Goal: Task Accomplishment & Management: Use online tool/utility

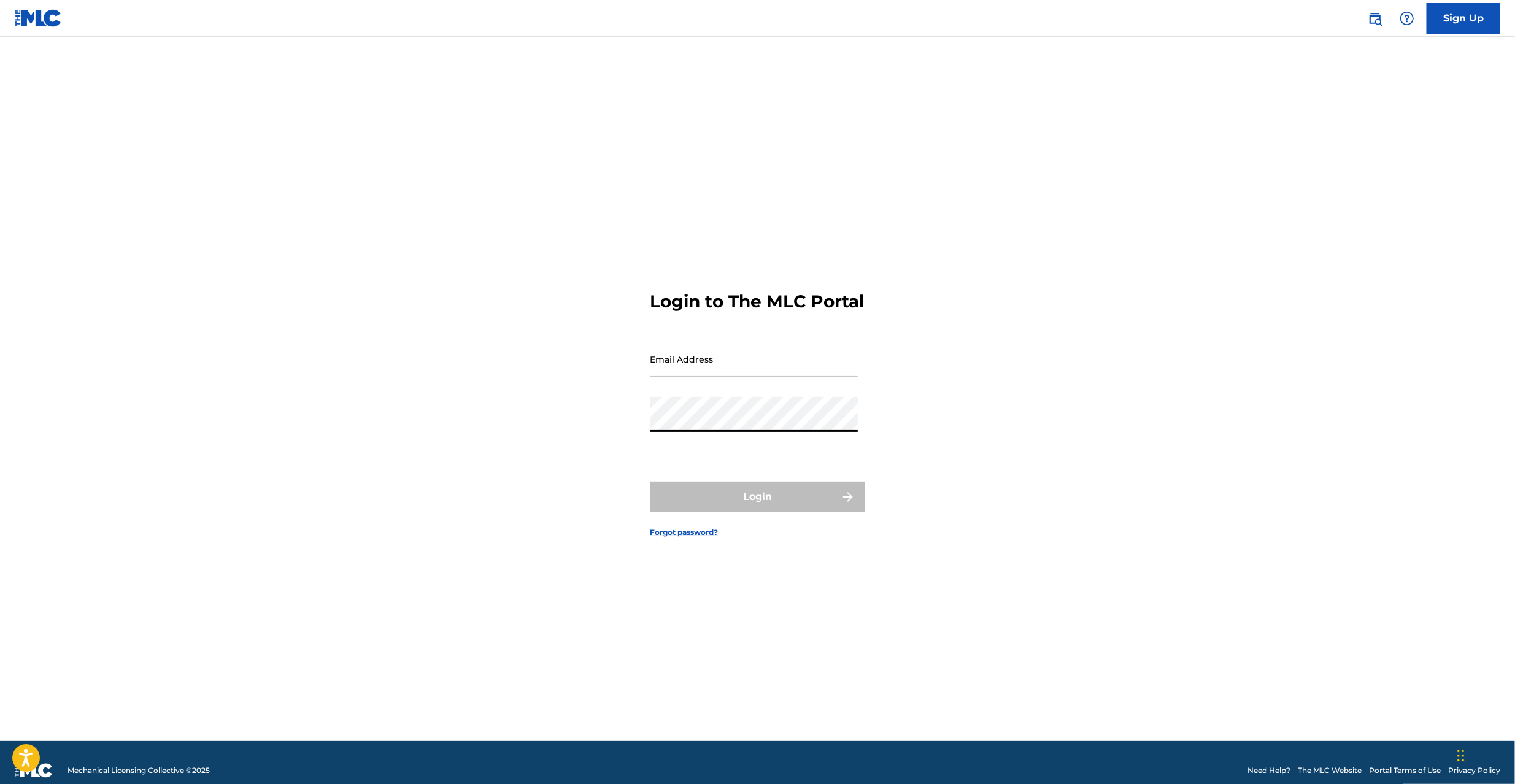
type input "[PERSON_NAME][EMAIL_ADDRESS][PERSON_NAME][DOMAIN_NAME]"
click at [705, 508] on button "Login" at bounding box center [758, 497] width 215 height 31
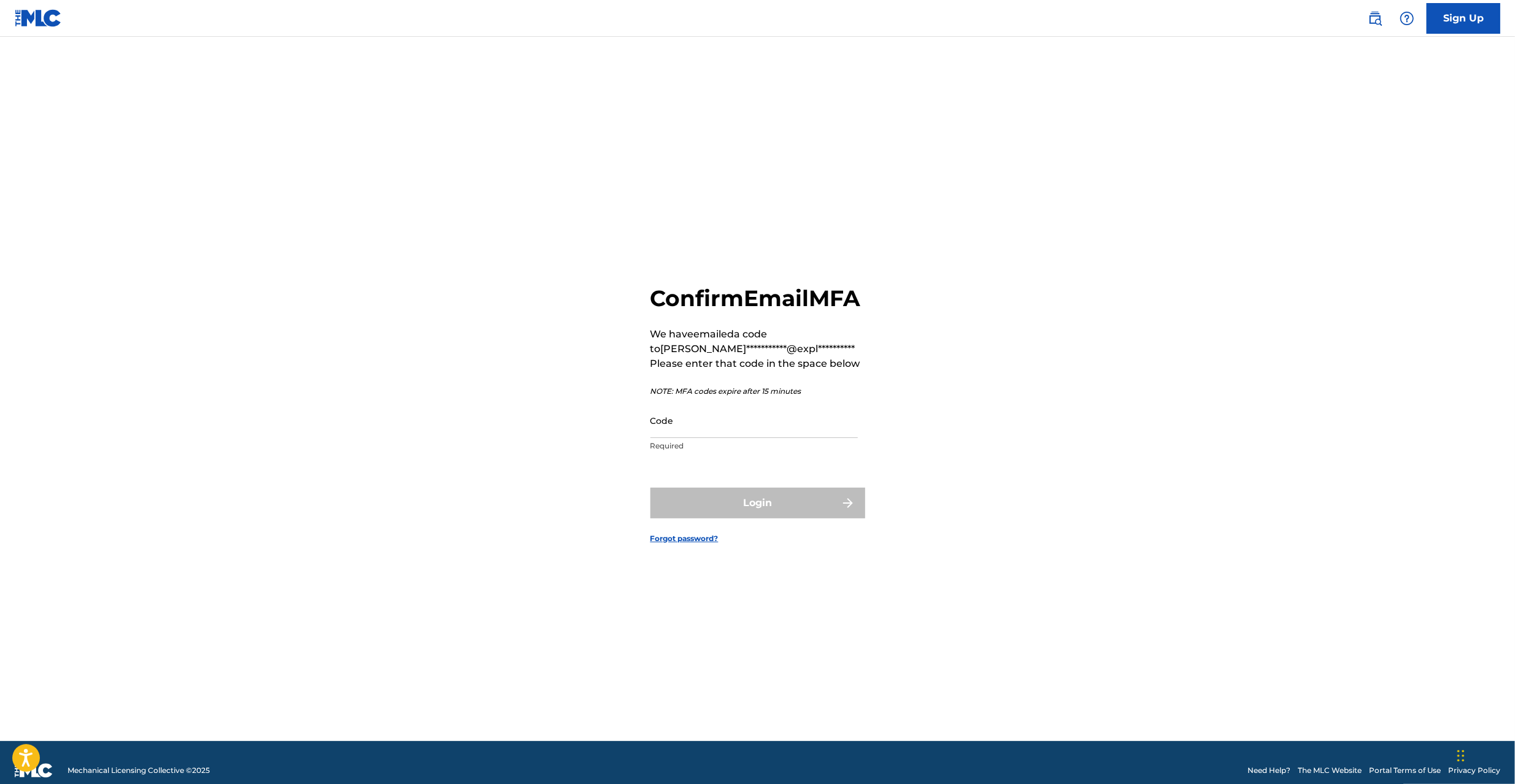
click at [686, 438] on input "Code" at bounding box center [754, 420] width 208 height 35
click at [756, 438] on input "Code" at bounding box center [754, 420] width 208 height 35
paste input "810062"
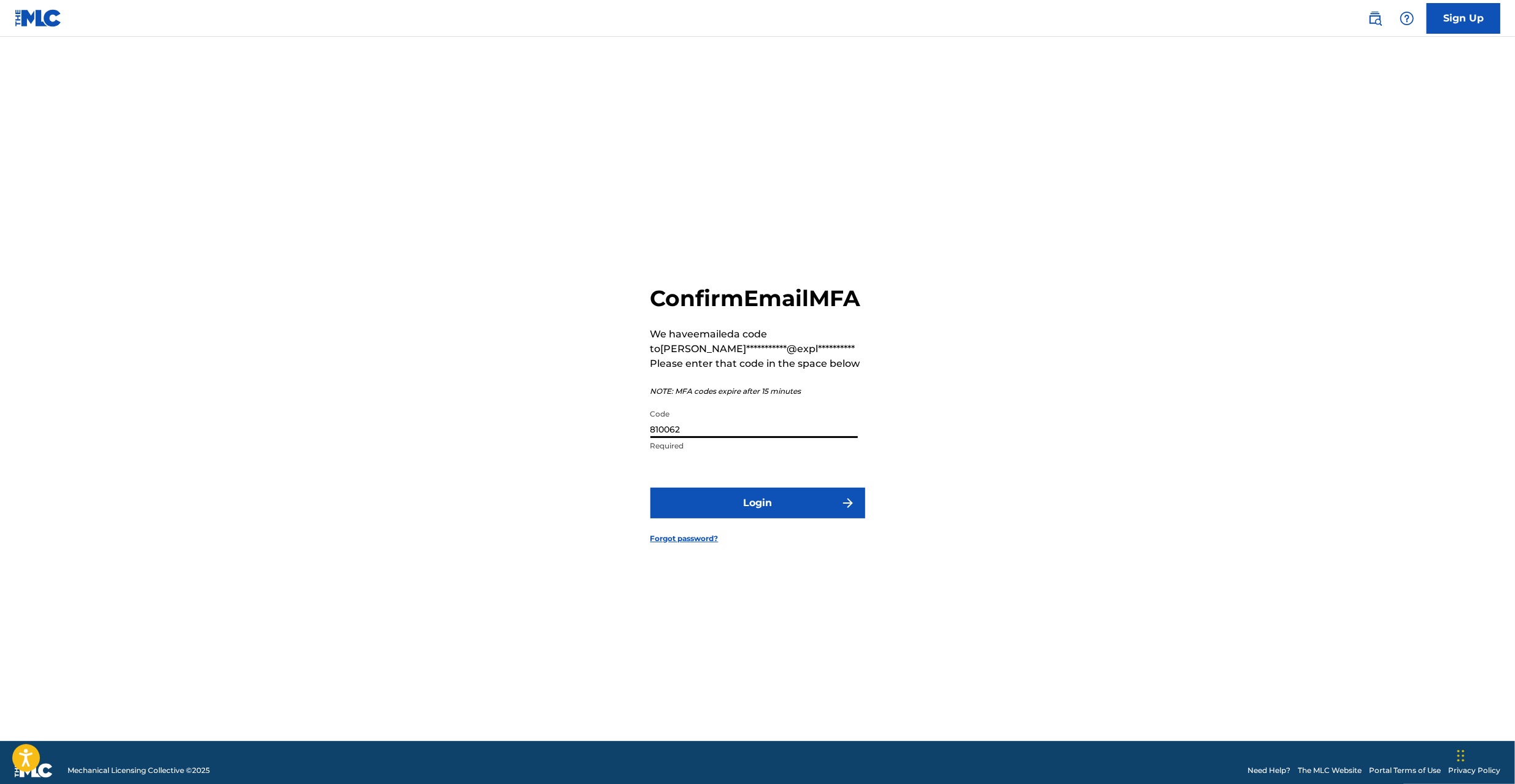
type input "810062"
click at [752, 518] on button "Login" at bounding box center [758, 503] width 215 height 31
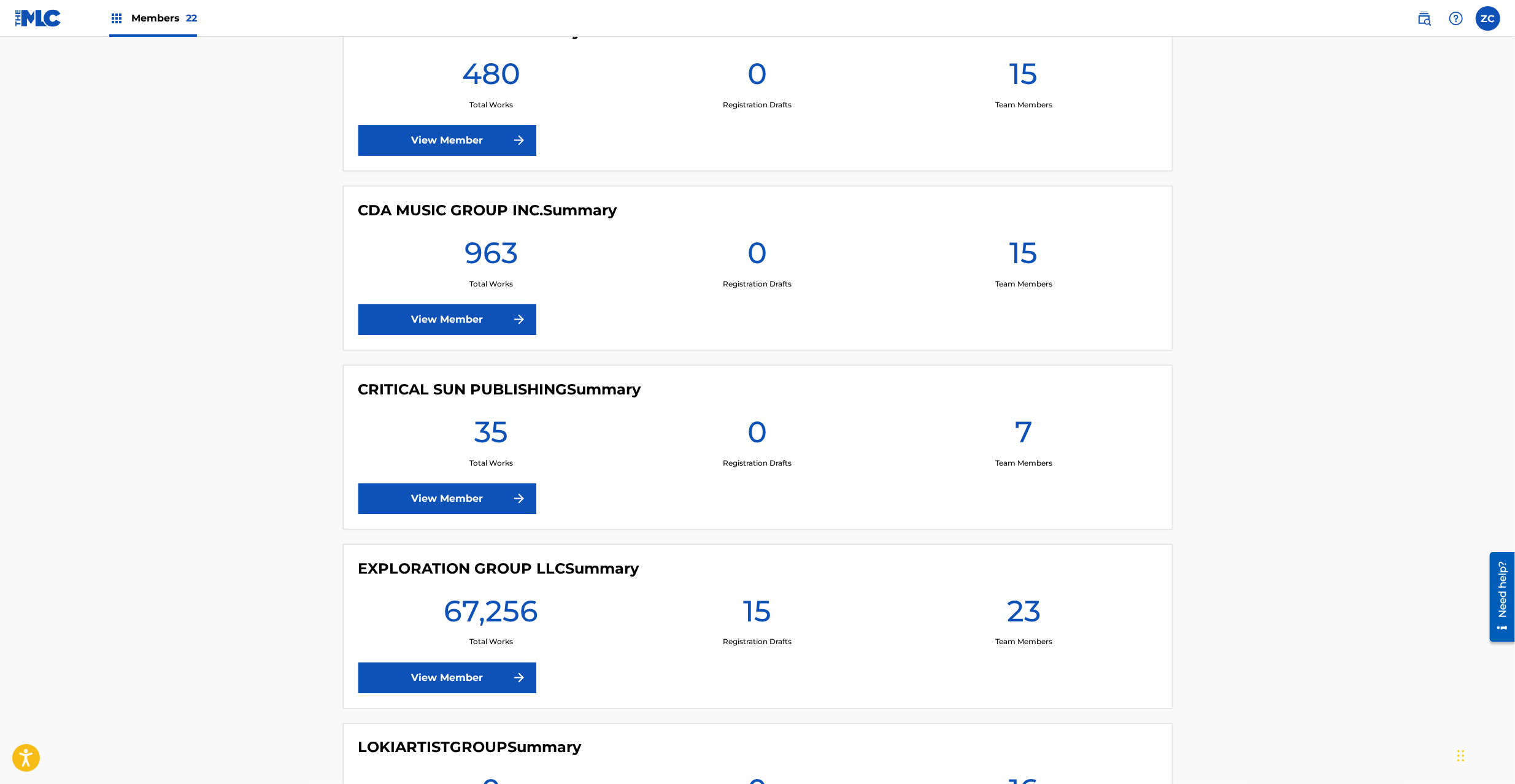
scroll to position [1744, 0]
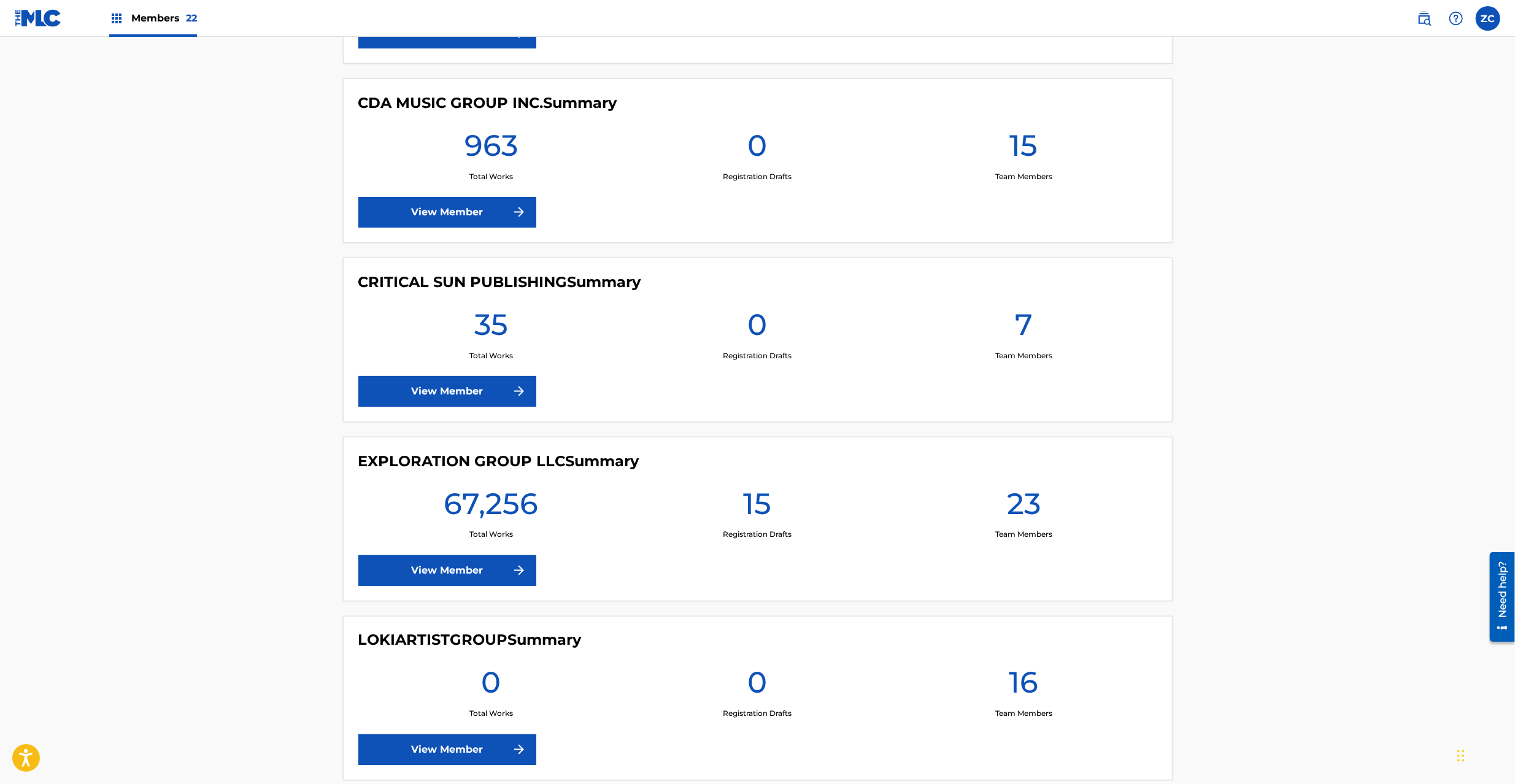
click at [440, 574] on link "View Member" at bounding box center [448, 571] width 178 height 31
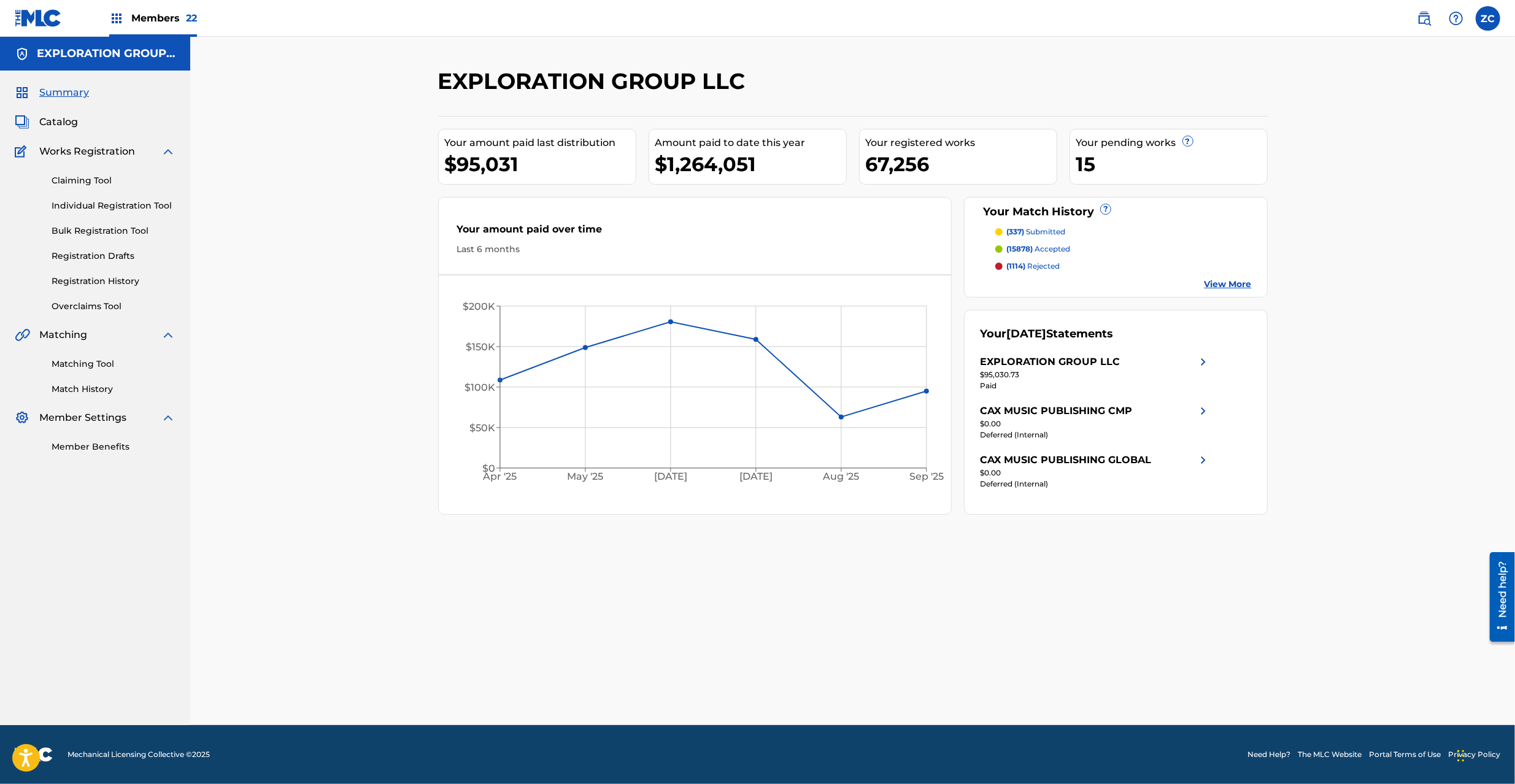
click at [97, 364] on link "Matching Tool" at bounding box center [113, 364] width 124 height 13
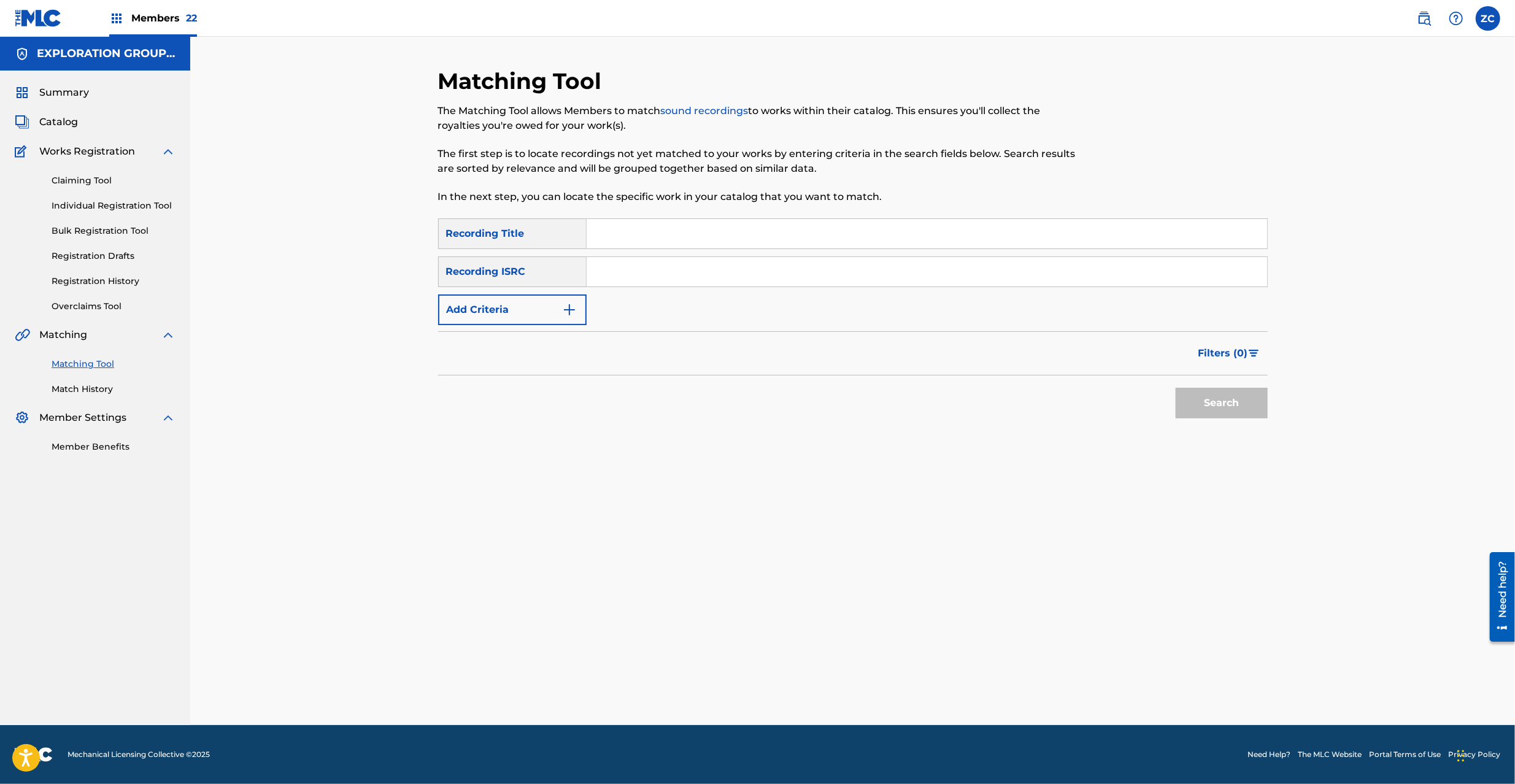
click at [724, 274] on input "Search Form" at bounding box center [927, 272] width 681 height 29
paste input "JPK651264306"
click at [1234, 401] on button "Search" at bounding box center [1221, 403] width 92 height 31
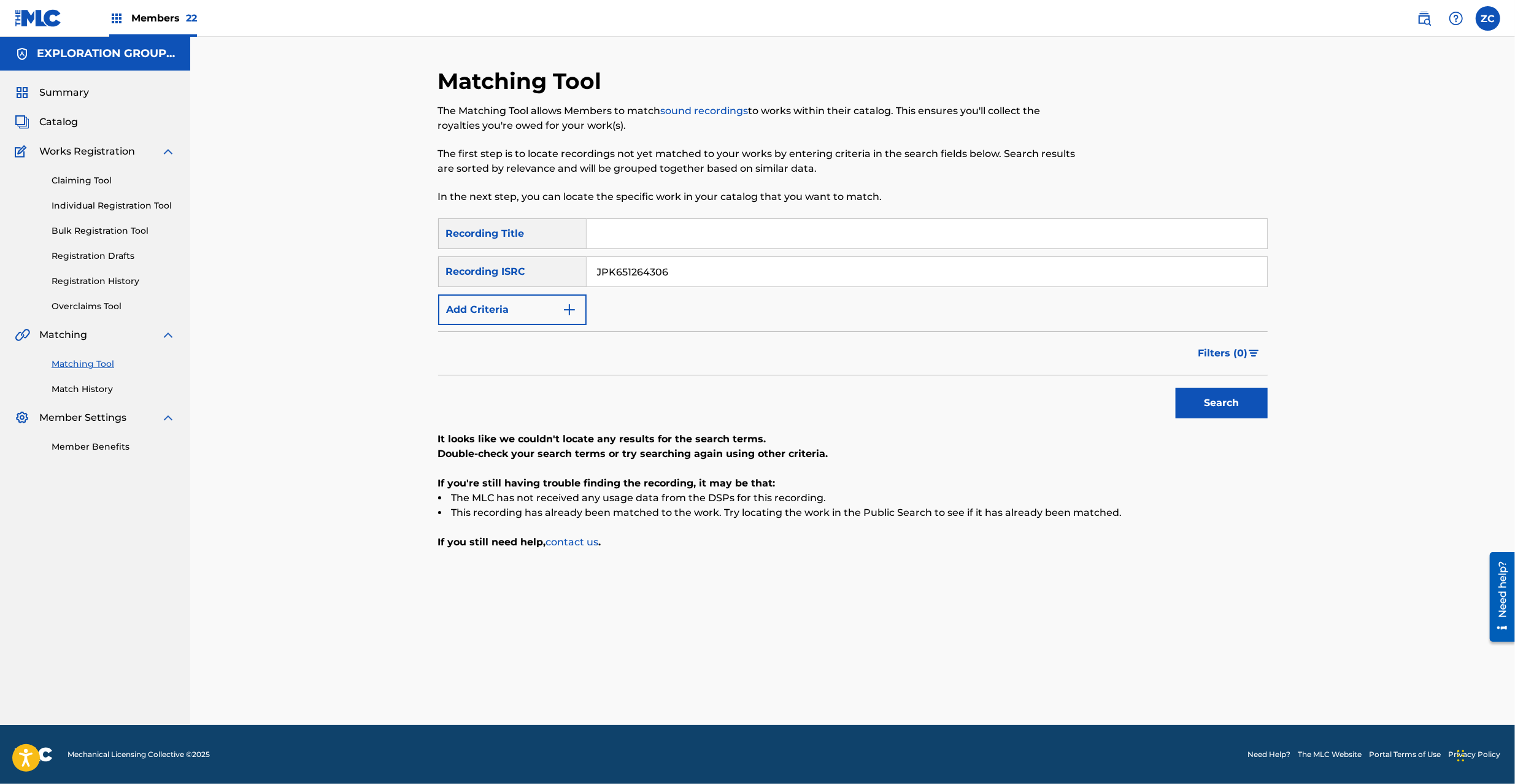
click at [890, 261] on input "JPK651264306" at bounding box center [927, 272] width 681 height 29
paste input "160122"
click at [1175, 388] on button "Search" at bounding box center [1221, 403] width 92 height 31
click at [666, 275] on input "JPK651160122" at bounding box center [927, 272] width 681 height 29
paste input "264906"
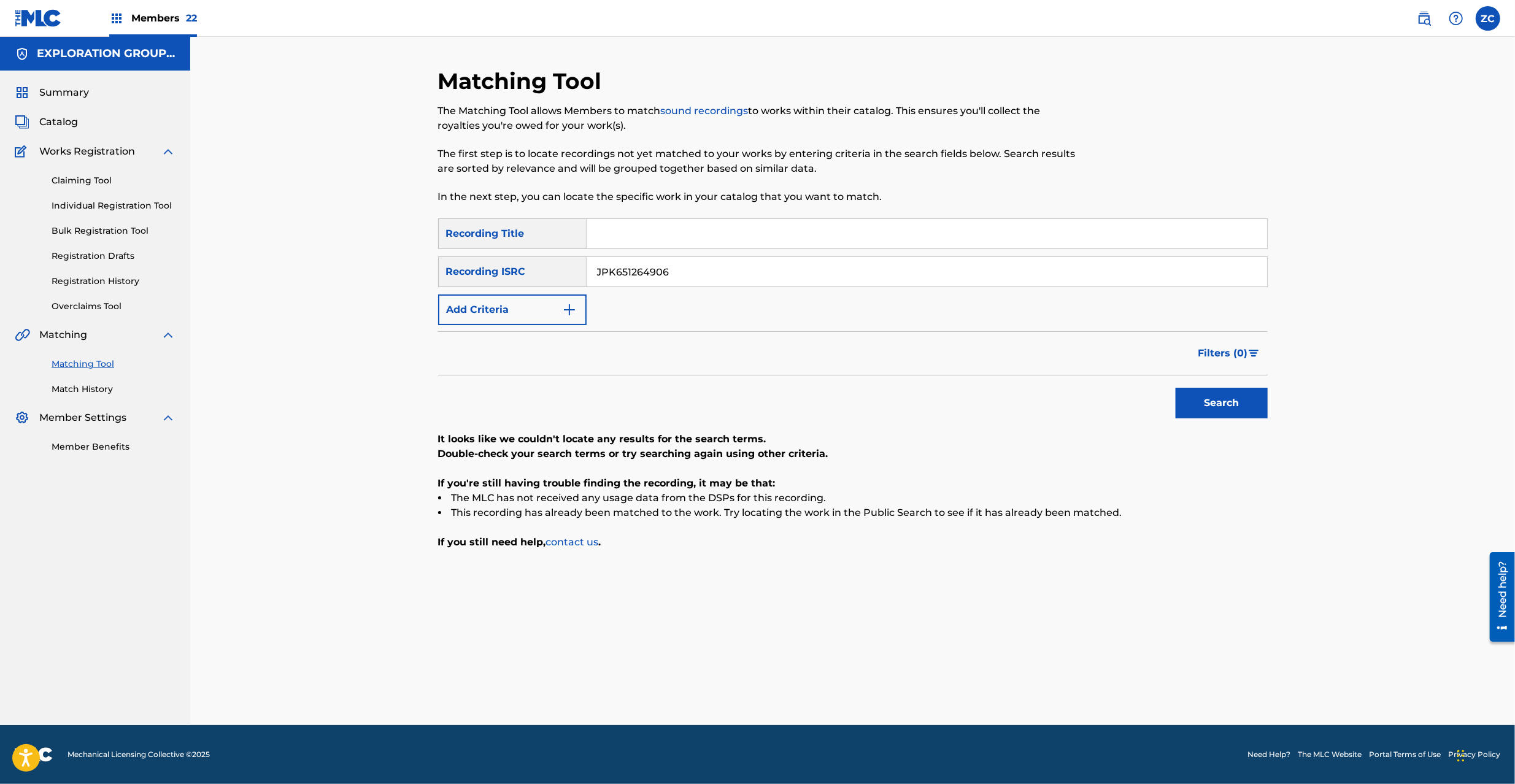
click at [1175, 388] on button "Search" at bounding box center [1221, 403] width 92 height 31
paste input "000135"
click at [1175, 388] on button "Search" at bounding box center [1221, 403] width 92 height 31
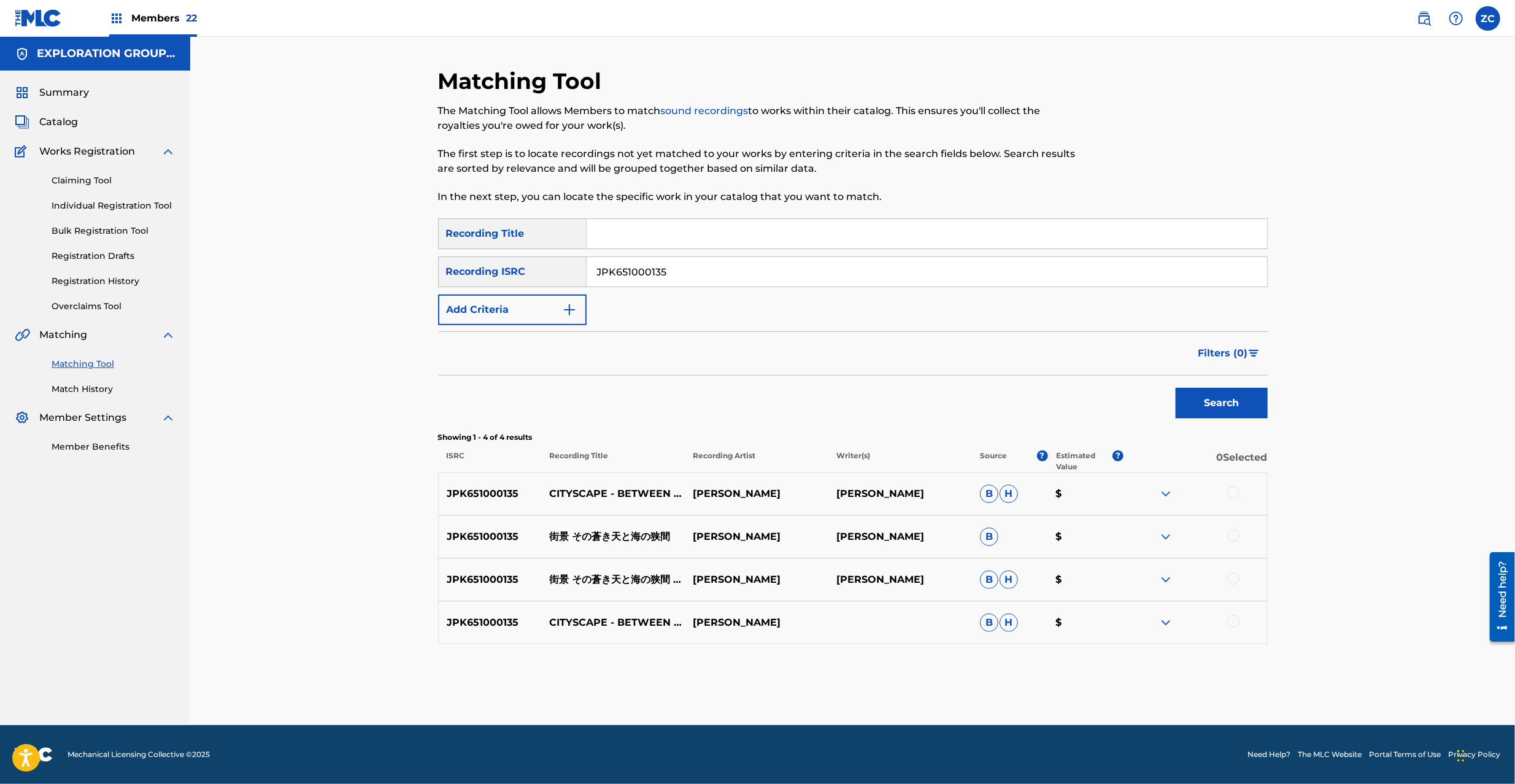
click at [1234, 491] on div at bounding box center [1233, 492] width 13 height 13
click at [1232, 535] on div at bounding box center [1233, 535] width 13 height 13
click at [1233, 580] on div at bounding box center [1233, 578] width 13 height 13
click at [1234, 624] on div at bounding box center [1233, 621] width 13 height 13
click at [848, 268] on input "JPK651000135" at bounding box center [927, 272] width 681 height 29
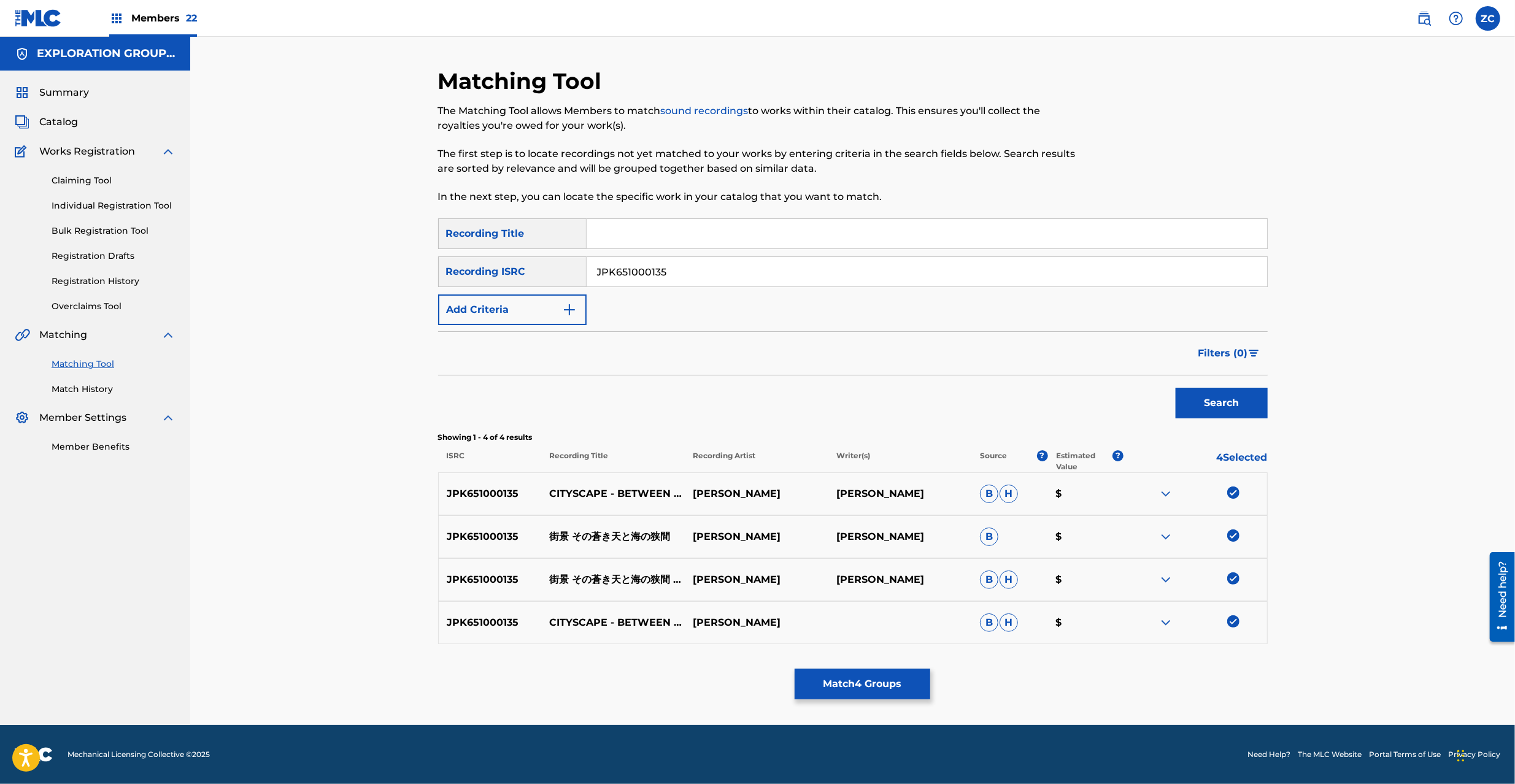
paste input "06"
type input "JPK651000106"
click at [1175, 388] on button "Search" at bounding box center [1221, 403] width 92 height 31
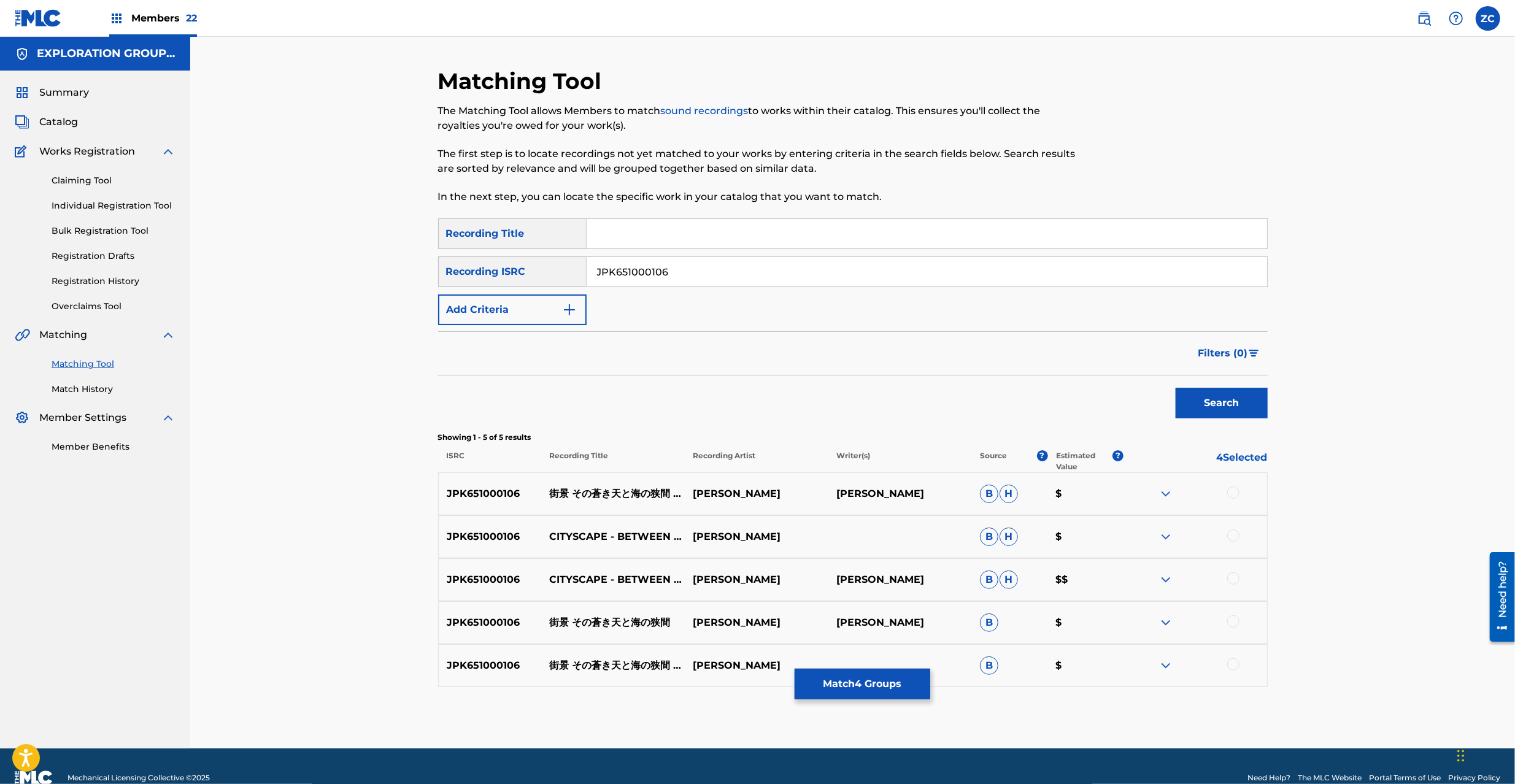
click at [1234, 494] on div at bounding box center [1233, 492] width 13 height 13
click at [1232, 535] on div at bounding box center [1233, 535] width 13 height 13
click at [1232, 568] on div "JPK651000106 CITYSCAPE - BETWEEN THE AZURE SKY AND SEA [PERSON_NAME] 古代祐三 [PERS…" at bounding box center [853, 579] width 829 height 43
click at [1232, 571] on div "JPK651000106 CITYSCAPE - BETWEEN THE AZURE SKY AND SEA [PERSON_NAME] 古代祐三 [PERS…" at bounding box center [853, 579] width 829 height 43
click at [1234, 623] on div at bounding box center [1233, 621] width 13 height 13
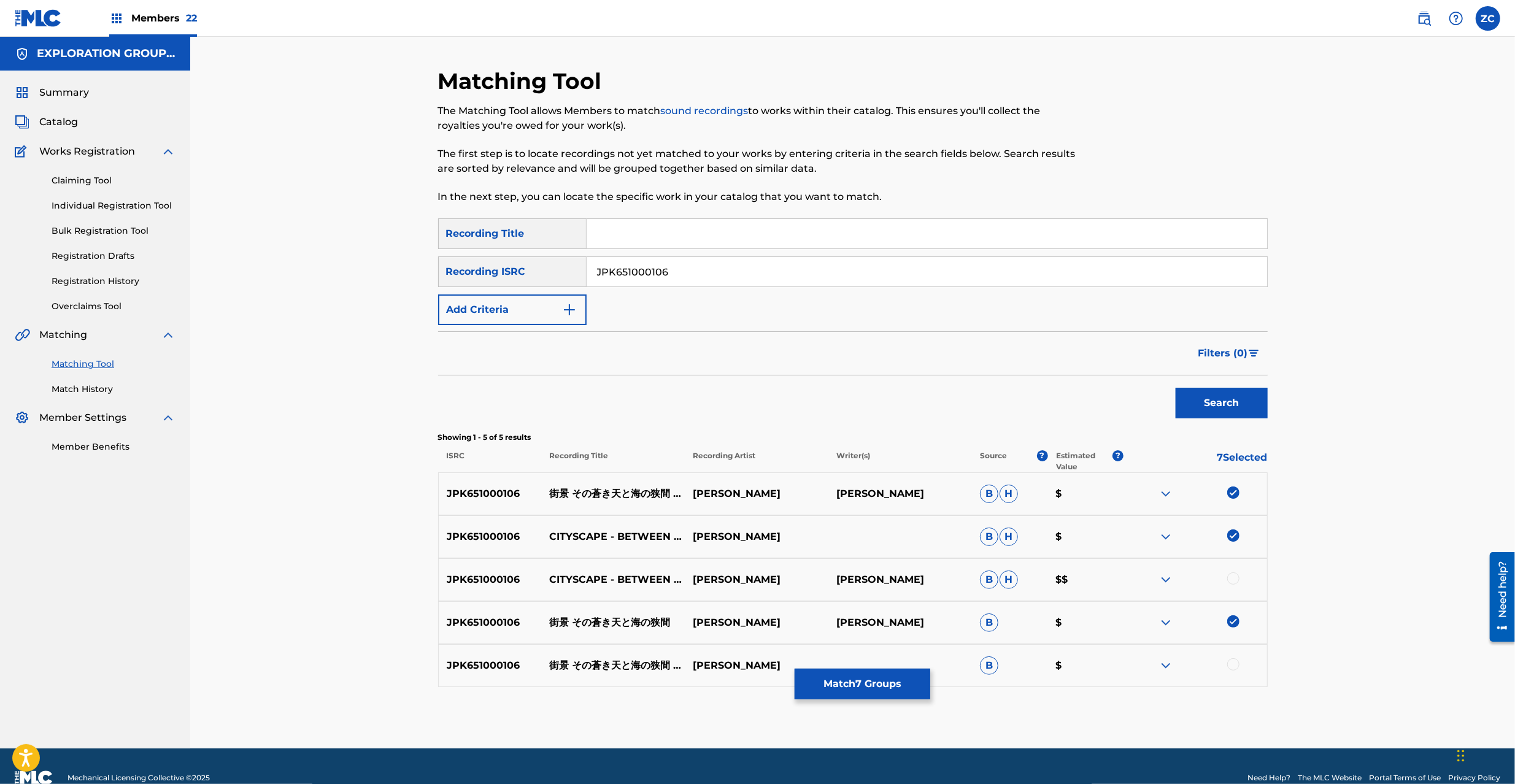
click at [1235, 582] on div at bounding box center [1233, 578] width 13 height 13
click at [1226, 665] on div at bounding box center [1195, 665] width 144 height 15
click at [1231, 665] on div at bounding box center [1233, 664] width 13 height 13
click at [853, 692] on button "Match 9 Groups" at bounding box center [862, 684] width 136 height 31
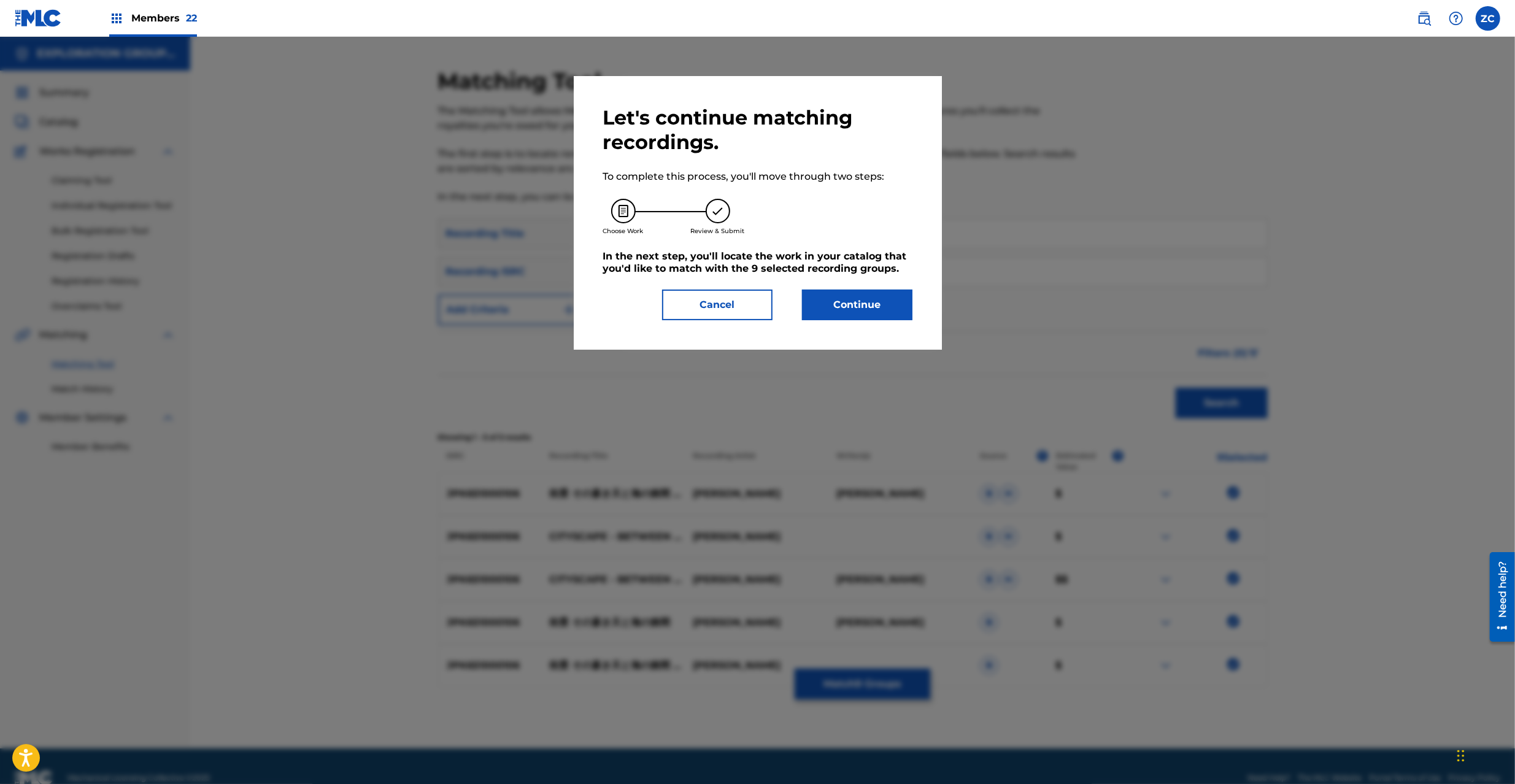
click at [879, 296] on button "Continue" at bounding box center [857, 305] width 110 height 31
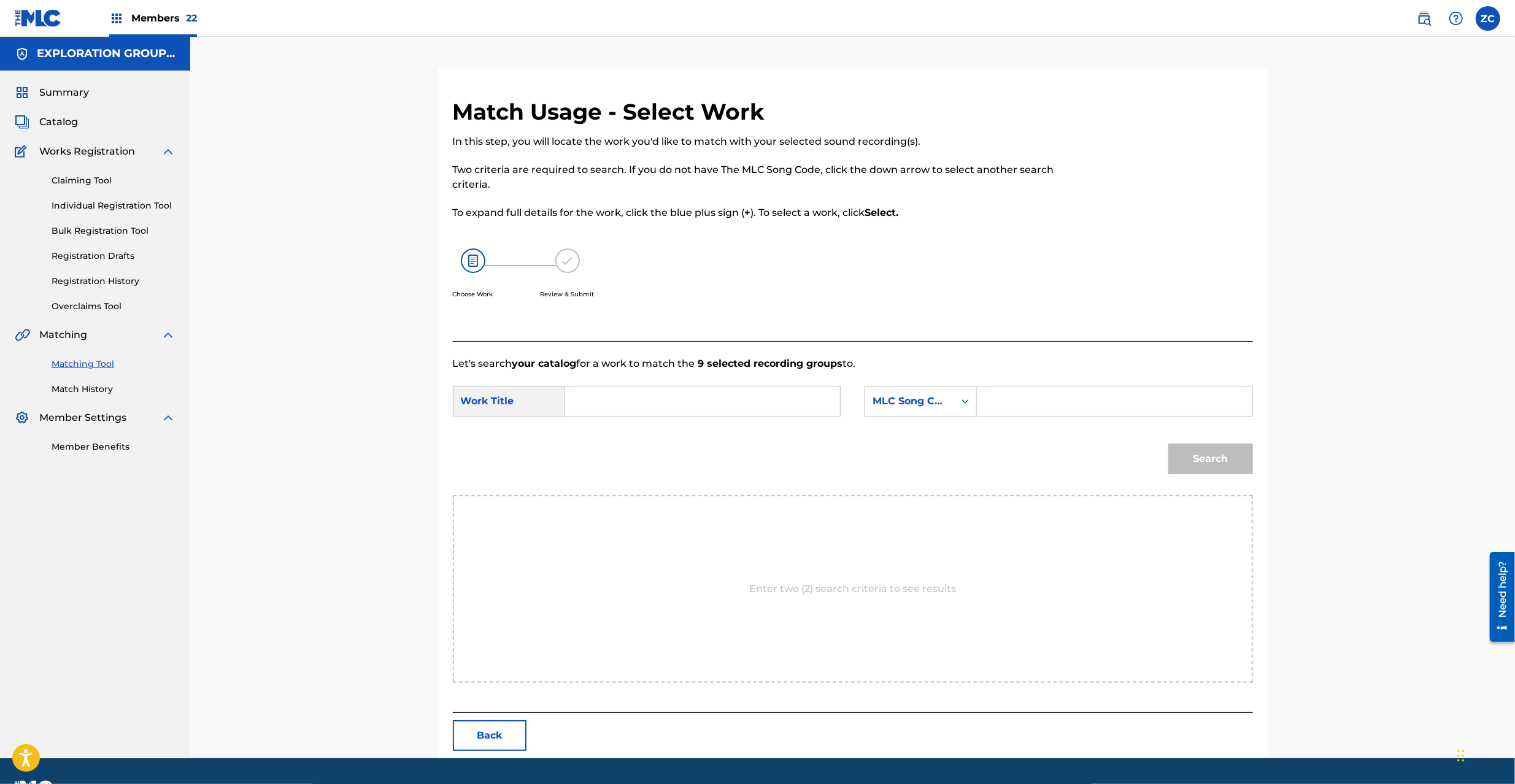
click at [708, 400] on input "Search Form" at bounding box center [702, 401] width 254 height 29
paste input "[PERSON_NAME] Tento Umino Hazama GB2X2P"
click at [794, 398] on input "[PERSON_NAME] Tento Umino Hazama GB2X2P" at bounding box center [702, 401] width 254 height 29
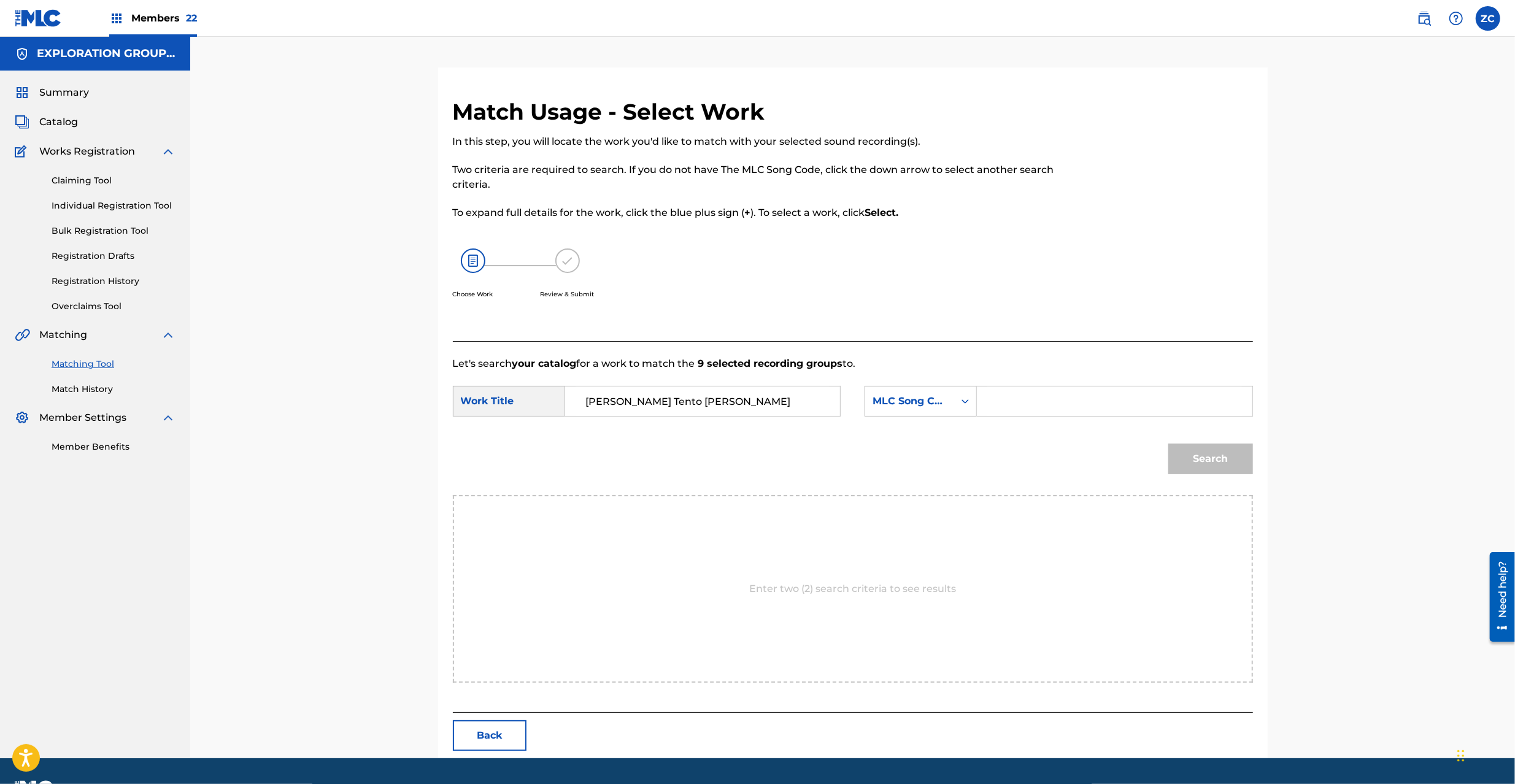
scroll to position [0, 0]
type input "[PERSON_NAME] Tento [PERSON_NAME]"
click at [1103, 403] on input "Search Form" at bounding box center [1114, 401] width 254 height 29
paste input "GB2X2P"
type input "GB2X2P"
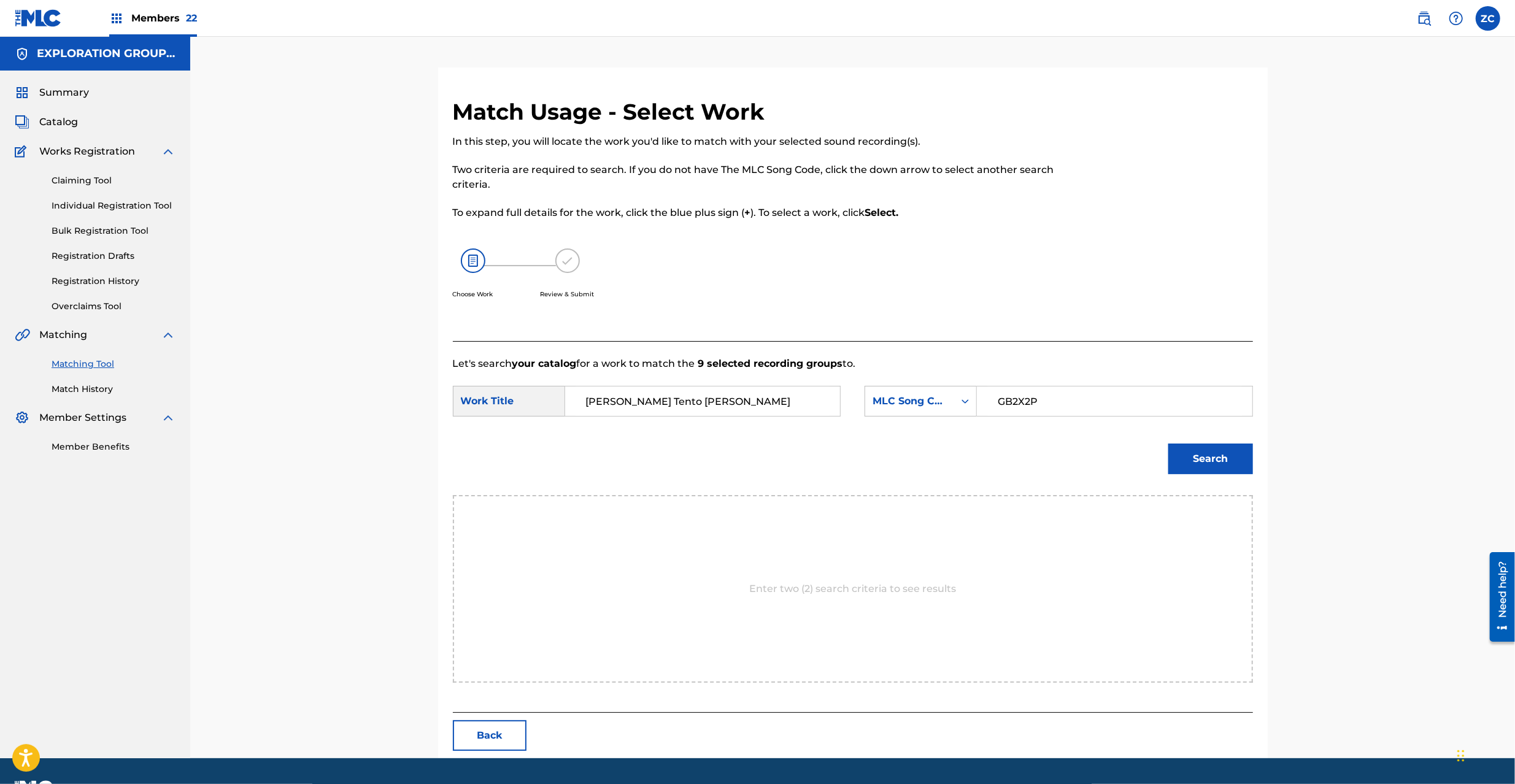
click at [1220, 470] on button "Search" at bounding box center [1210, 459] width 85 height 31
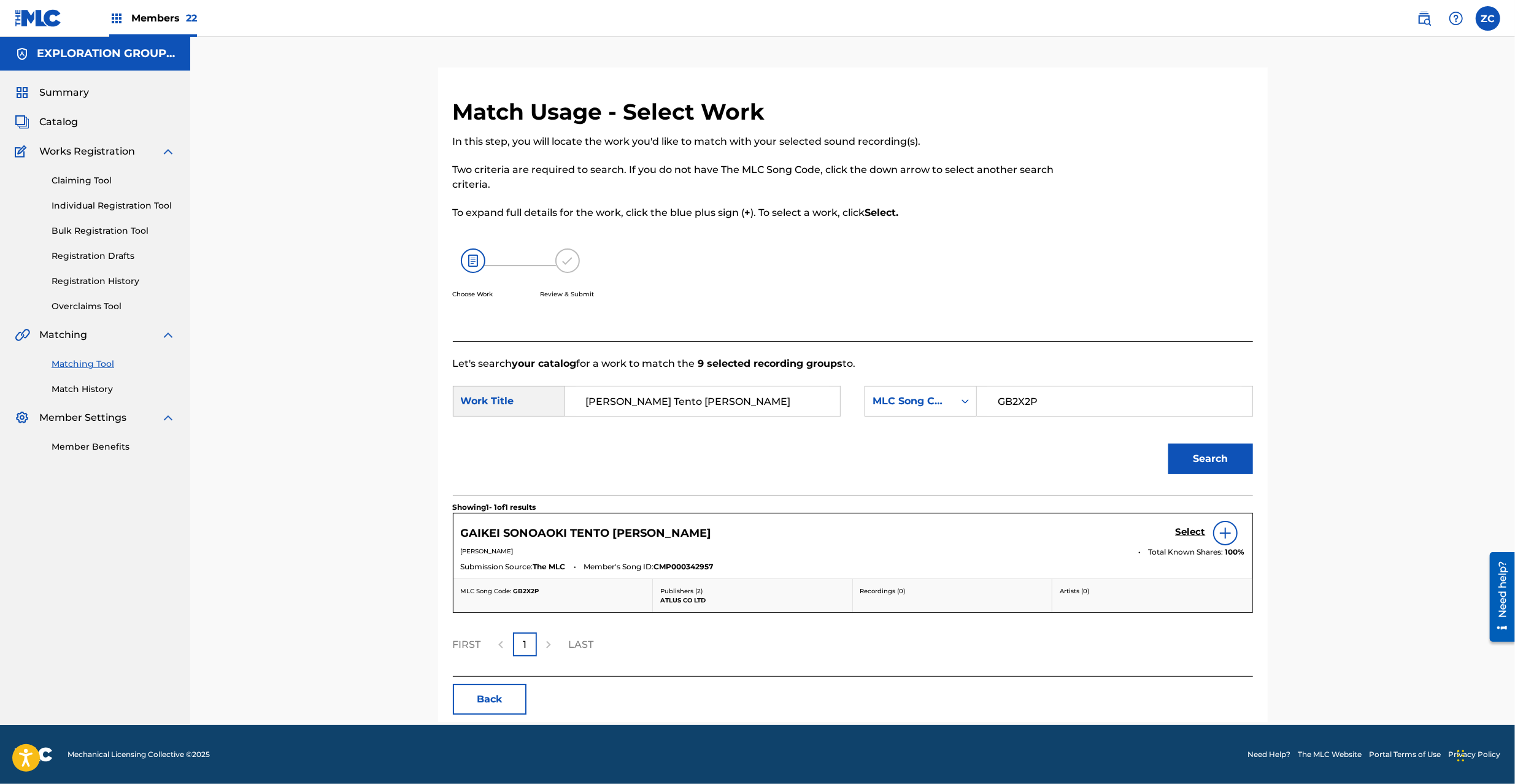
click at [1182, 535] on h5 "Select" at bounding box center [1190, 532] width 30 height 12
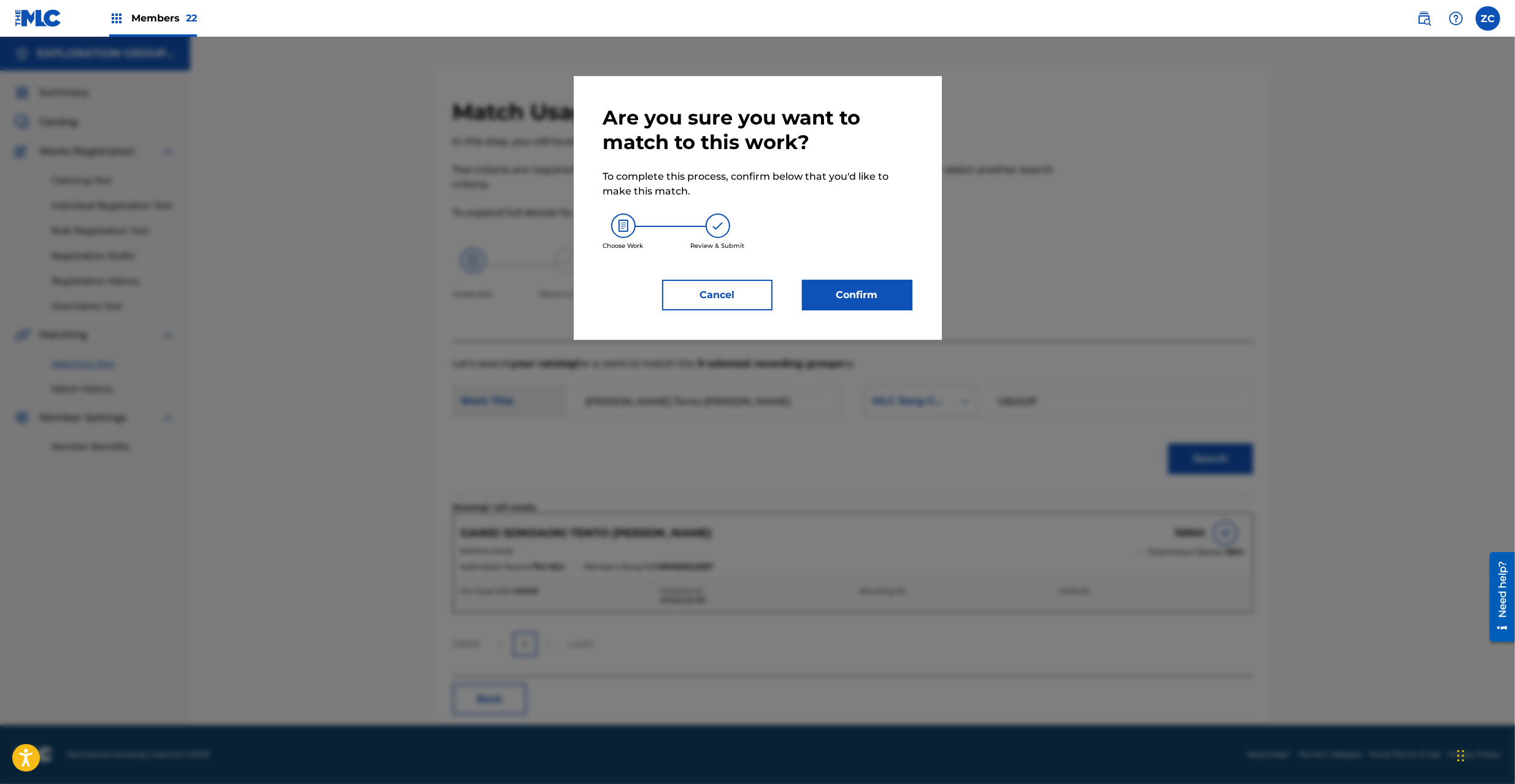
click at [862, 311] on div "Are you sure you want to match to this work? To complete this process, confirm …" at bounding box center [758, 208] width 368 height 264
click at [864, 297] on button "Confirm" at bounding box center [857, 295] width 110 height 31
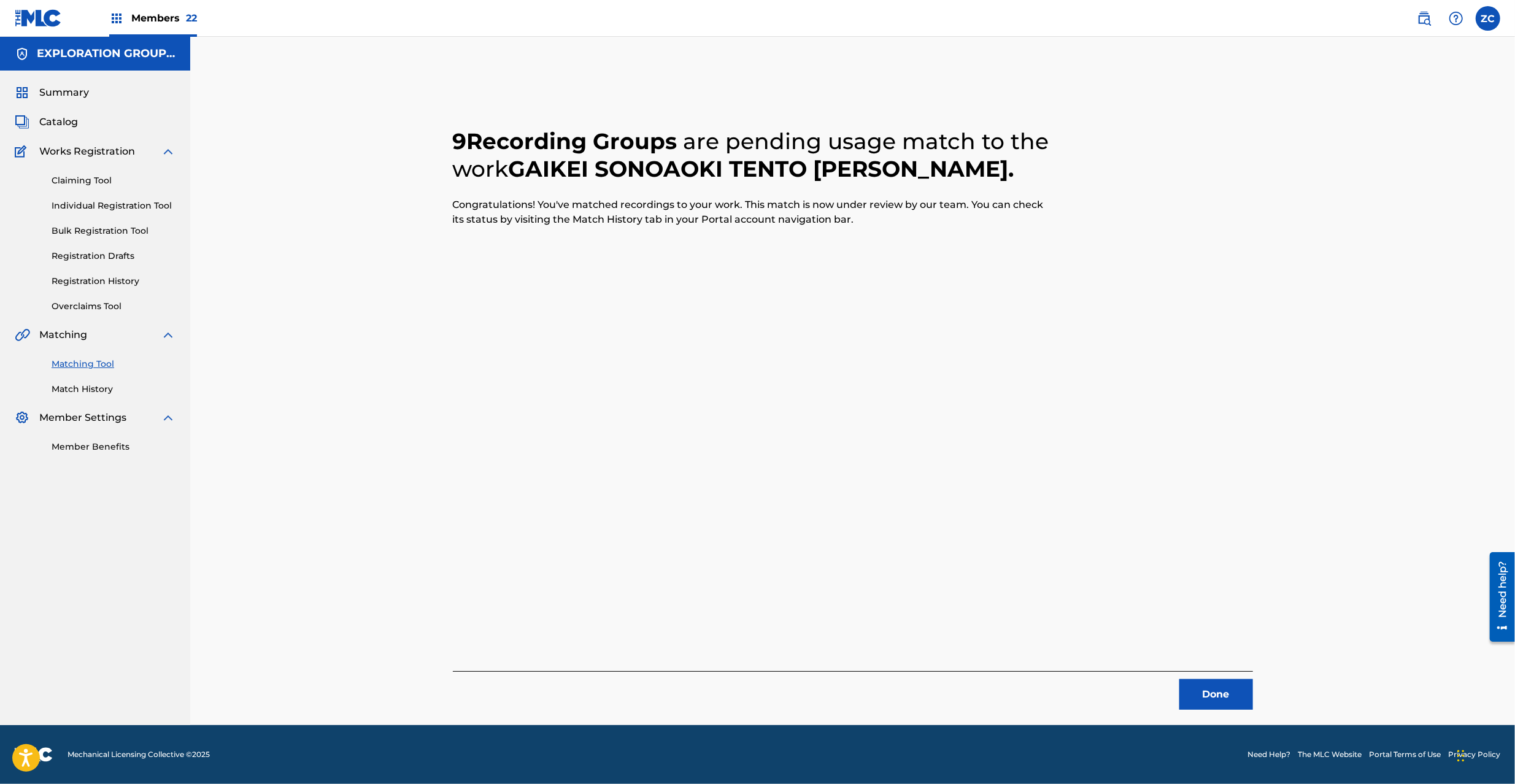
click at [1210, 685] on button "Done" at bounding box center [1216, 694] width 74 height 31
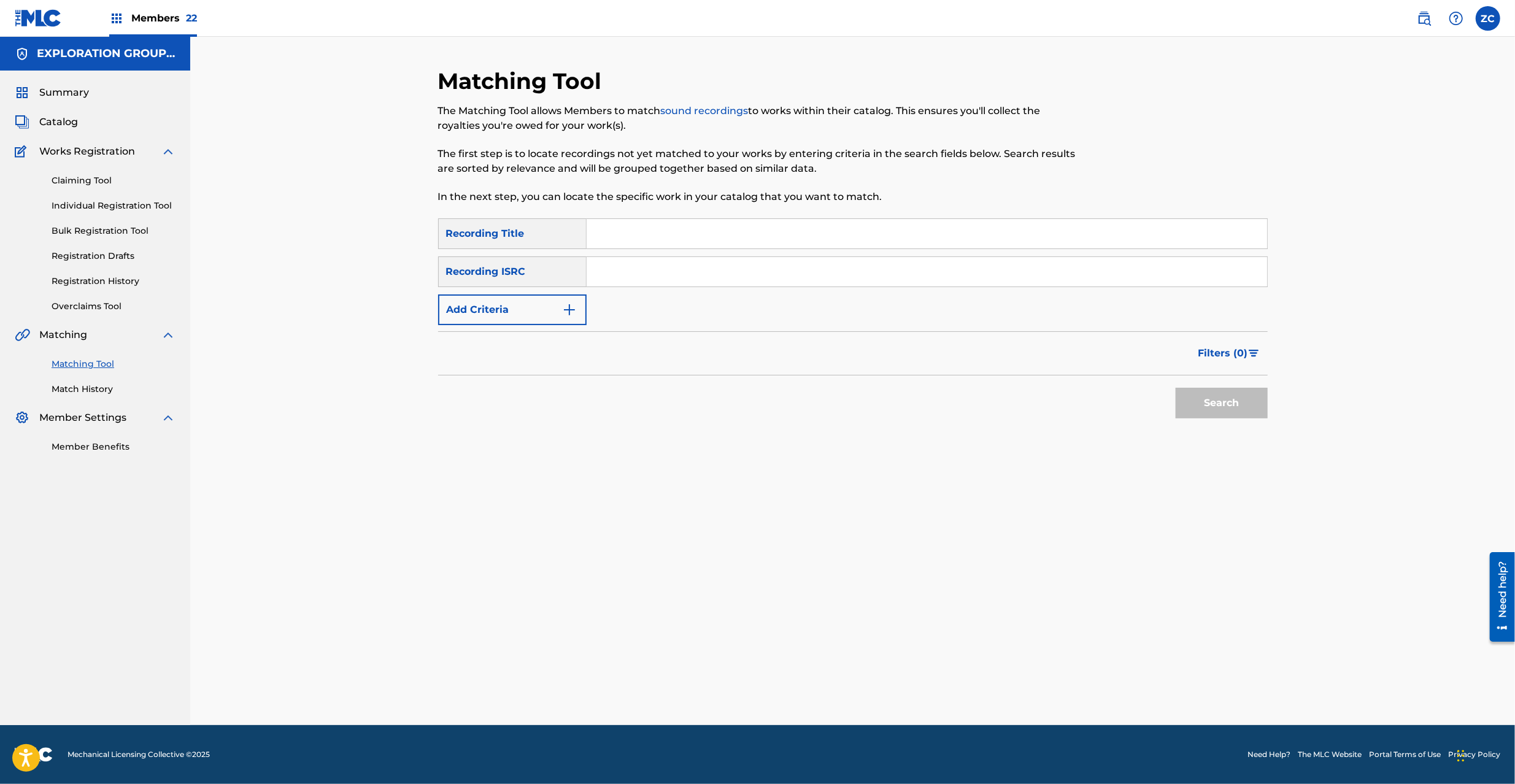
click at [852, 270] on input "Search Form" at bounding box center [927, 272] width 681 height 29
paste input "JPK651000136"
click at [1215, 406] on button "Search" at bounding box center [1221, 403] width 92 height 31
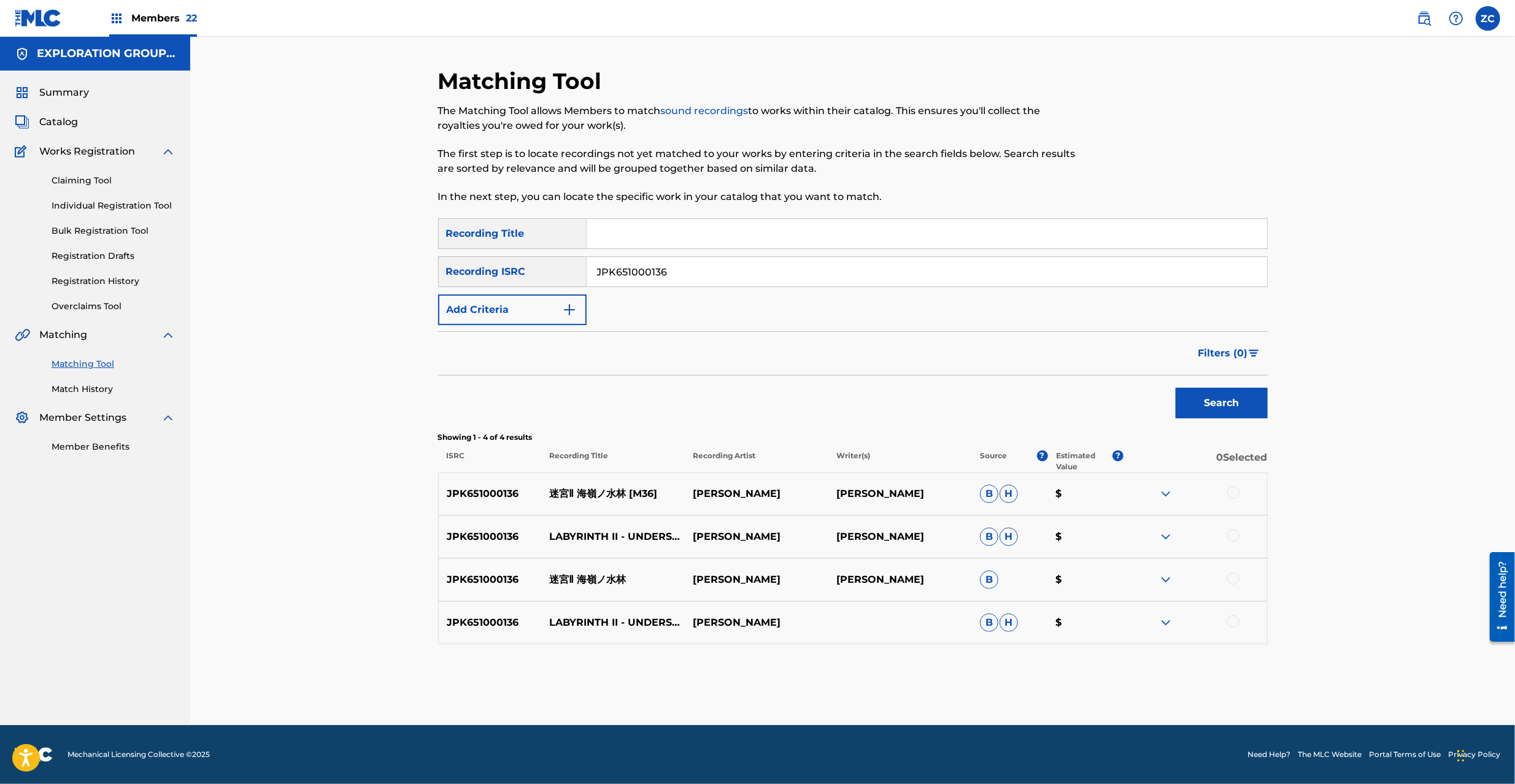
click at [1240, 490] on div at bounding box center [1195, 494] width 144 height 15
click at [1234, 495] on div at bounding box center [1233, 492] width 13 height 13
click at [1234, 533] on div at bounding box center [1233, 535] width 13 height 13
click at [1230, 577] on div at bounding box center [1233, 578] width 13 height 13
click at [1234, 619] on div at bounding box center [1233, 621] width 13 height 13
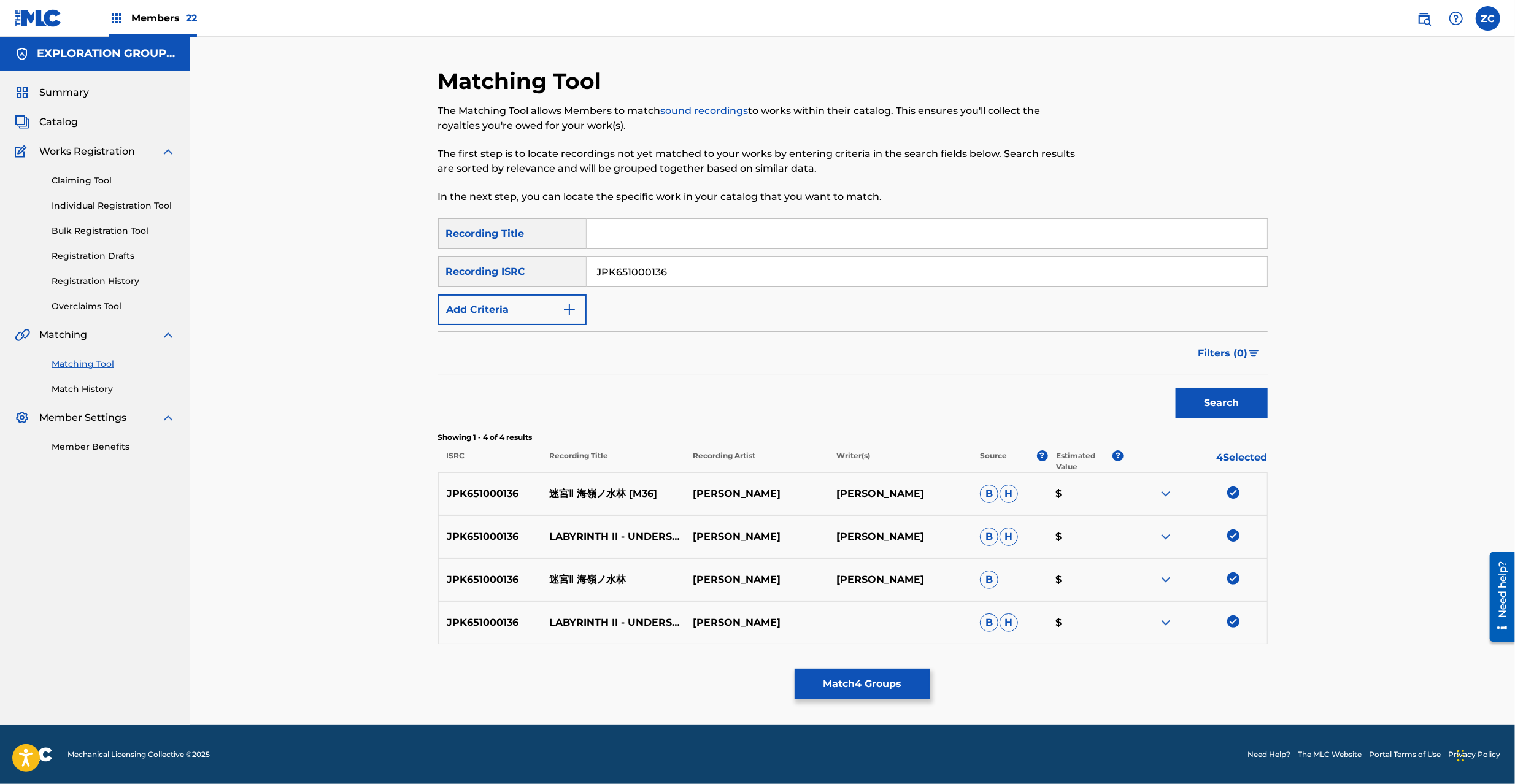
click at [862, 272] on input "JPK651000136" at bounding box center [927, 272] width 681 height 29
paste input "07"
click at [1209, 403] on button "Search" at bounding box center [1221, 403] width 92 height 31
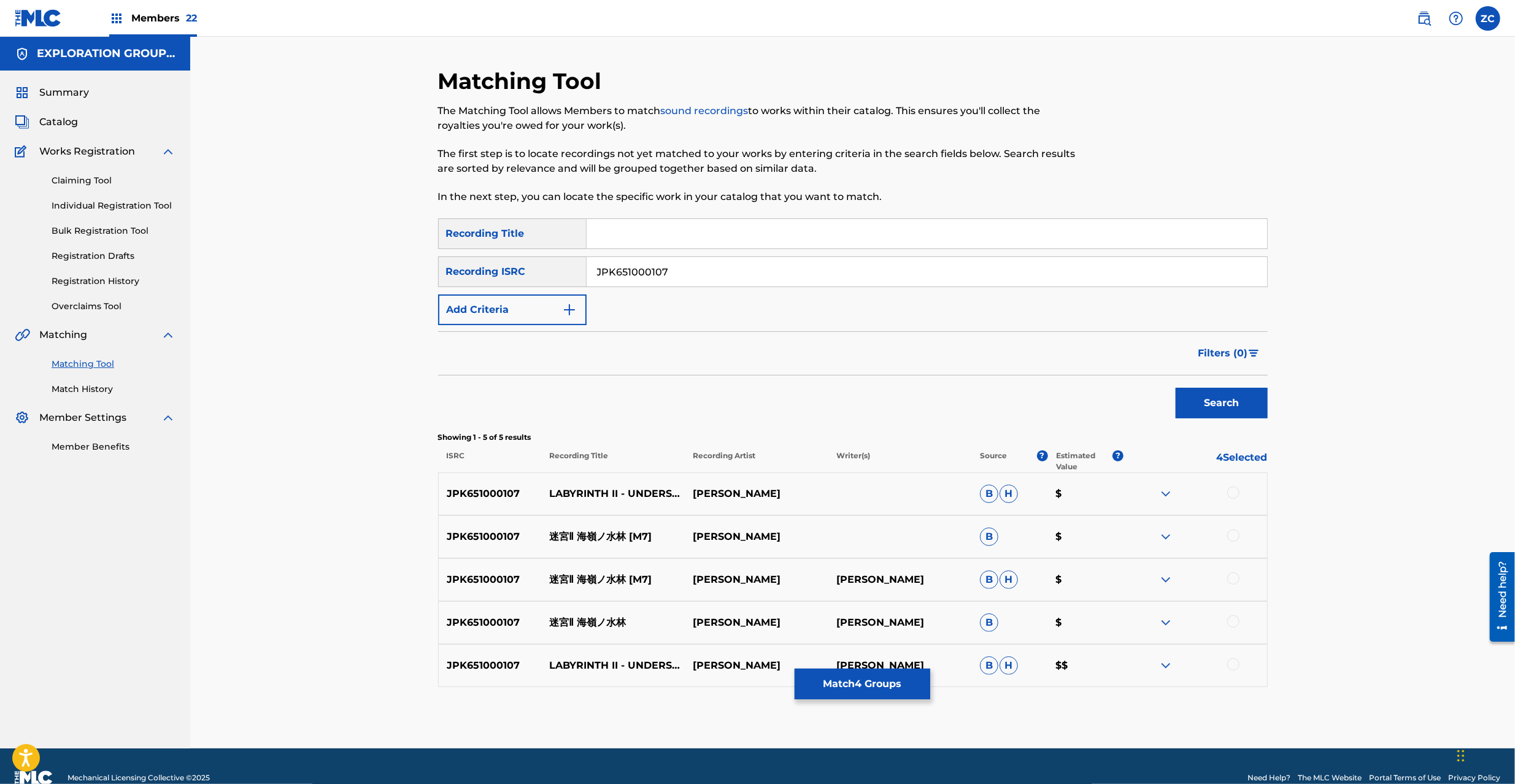
click at [1234, 497] on div at bounding box center [1233, 492] width 13 height 13
click at [1231, 539] on div at bounding box center [1233, 535] width 13 height 13
click at [1230, 587] on div "JPK651000107 迷宮Ⅱ 海嶺ノ水林 [M7] [PERSON_NAME] [PERSON_NAME] [PERSON_NAME] $" at bounding box center [853, 579] width 829 height 43
click at [1237, 579] on div at bounding box center [1233, 578] width 13 height 13
click at [1236, 616] on div at bounding box center [1233, 621] width 13 height 13
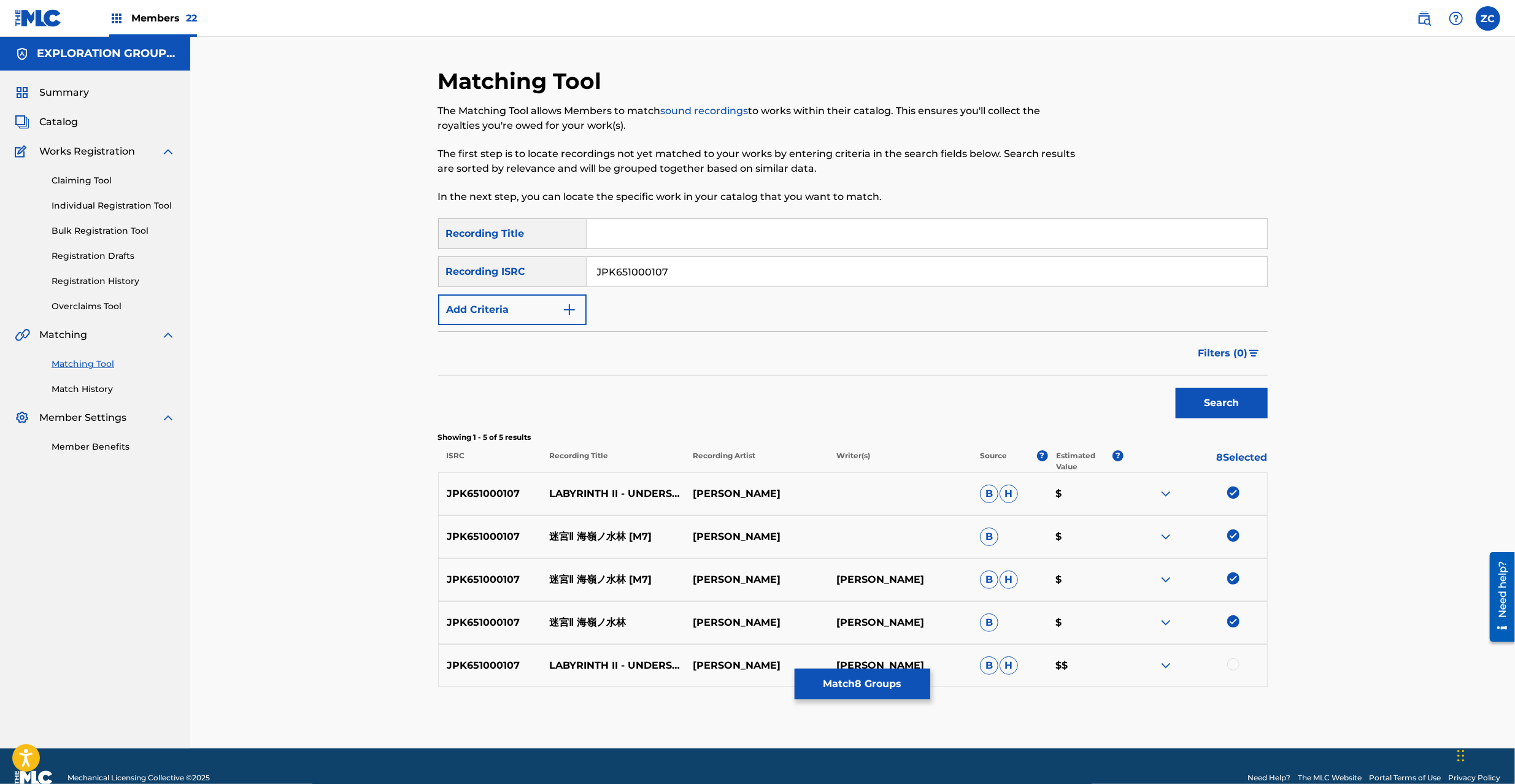
click at [1234, 667] on div at bounding box center [1233, 664] width 13 height 13
click at [949, 271] on input "JPK651000107" at bounding box center [927, 272] width 681 height 29
paste input "900121"
click at [1215, 398] on button "Search" at bounding box center [1221, 403] width 92 height 31
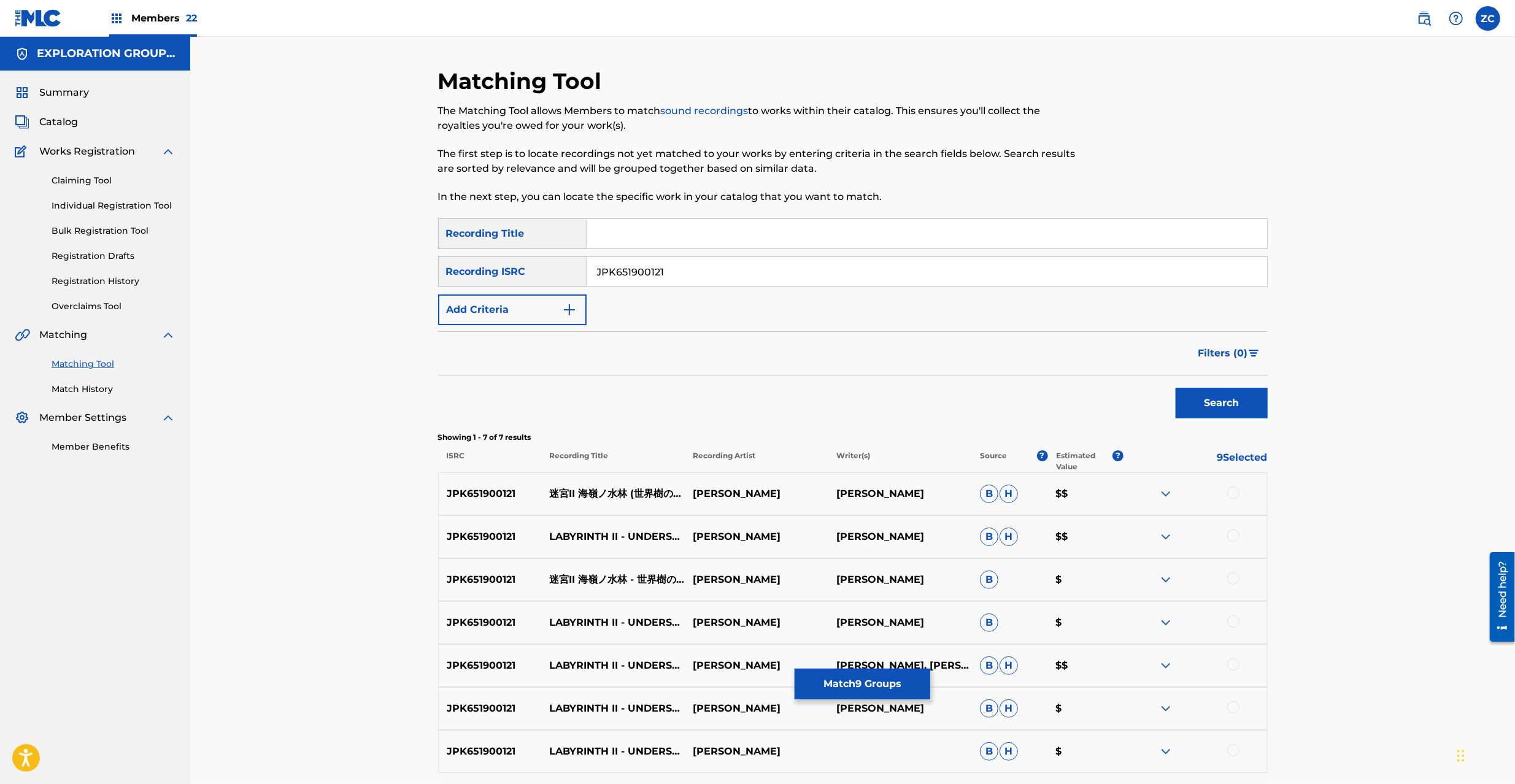
click at [1235, 494] on div at bounding box center [1233, 492] width 13 height 13
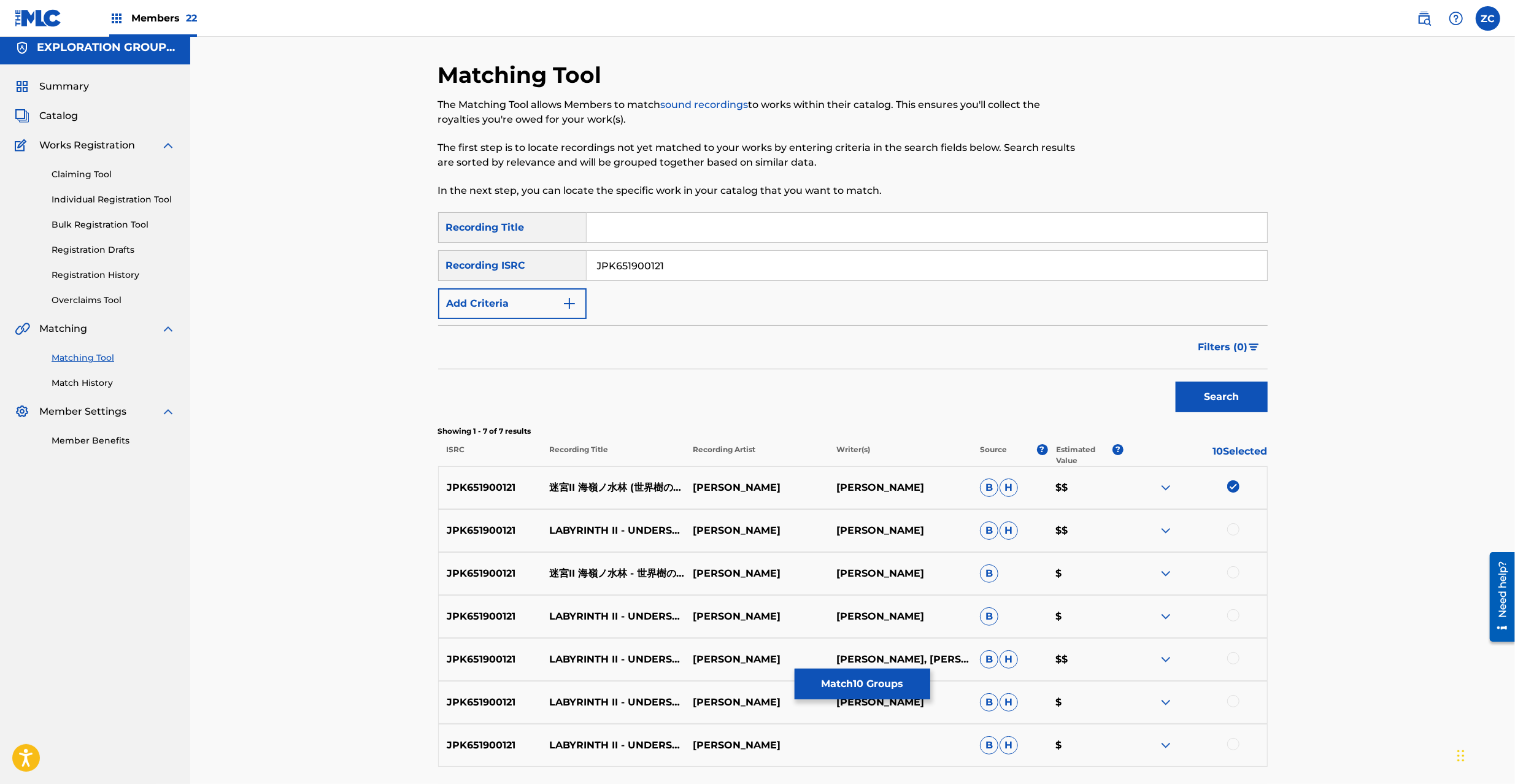
scroll to position [109, 0]
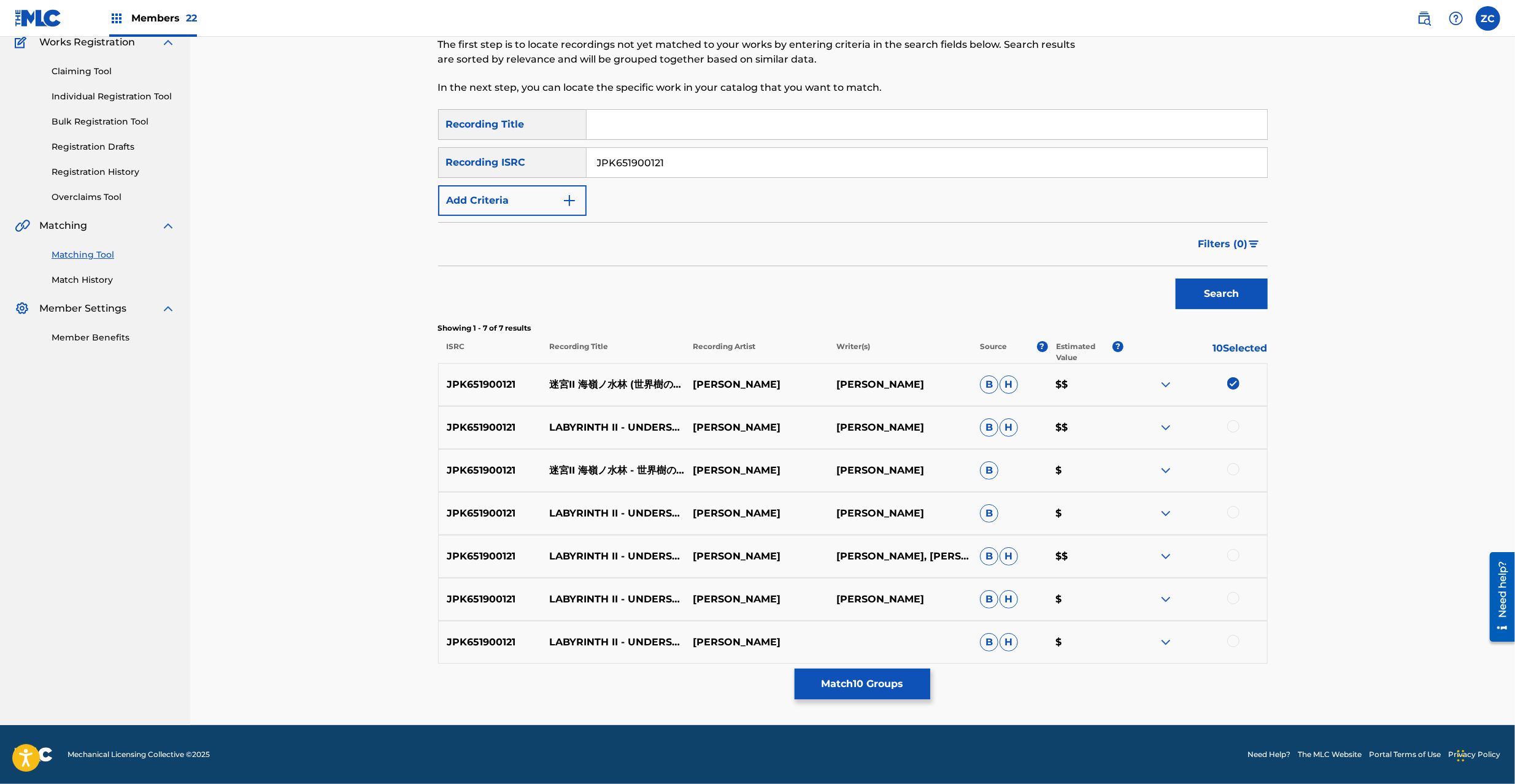
click at [1234, 428] on div at bounding box center [1233, 426] width 13 height 13
click at [1236, 465] on div at bounding box center [1233, 469] width 13 height 13
click at [1235, 516] on div at bounding box center [1233, 512] width 13 height 13
click at [1227, 554] on div at bounding box center [1233, 555] width 13 height 13
click at [1231, 600] on div at bounding box center [1233, 598] width 13 height 13
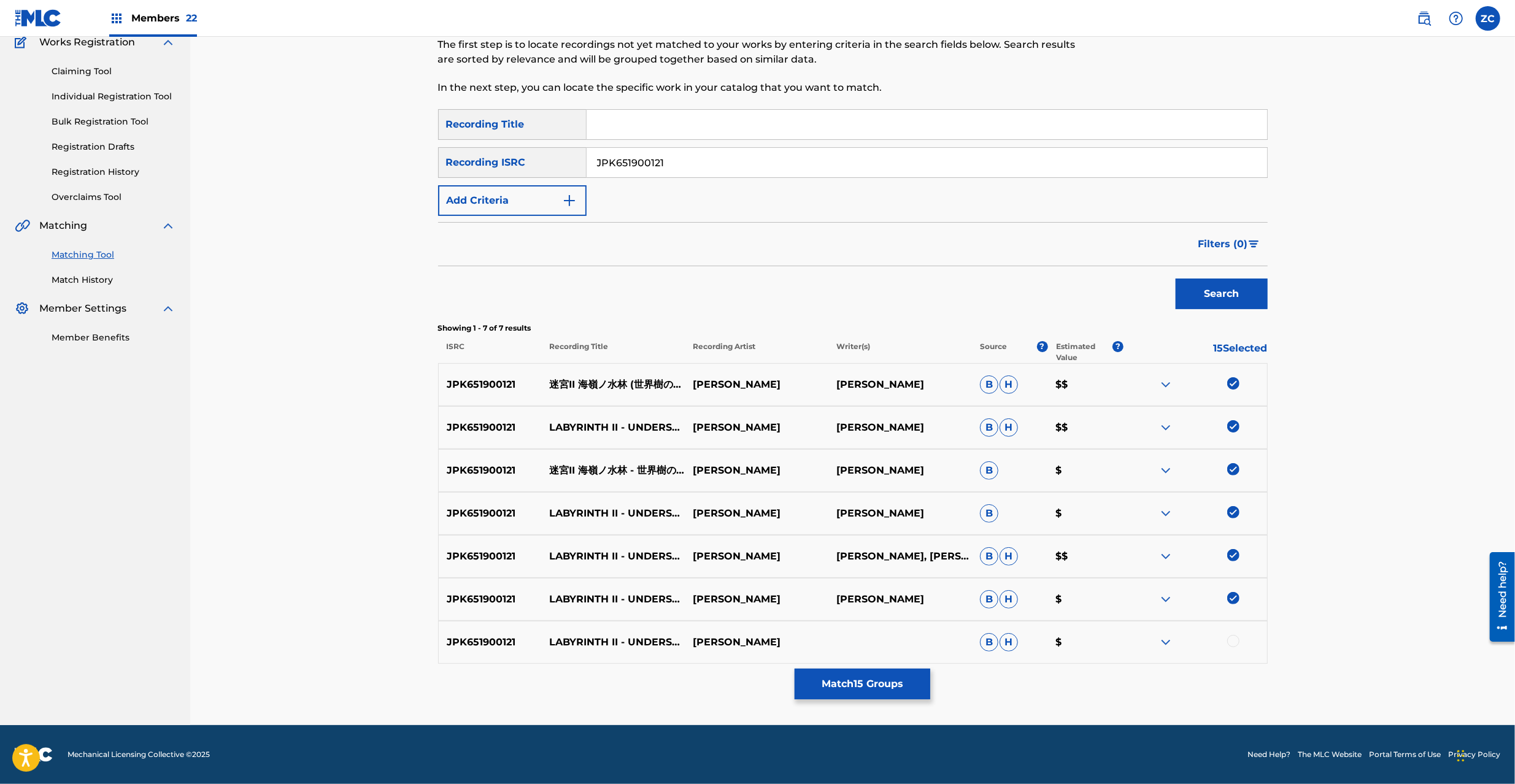
click at [1237, 641] on div at bounding box center [1233, 640] width 13 height 13
click at [700, 160] on input "JPK651900121" at bounding box center [927, 163] width 681 height 29
paste input "264907"
click at [1201, 293] on button "Search" at bounding box center [1221, 294] width 92 height 31
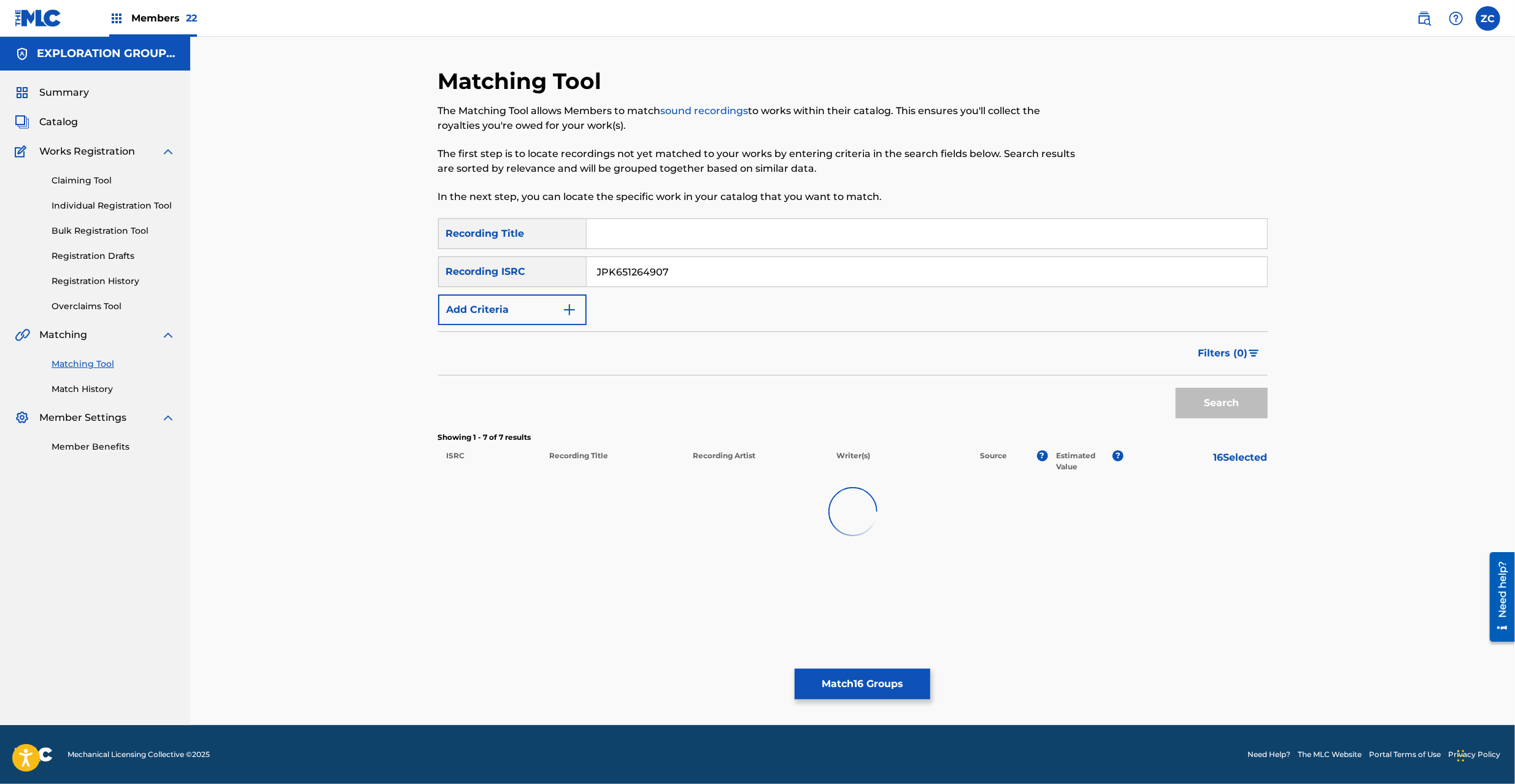
scroll to position [0, 0]
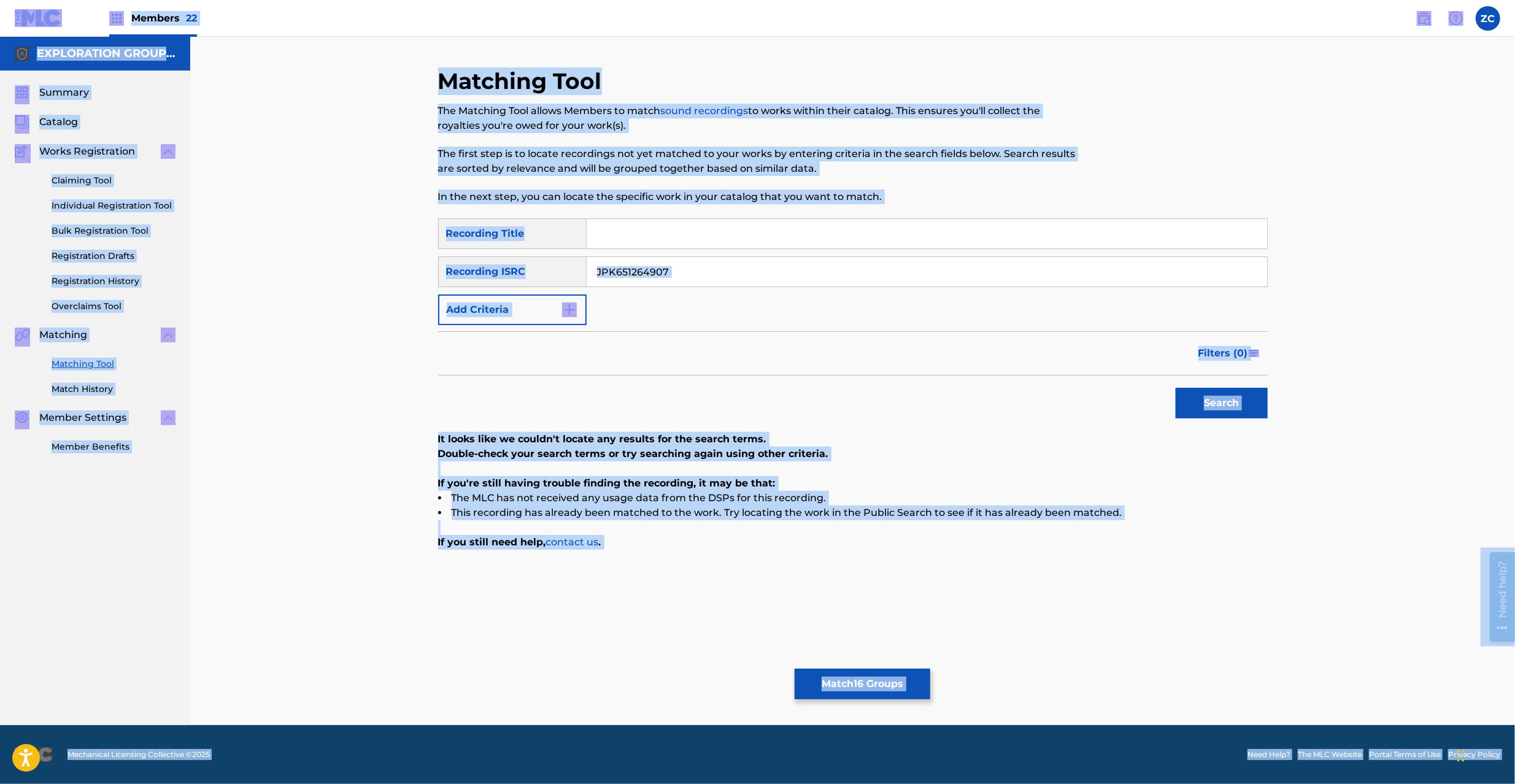
click at [686, 272] on input "JPK651264907" at bounding box center [927, 272] width 681 height 29
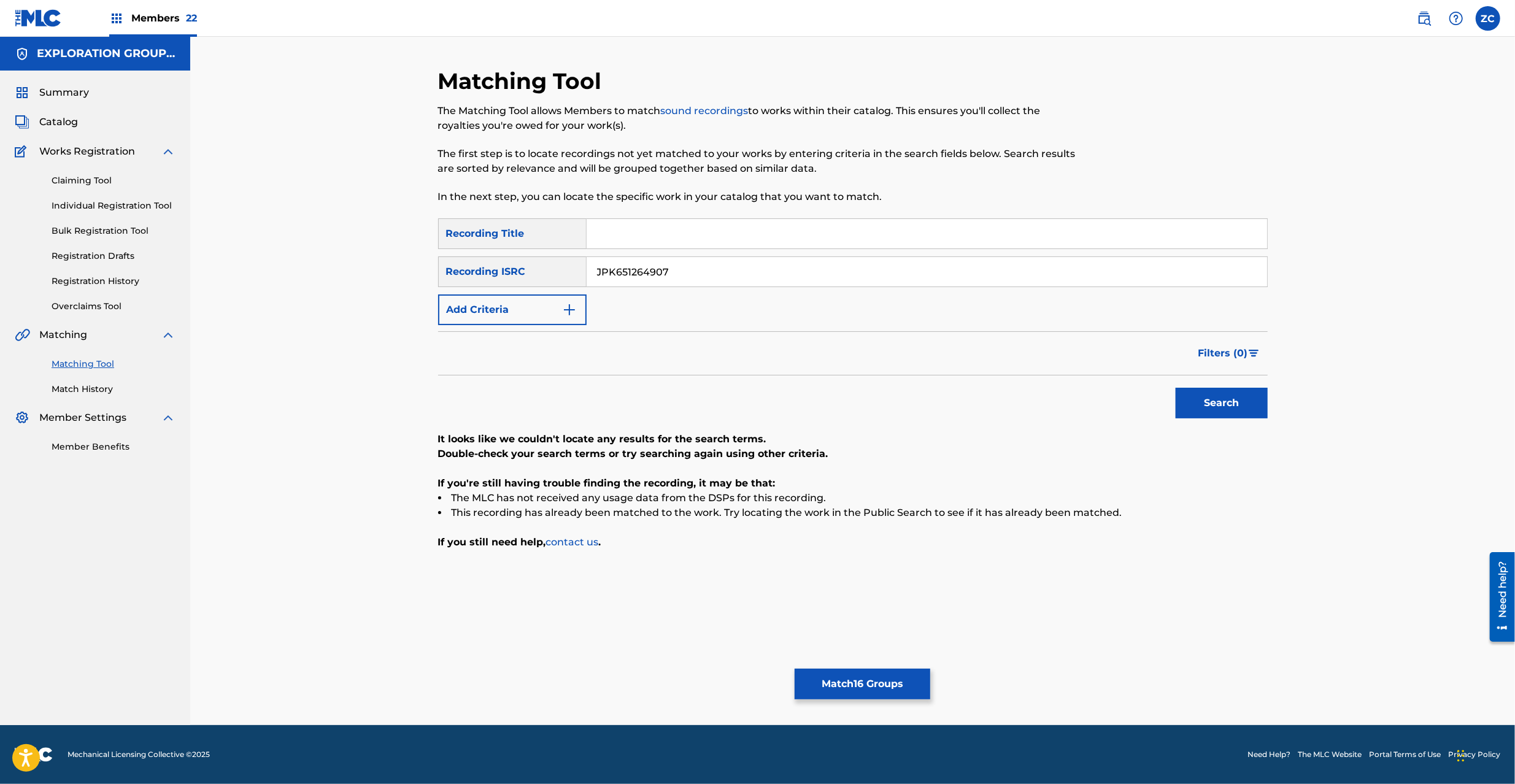
paste input "367403"
click at [1175, 388] on button "Search" at bounding box center [1221, 403] width 92 height 31
paste input "264307"
click at [1175, 388] on button "Search" at bounding box center [1221, 403] width 92 height 31
paste input "028"
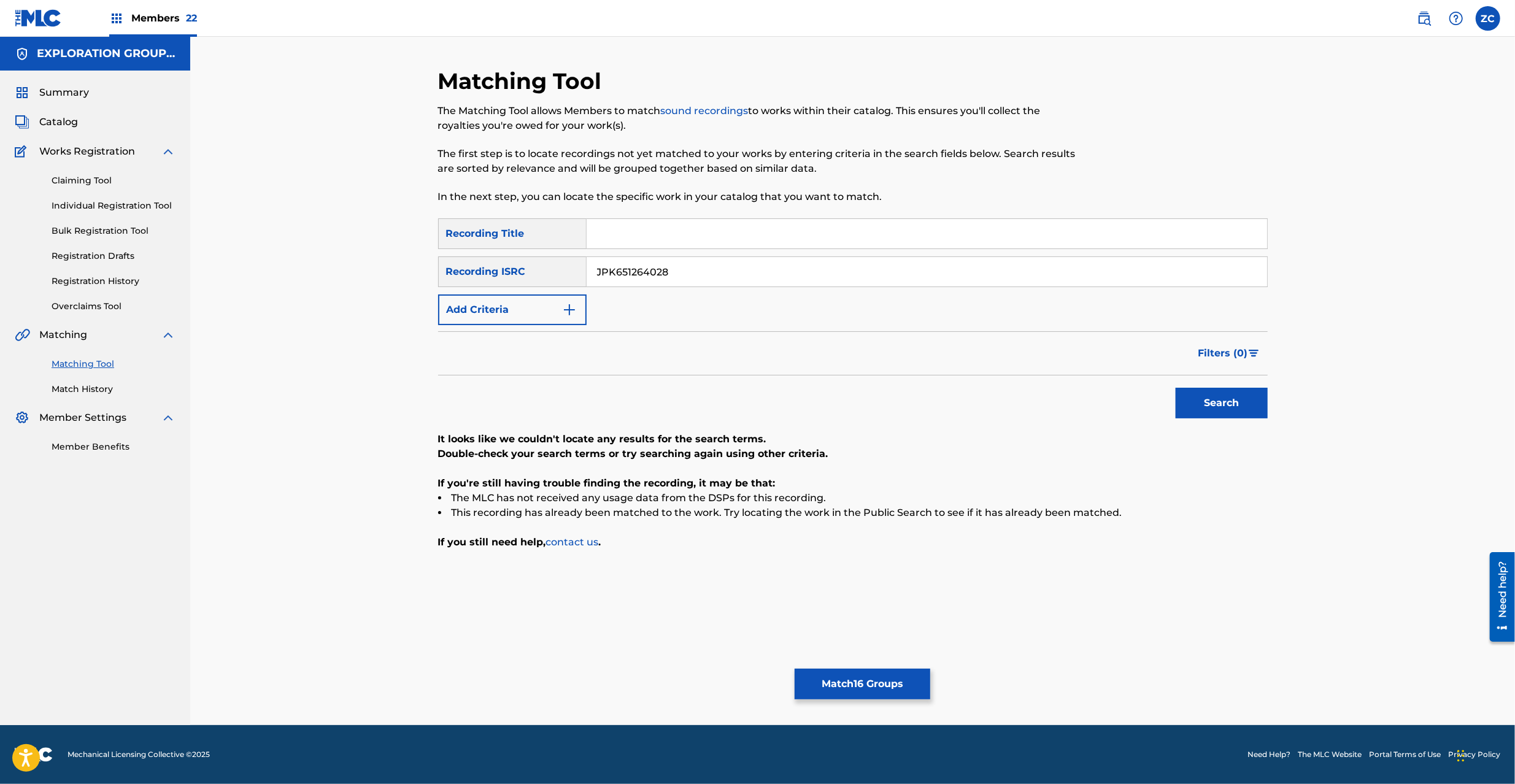
type input "JPK651264028"
click at [1175, 388] on button "Search" at bounding box center [1221, 403] width 92 height 31
click at [877, 674] on button "Match 16 Groups" at bounding box center [862, 684] width 136 height 31
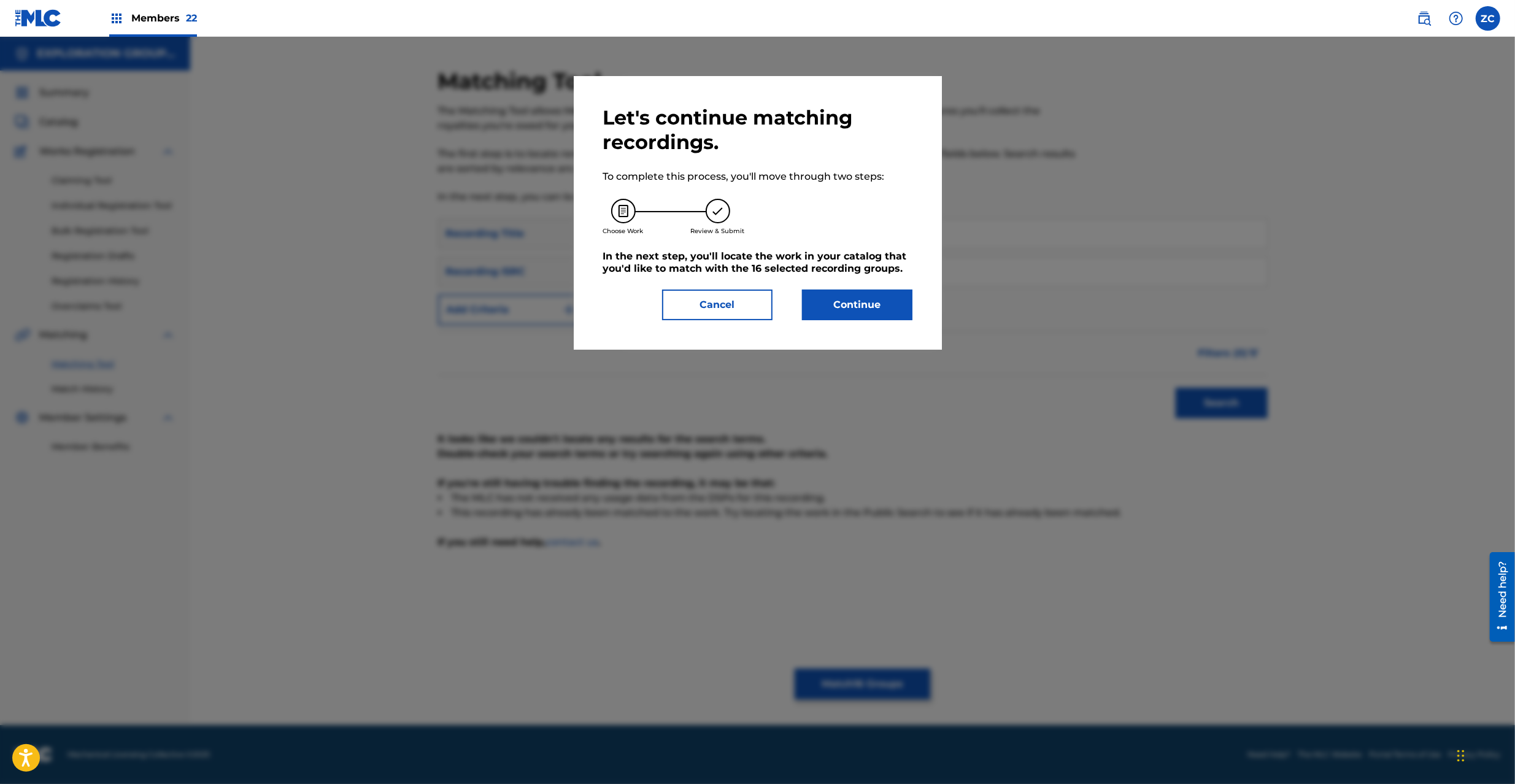
click at [845, 319] on button "Continue" at bounding box center [857, 305] width 110 height 31
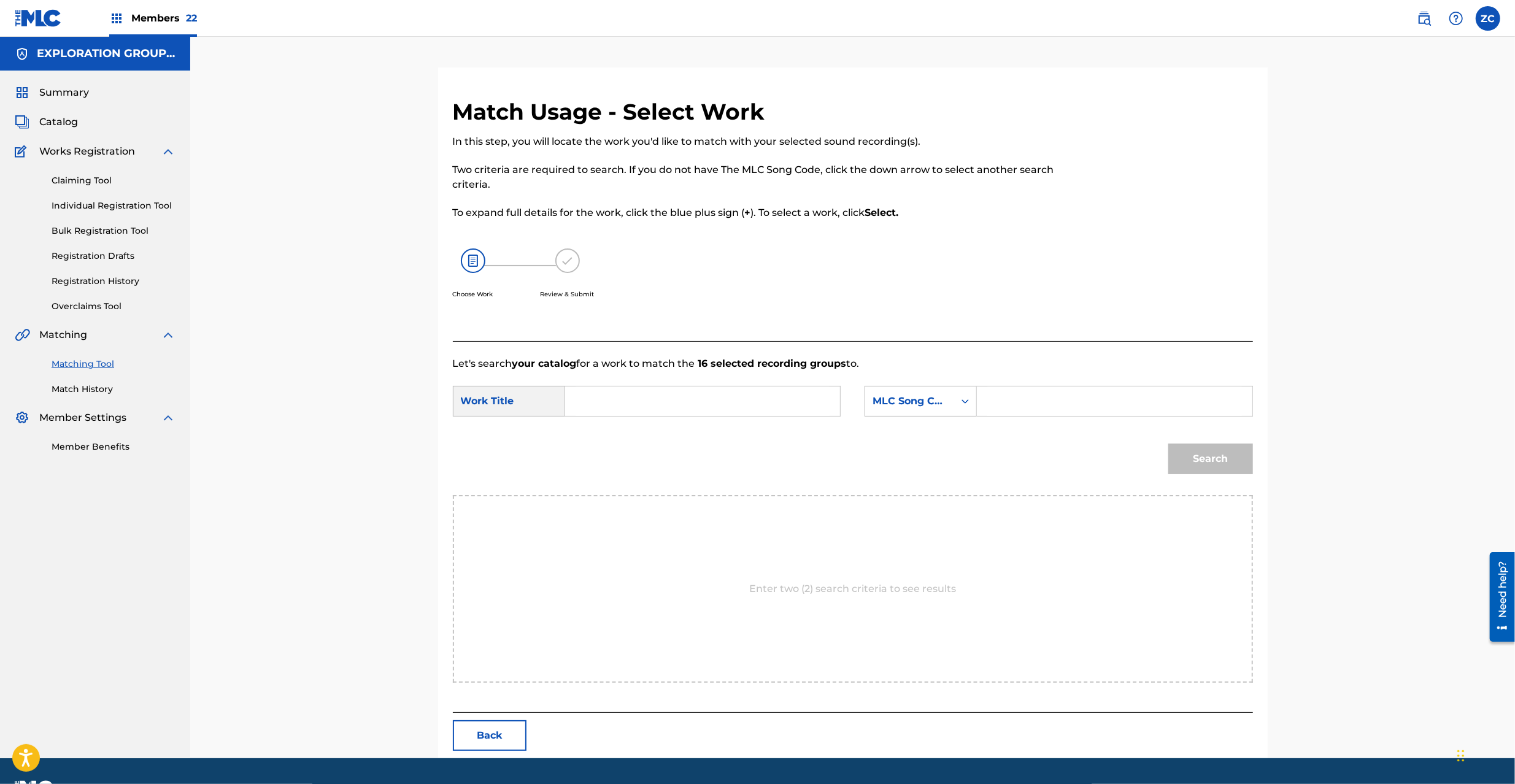
click at [795, 399] on input "Search Form" at bounding box center [702, 401] width 254 height 29
paste input "Meikyuu 2 Kaireino Suirin MV10JL"
click at [759, 403] on input "Meikyuu 2 Kaireino Suirin MV10JL" at bounding box center [702, 401] width 254 height 29
type input "Meikyuu 2 Kaireino Suirin"
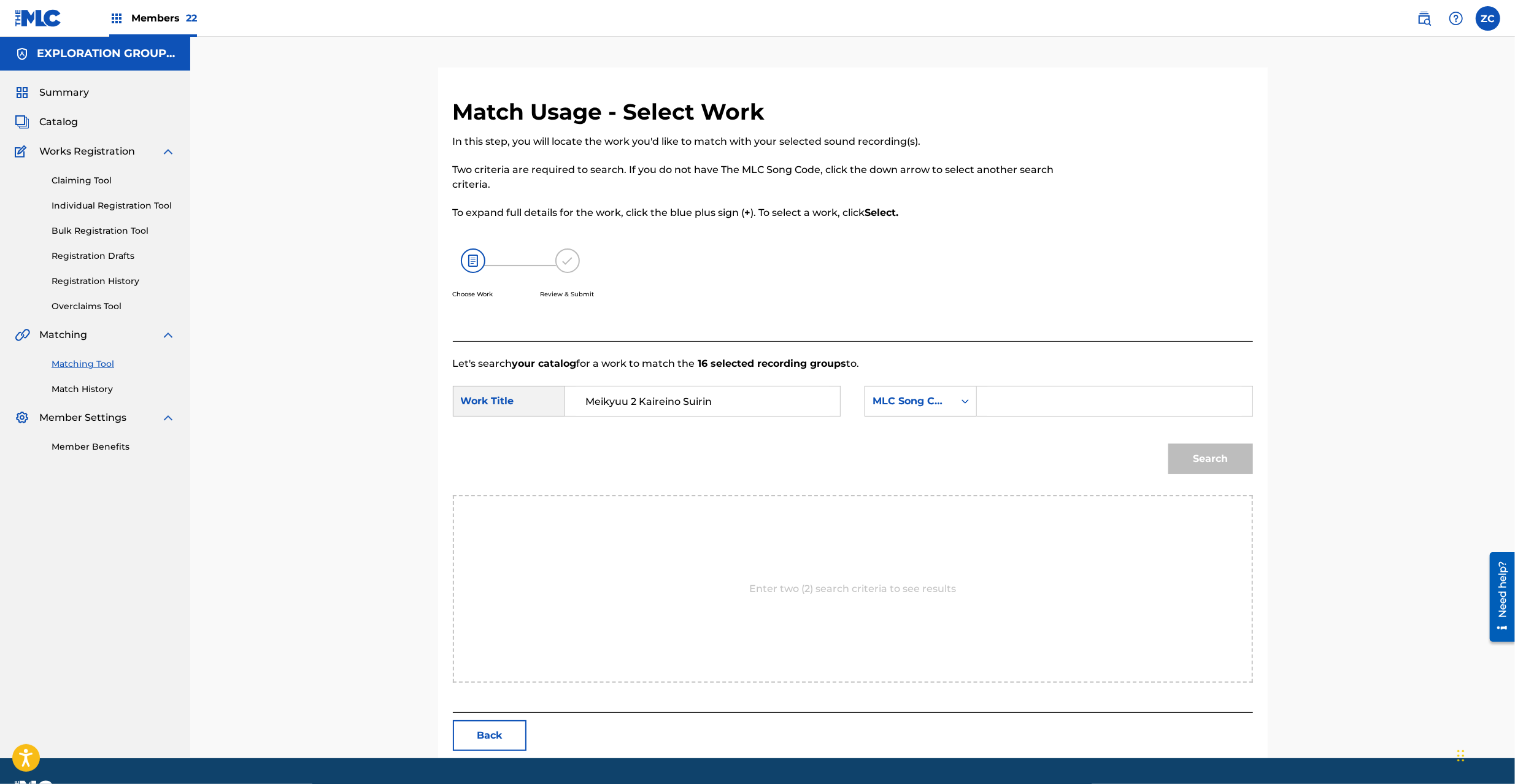
click at [1010, 400] on input "Search Form" at bounding box center [1114, 401] width 254 height 29
paste input "MV10JL"
type input "MV10JL"
click at [1208, 450] on button "Search" at bounding box center [1210, 459] width 85 height 31
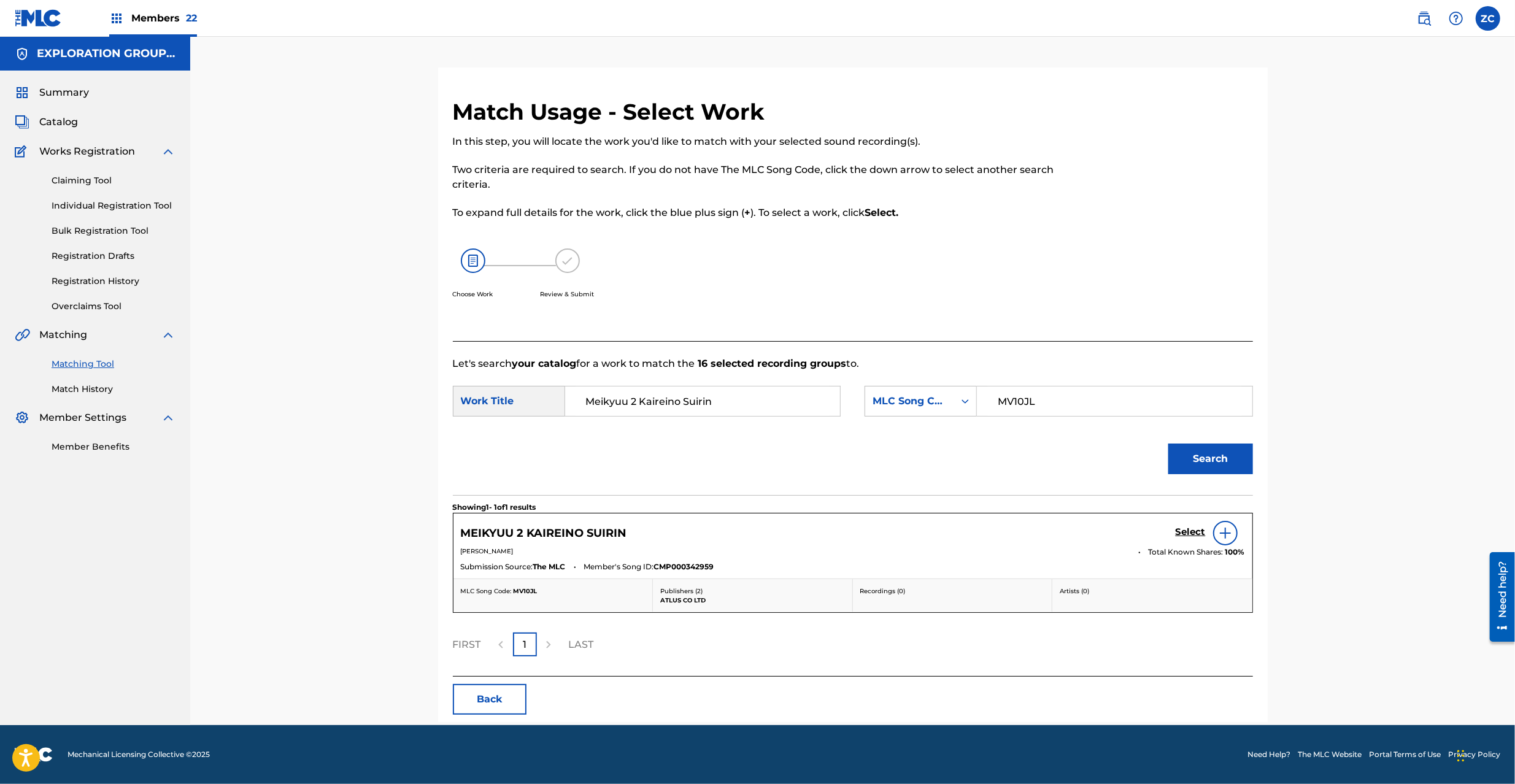
click at [1196, 526] on h5 "Select" at bounding box center [1190, 532] width 30 height 12
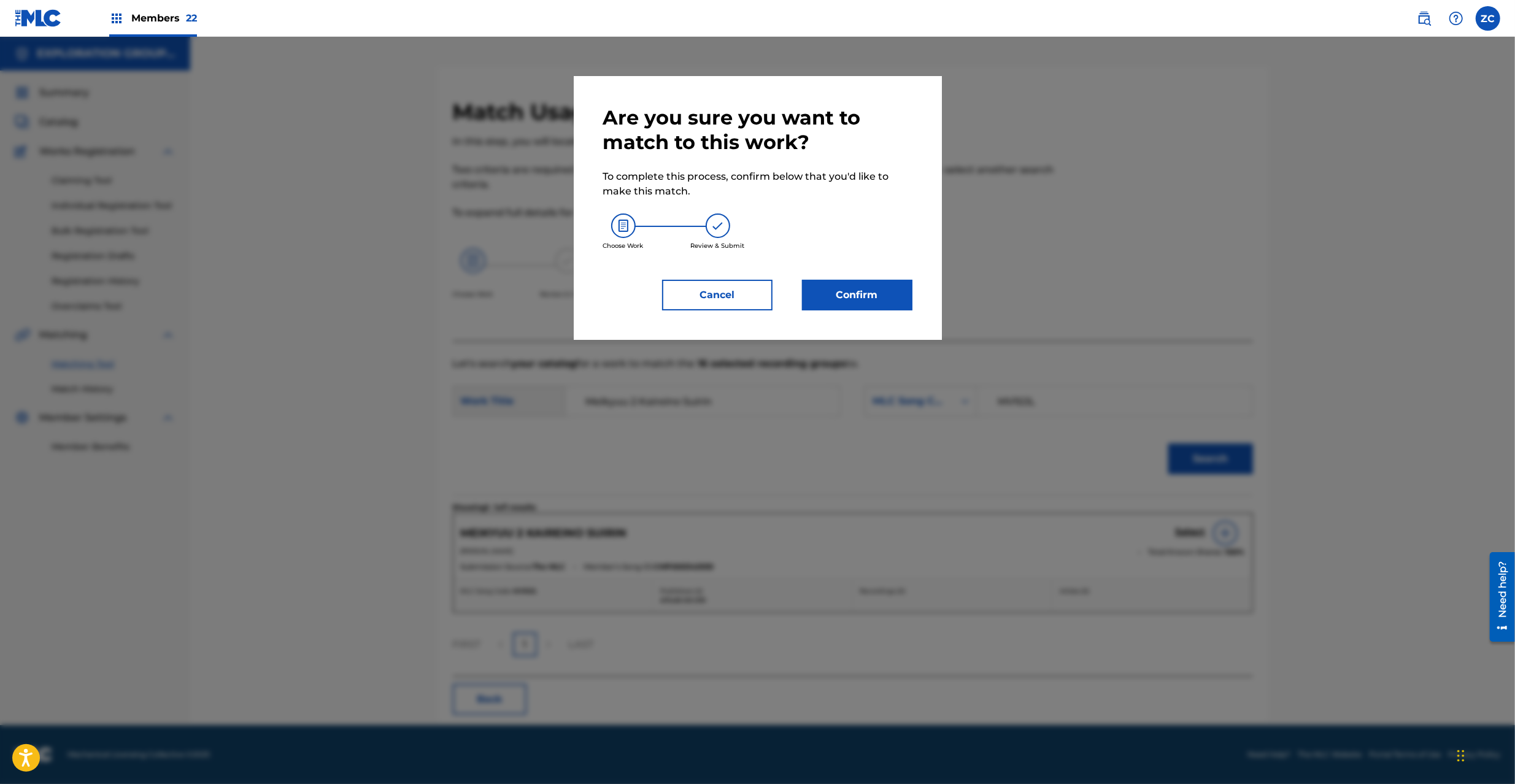
click at [853, 296] on button "Confirm" at bounding box center [857, 295] width 110 height 31
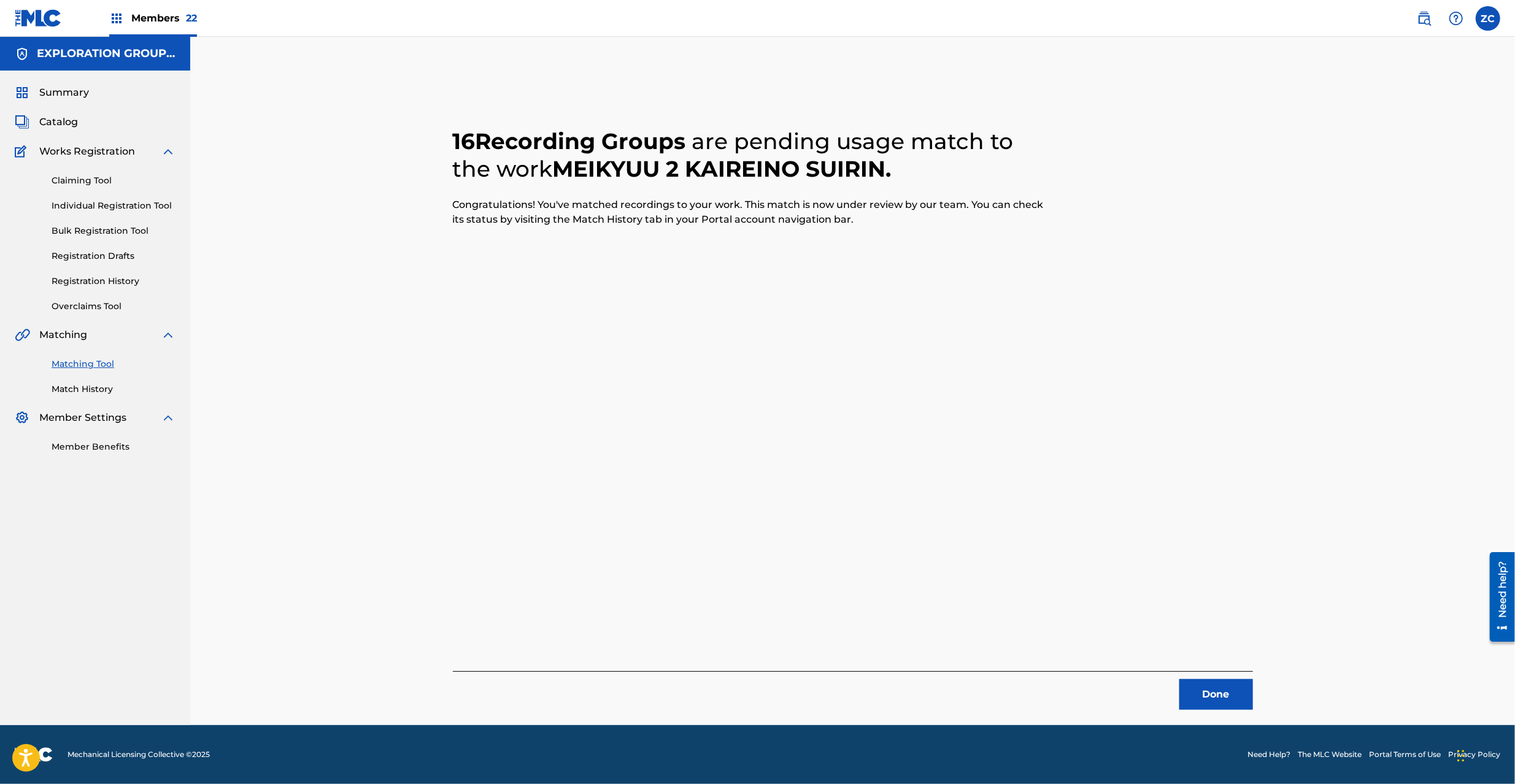
click at [1223, 695] on button "Done" at bounding box center [1216, 694] width 74 height 31
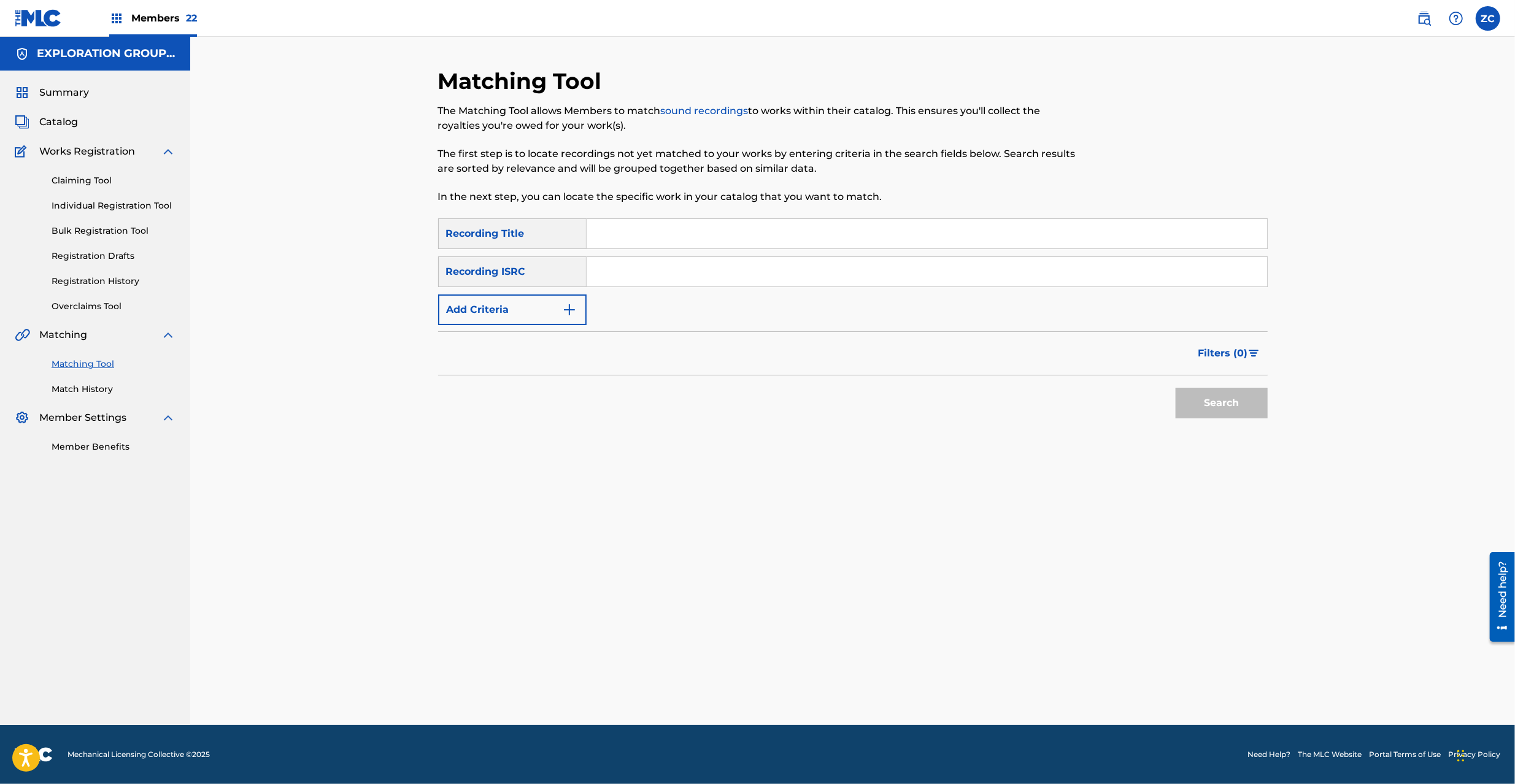
click at [778, 270] on input "Search Form" at bounding box center [927, 272] width 681 height 29
paste input "JPK651264308"
click at [1220, 406] on button "Search" at bounding box center [1221, 403] width 92 height 31
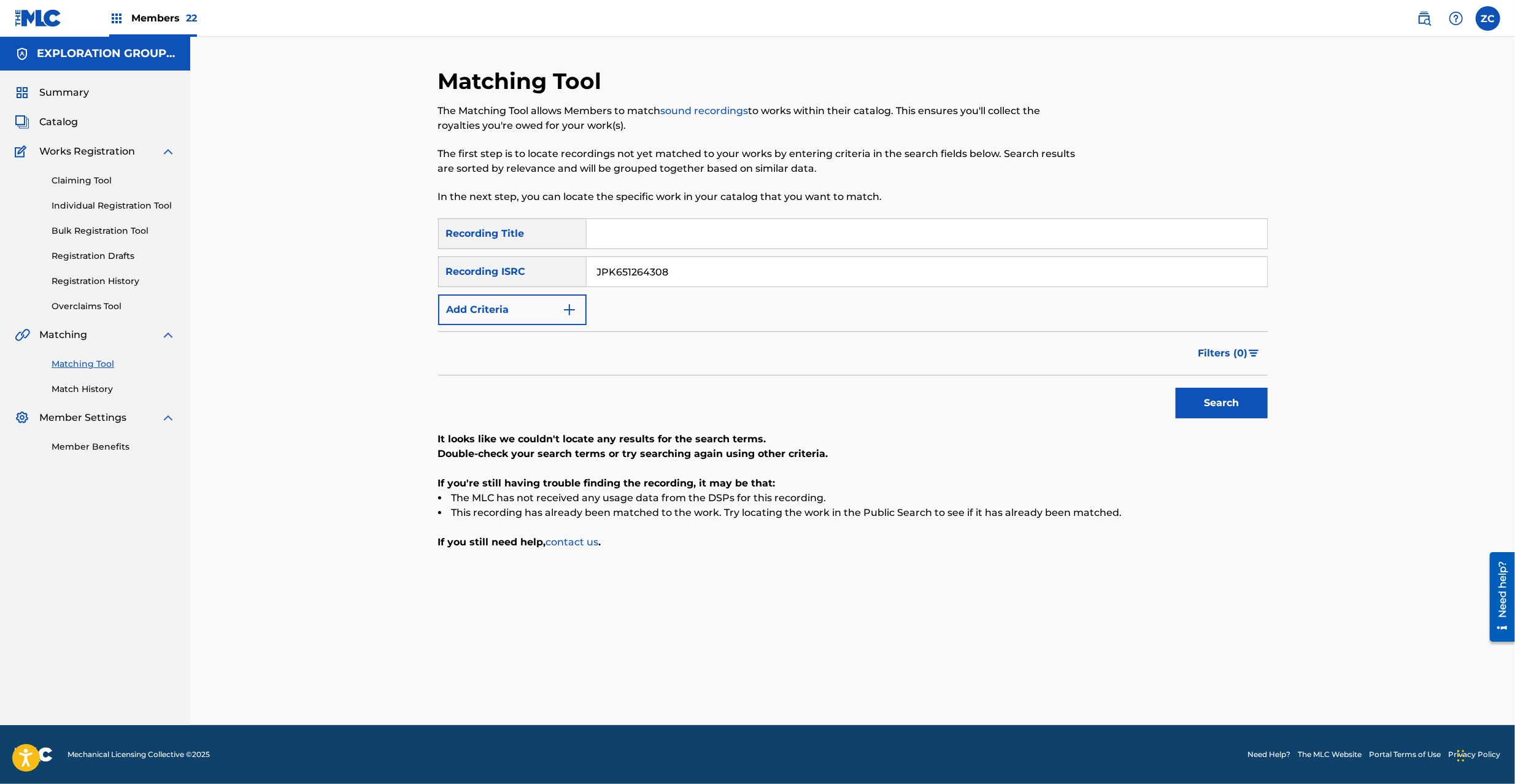
click at [1131, 269] on input "JPK651264308" at bounding box center [927, 272] width 681 height 29
paste input "9"
click at [1175, 388] on button "Search" at bounding box center [1221, 403] width 92 height 31
paste input "601045"
click at [1175, 388] on button "Search" at bounding box center [1221, 403] width 92 height 31
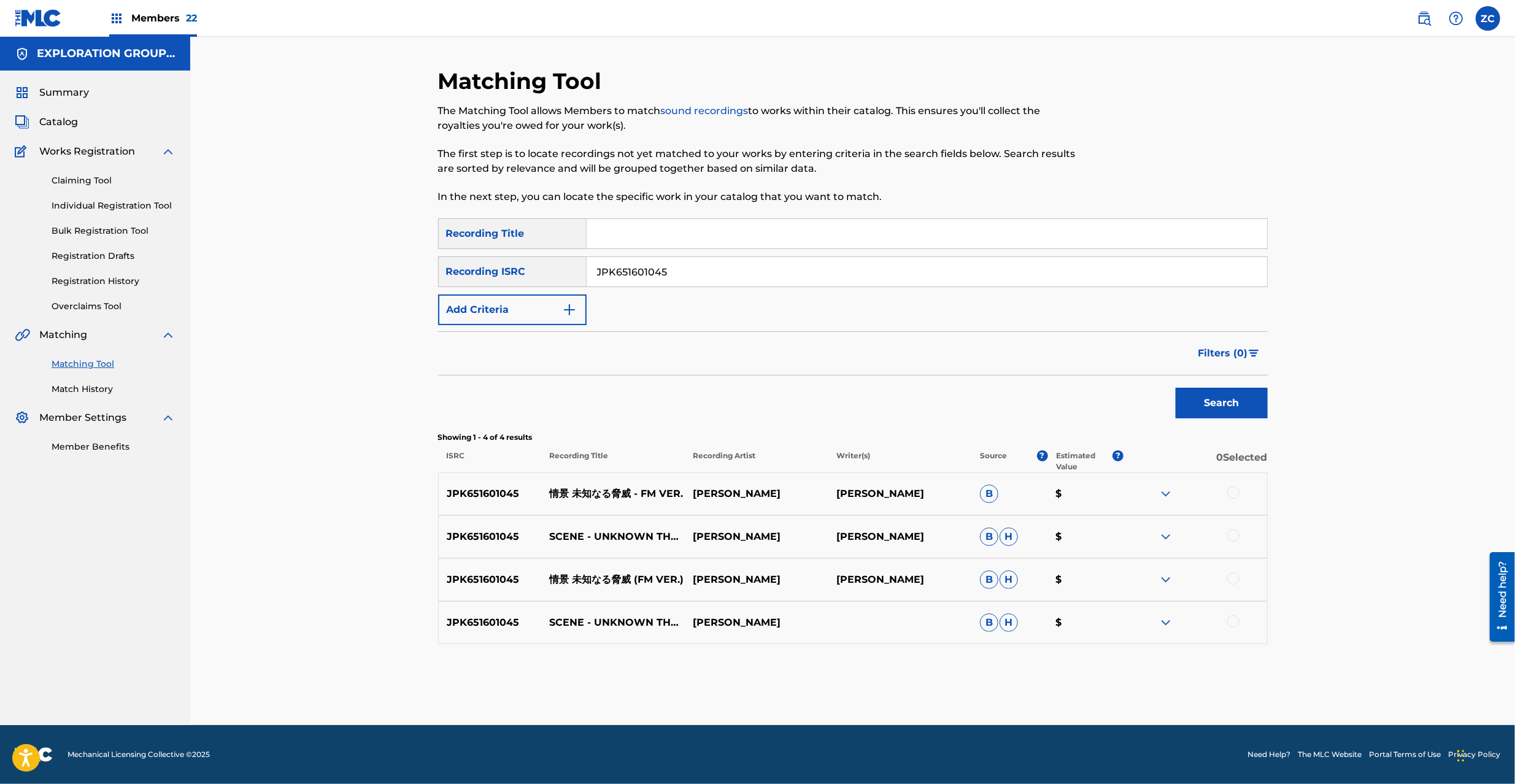
click at [1233, 491] on div at bounding box center [1233, 492] width 13 height 13
click at [1235, 530] on div at bounding box center [1233, 535] width 13 height 13
click at [1235, 575] on div at bounding box center [1233, 578] width 13 height 13
click at [1235, 622] on div at bounding box center [1233, 621] width 13 height 13
click at [983, 275] on input "JPK651601045" at bounding box center [927, 272] width 681 height 29
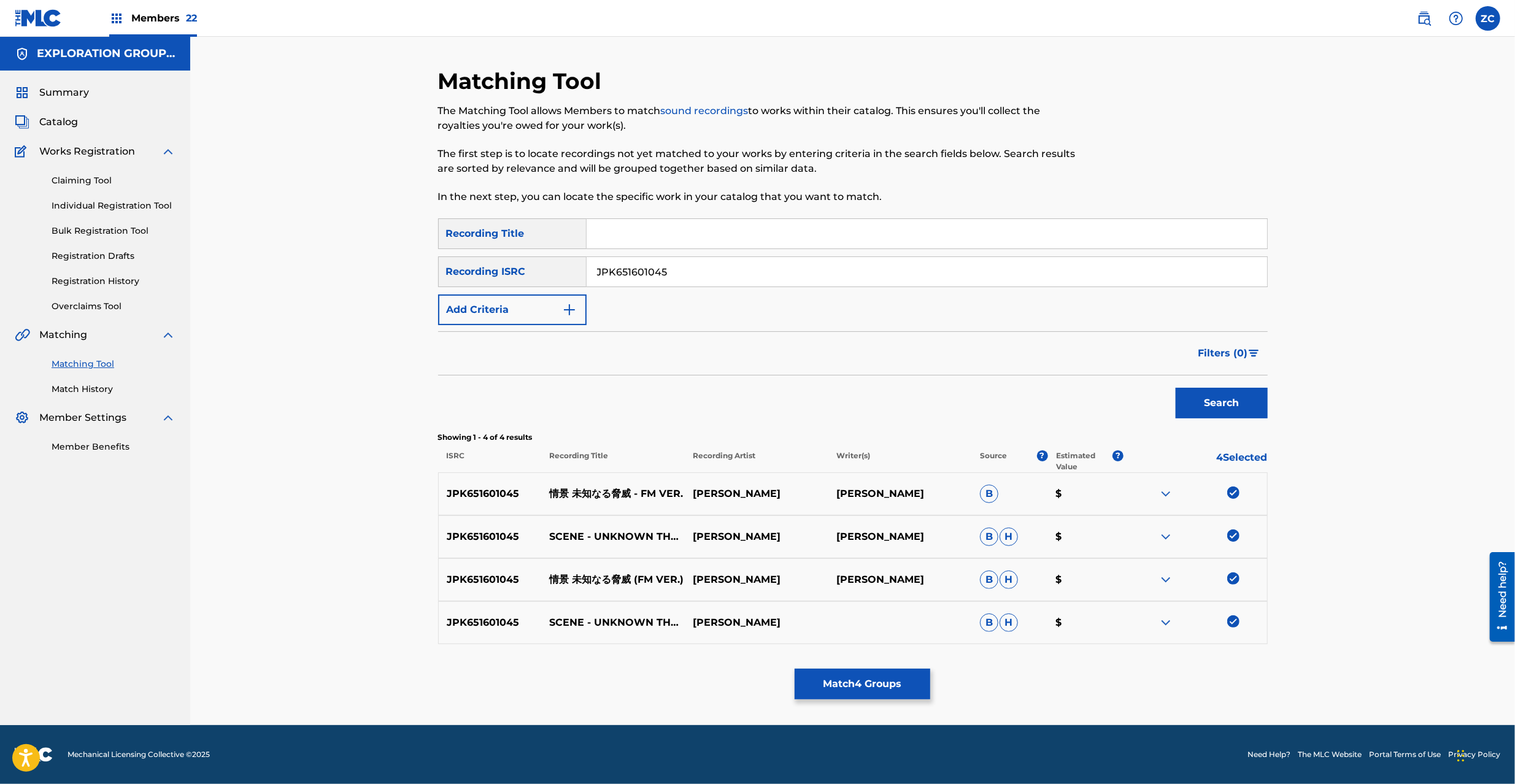
paste input "17"
click at [1175, 388] on button "Search" at bounding box center [1221, 403] width 92 height 31
click at [1237, 496] on div at bounding box center [1233, 492] width 13 height 13
click at [1234, 538] on div at bounding box center [1233, 535] width 13 height 13
click at [1235, 582] on div at bounding box center [1233, 578] width 13 height 13
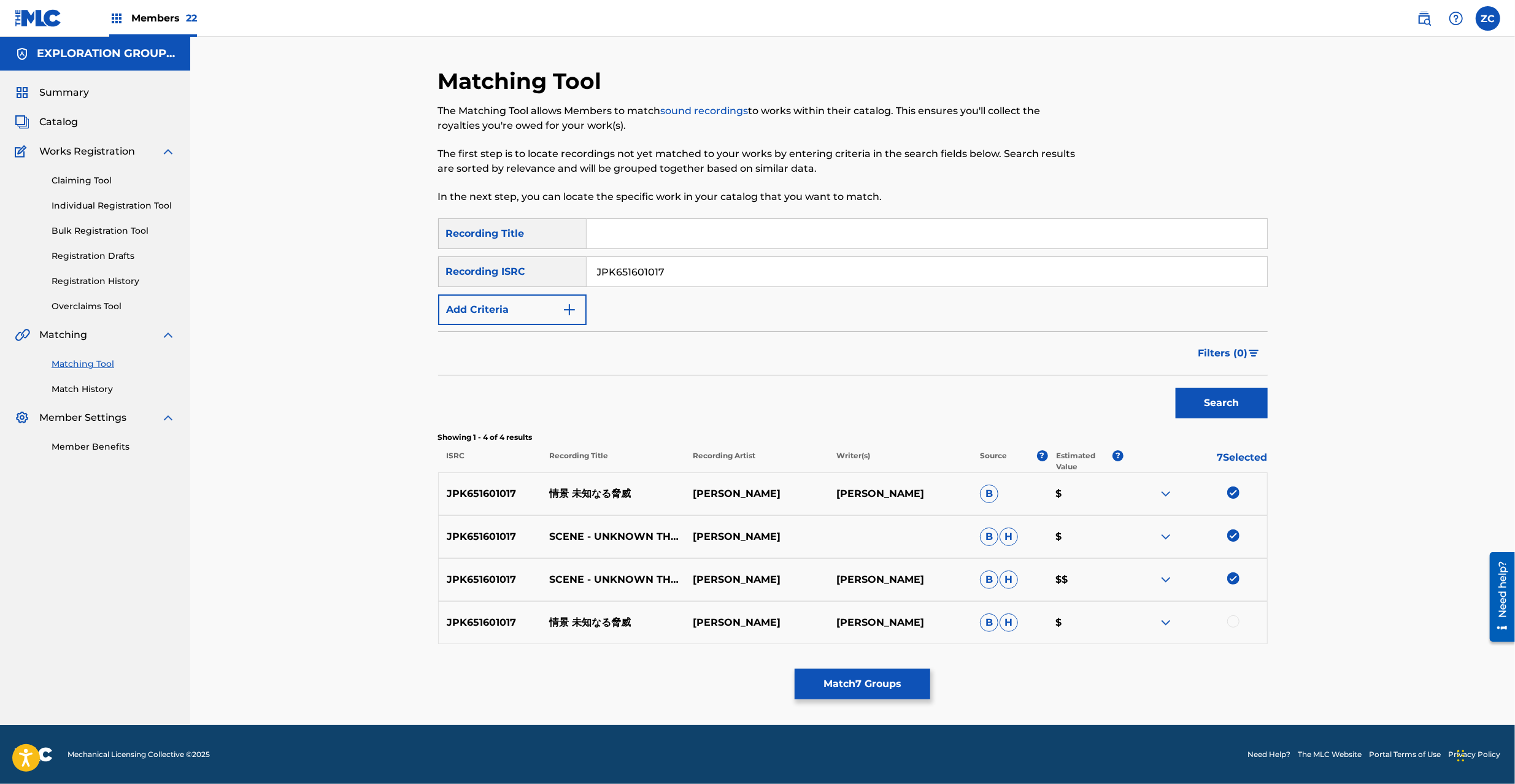
click at [1234, 626] on div at bounding box center [1233, 621] width 13 height 13
click at [831, 263] on input "JPK651601017" at bounding box center [927, 272] width 681 height 29
paste input "00013"
click at [1225, 403] on button "Search" at bounding box center [1221, 403] width 92 height 31
click at [1232, 493] on div at bounding box center [1233, 492] width 13 height 13
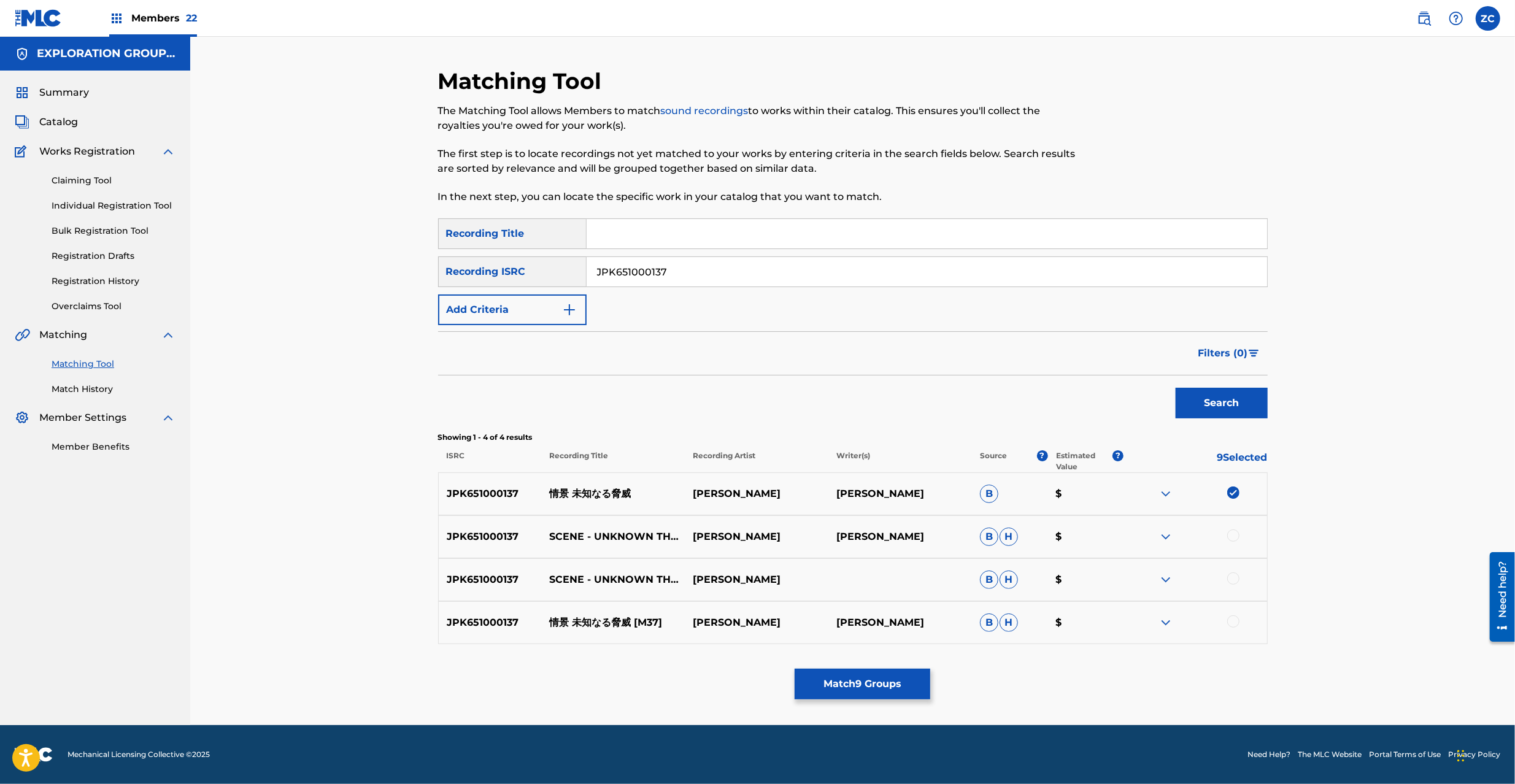
click at [1231, 535] on div at bounding box center [1233, 535] width 13 height 13
click at [1236, 574] on div at bounding box center [1233, 578] width 13 height 13
click at [1235, 619] on div at bounding box center [1233, 621] width 13 height 13
click at [940, 278] on input "JPK651000137" at bounding box center [927, 272] width 681 height 29
paste input "08"
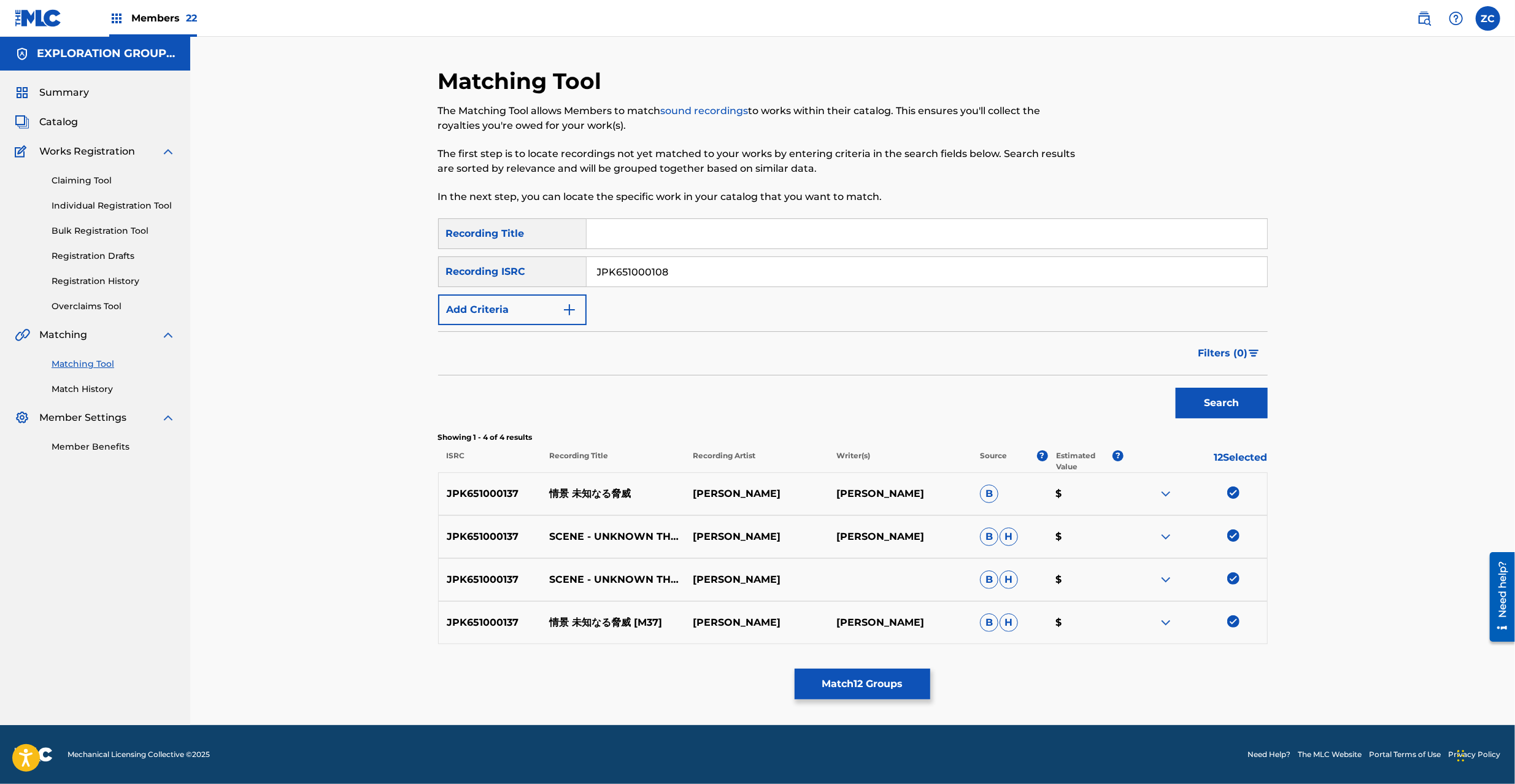
type input "JPK651000108"
click at [1175, 388] on button "Search" at bounding box center [1221, 403] width 92 height 31
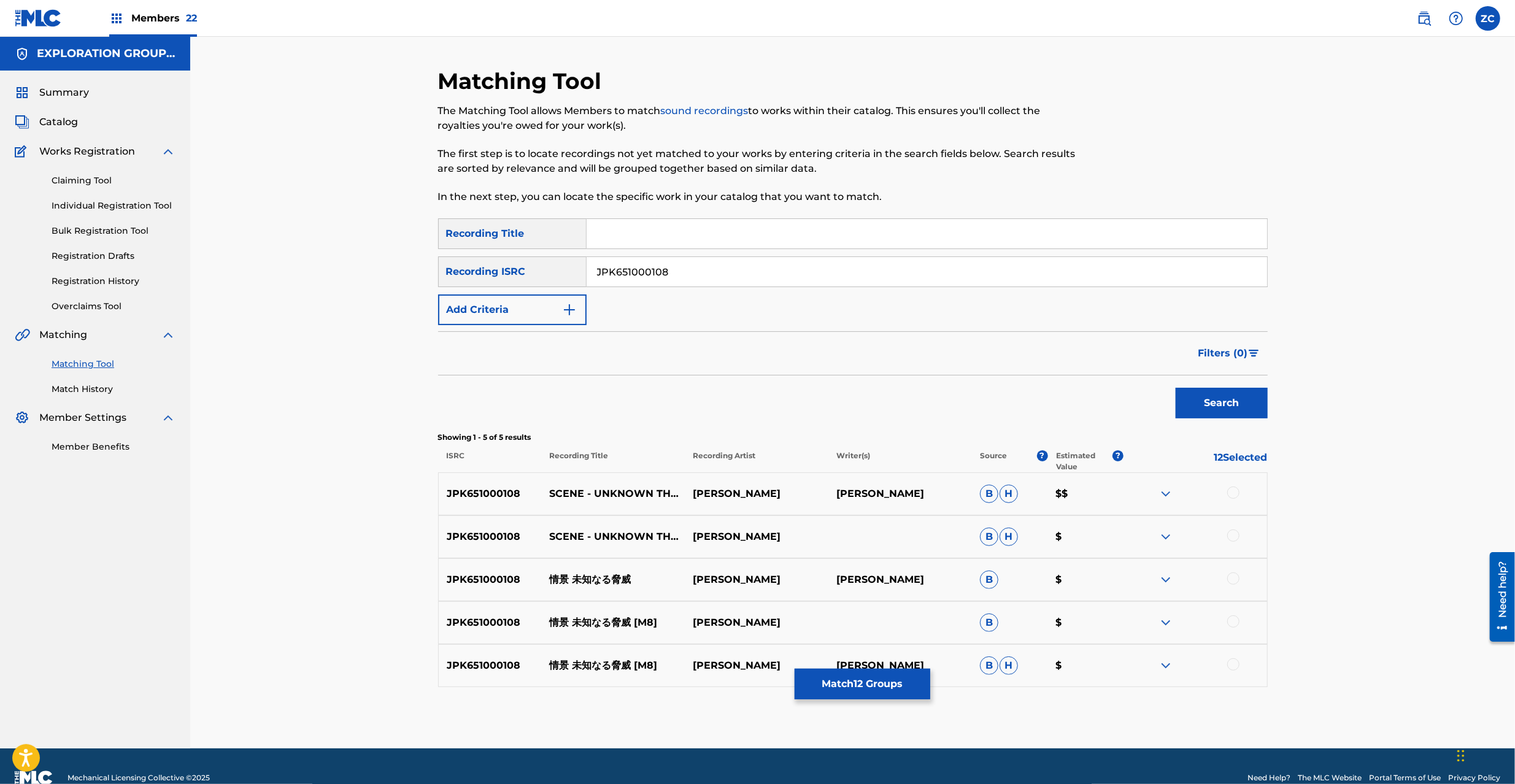
click at [1230, 494] on div at bounding box center [1233, 492] width 13 height 13
drag, startPoint x: 1235, startPoint y: 535, endPoint x: 1237, endPoint y: 575, distance: 40.0
click at [1235, 536] on div at bounding box center [1233, 535] width 13 height 13
click at [1231, 582] on div at bounding box center [1233, 578] width 13 height 13
click at [1234, 624] on div at bounding box center [1233, 621] width 13 height 13
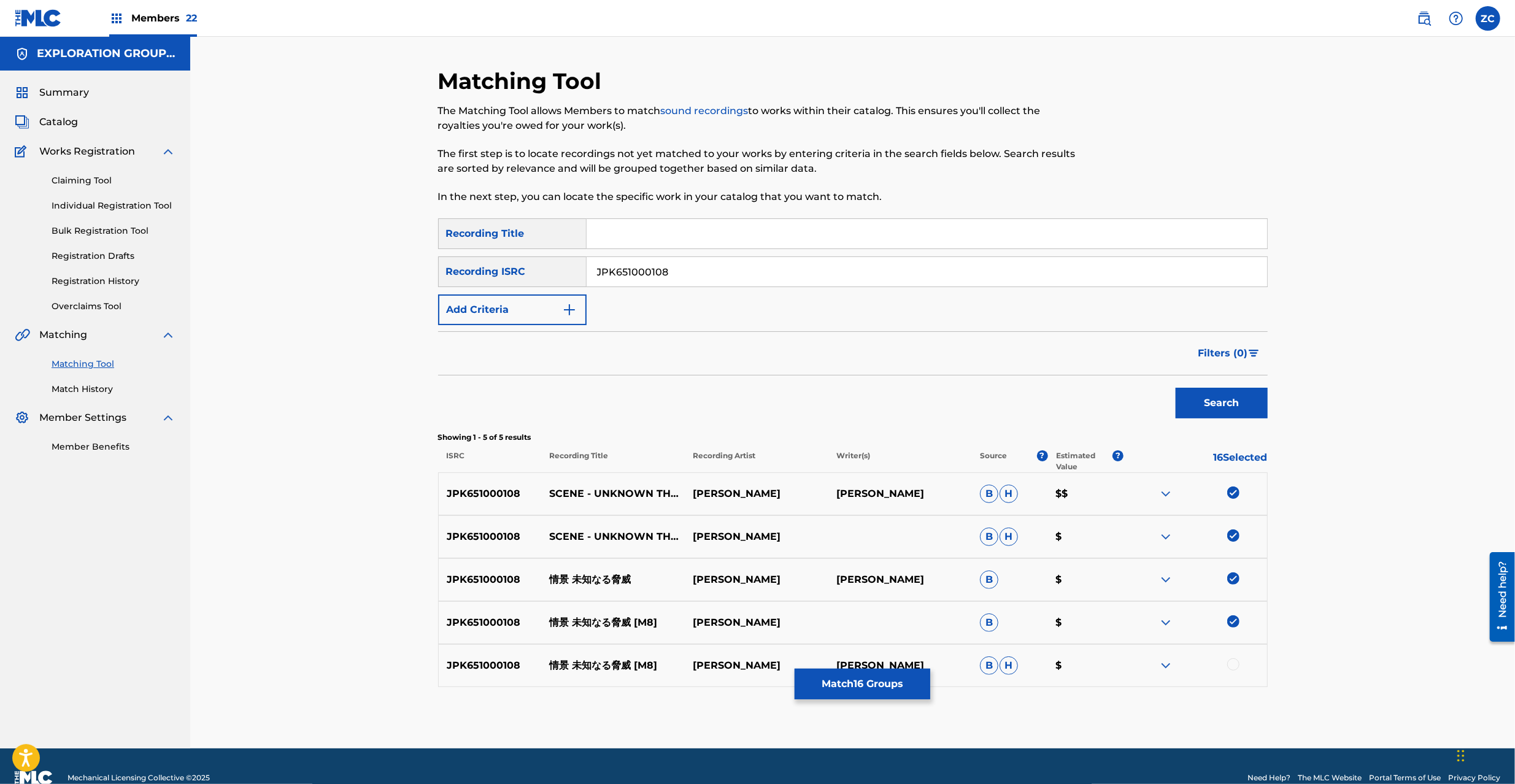
click at [1237, 667] on div at bounding box center [1233, 664] width 13 height 13
click at [873, 676] on button "Match 17 Groups" at bounding box center [862, 684] width 136 height 31
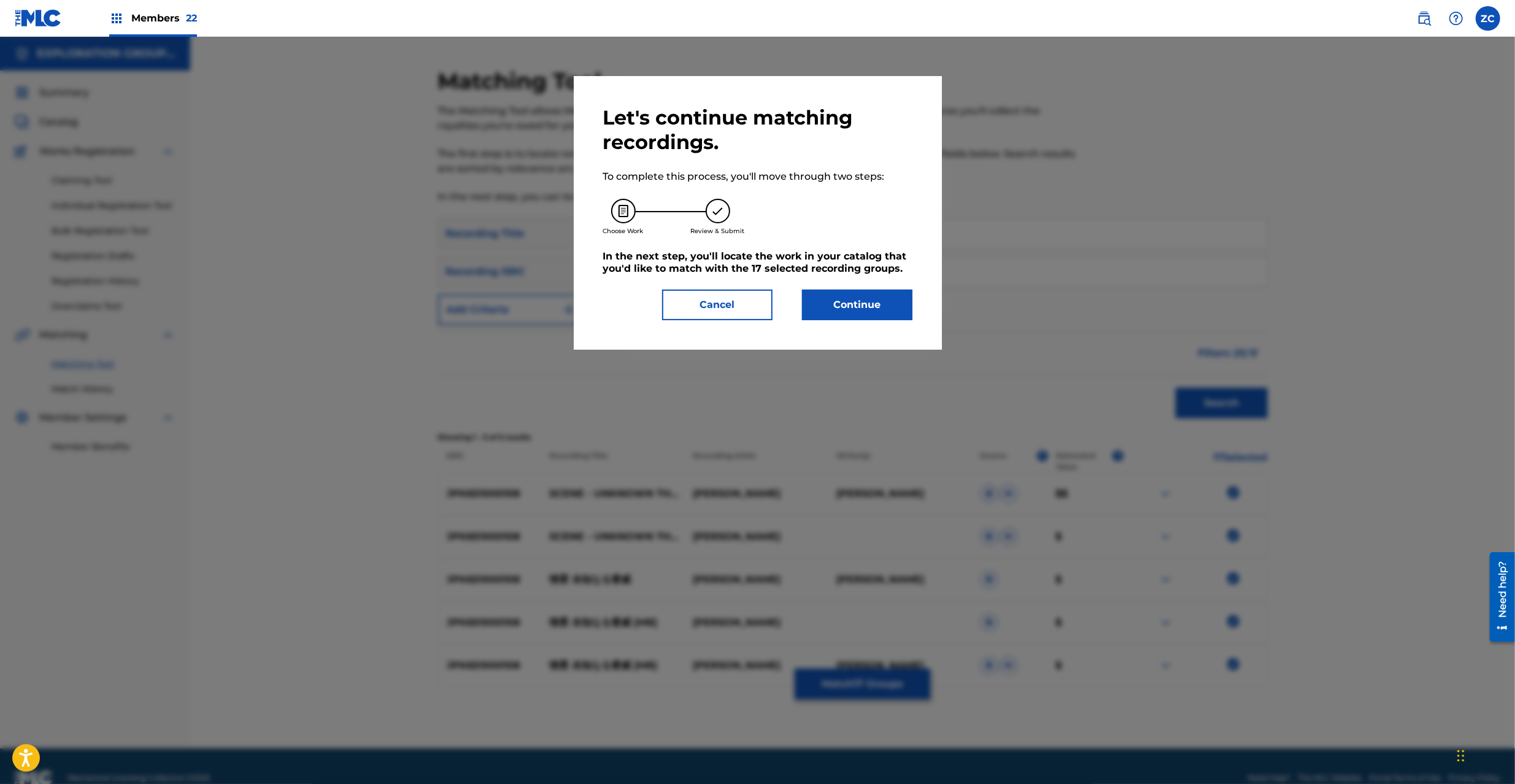
click at [877, 308] on button "Continue" at bounding box center [857, 305] width 110 height 31
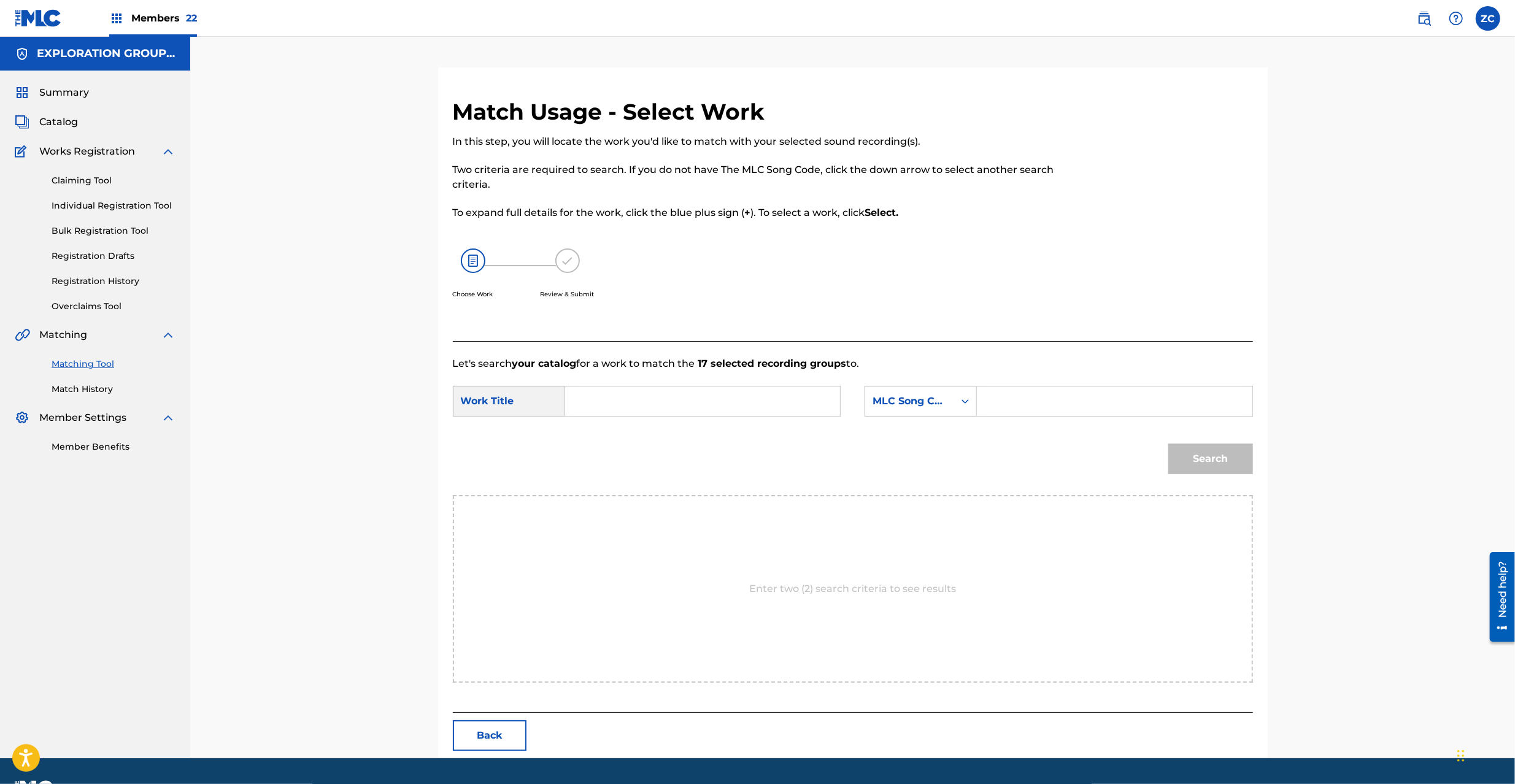
click at [754, 388] on input "Search Form" at bounding box center [702, 401] width 254 height 29
paste input "[PERSON_NAME] J536W2"
click at [719, 403] on input "[PERSON_NAME] J536W2" at bounding box center [702, 401] width 254 height 29
type input "[PERSON_NAME]"
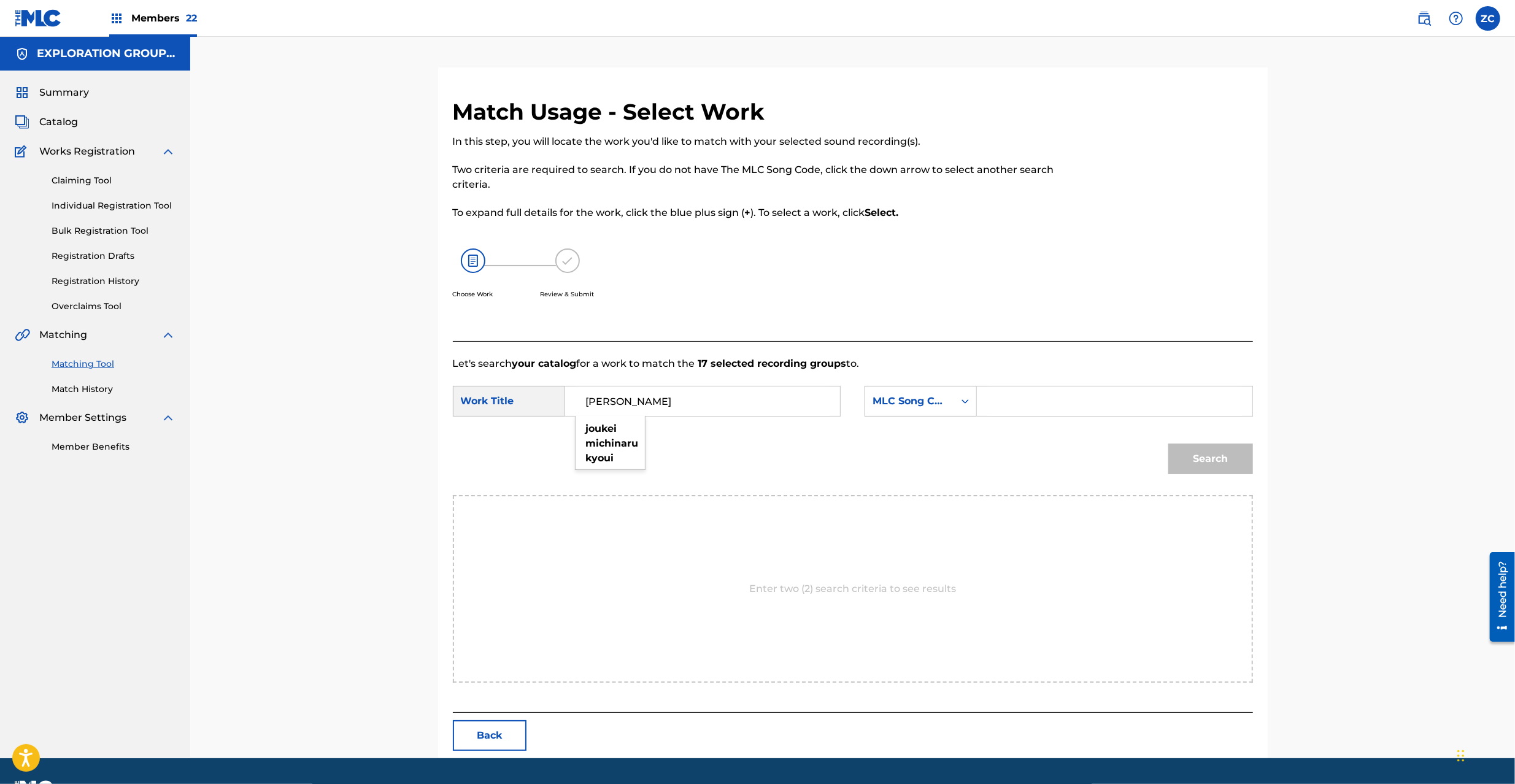
click at [1032, 403] on input "Search Form" at bounding box center [1114, 401] width 254 height 29
paste input "J536W2"
type input "J536W2"
click at [1195, 462] on button "Search" at bounding box center [1210, 459] width 85 height 31
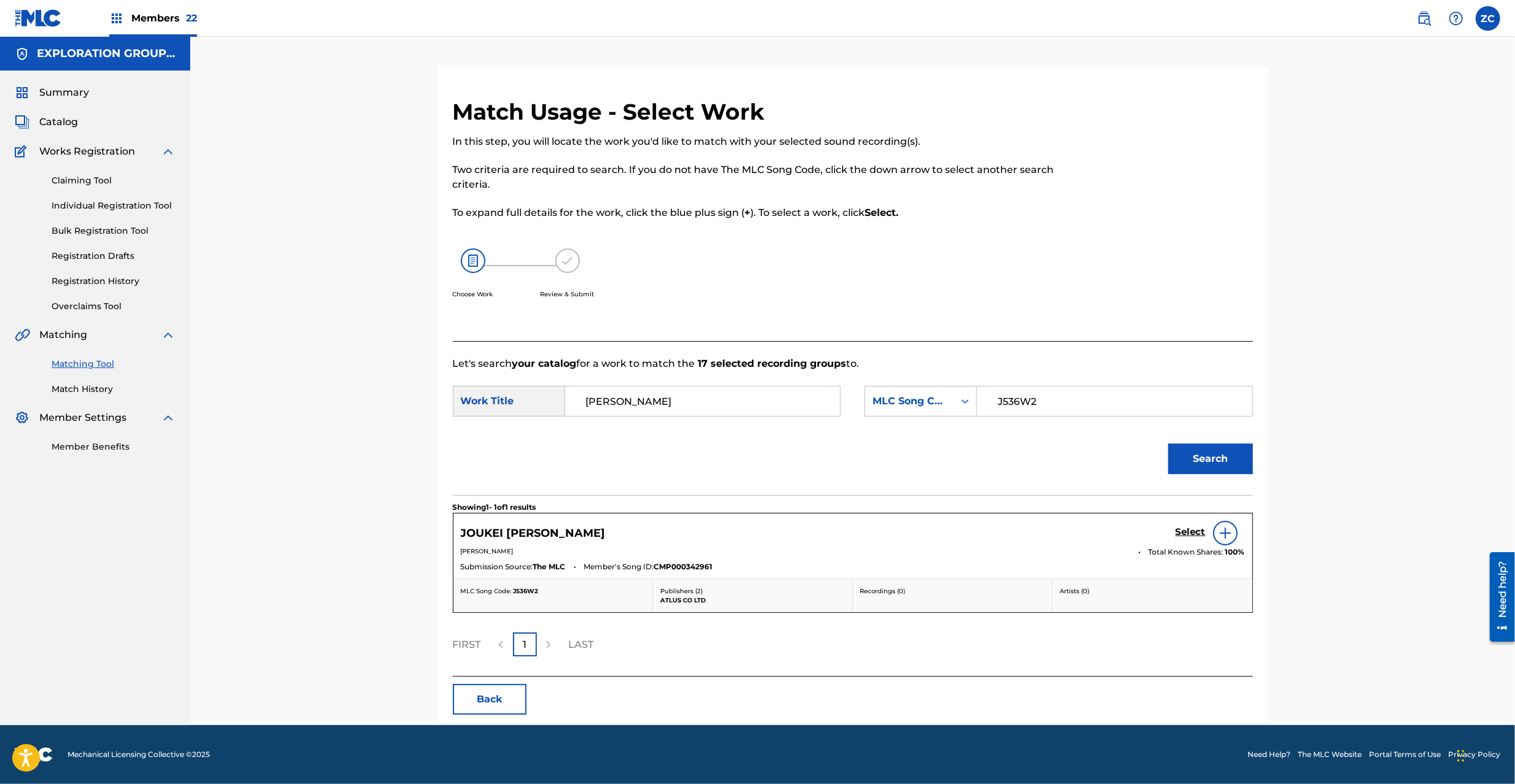
click at [1190, 532] on h5 "Select" at bounding box center [1190, 532] width 30 height 12
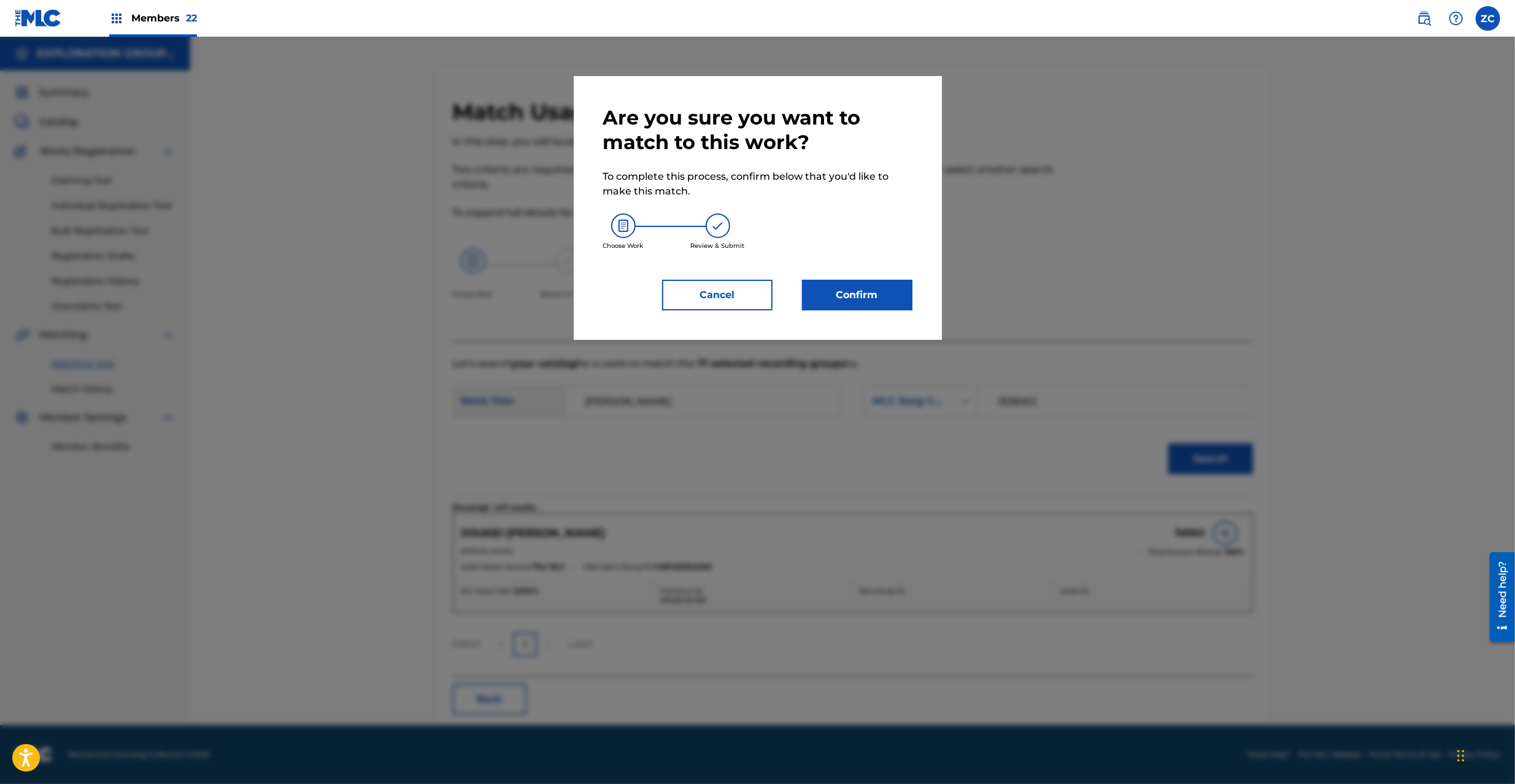
click at [851, 295] on button "Confirm" at bounding box center [857, 295] width 110 height 31
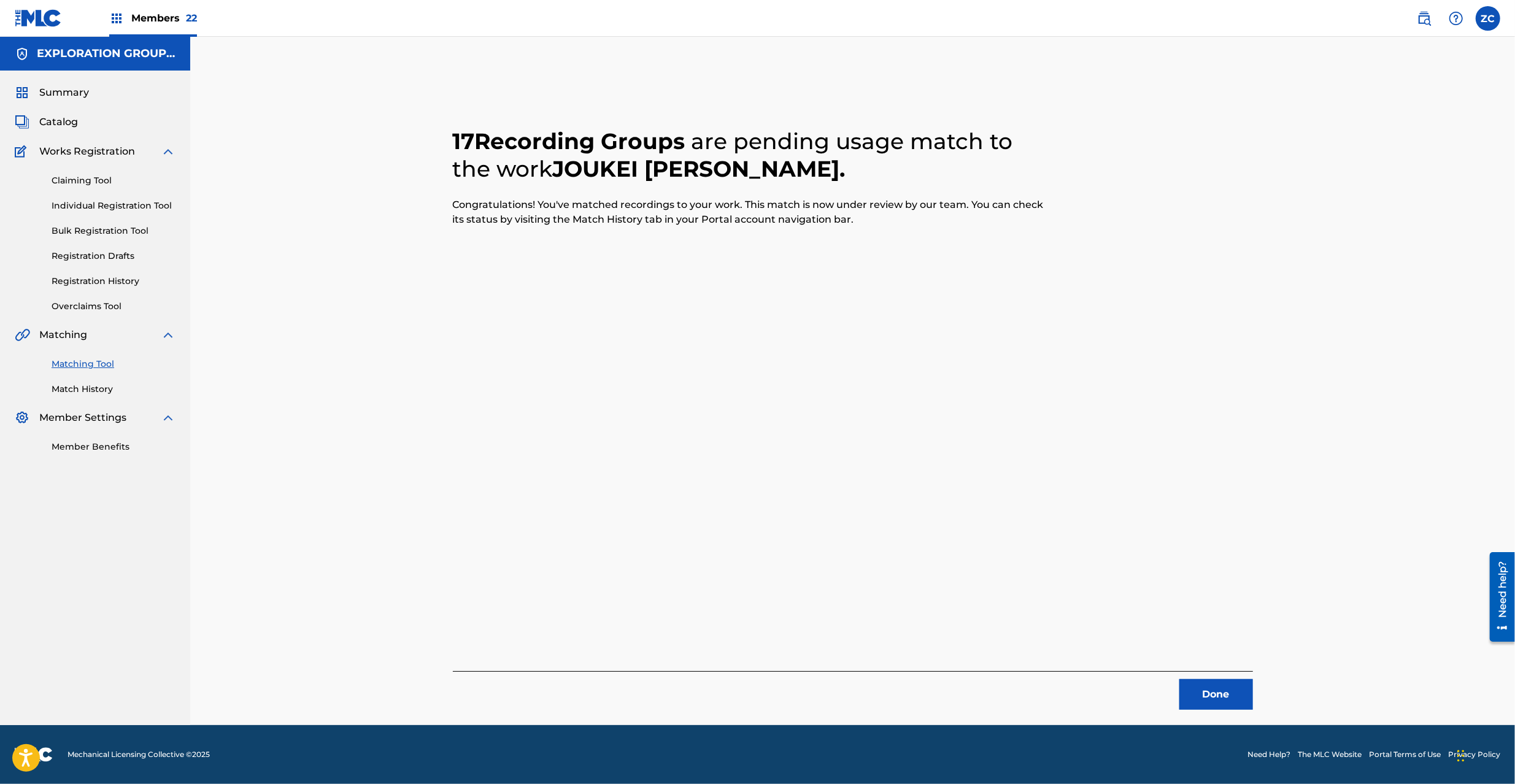
click at [1214, 690] on button "Done" at bounding box center [1216, 694] width 74 height 31
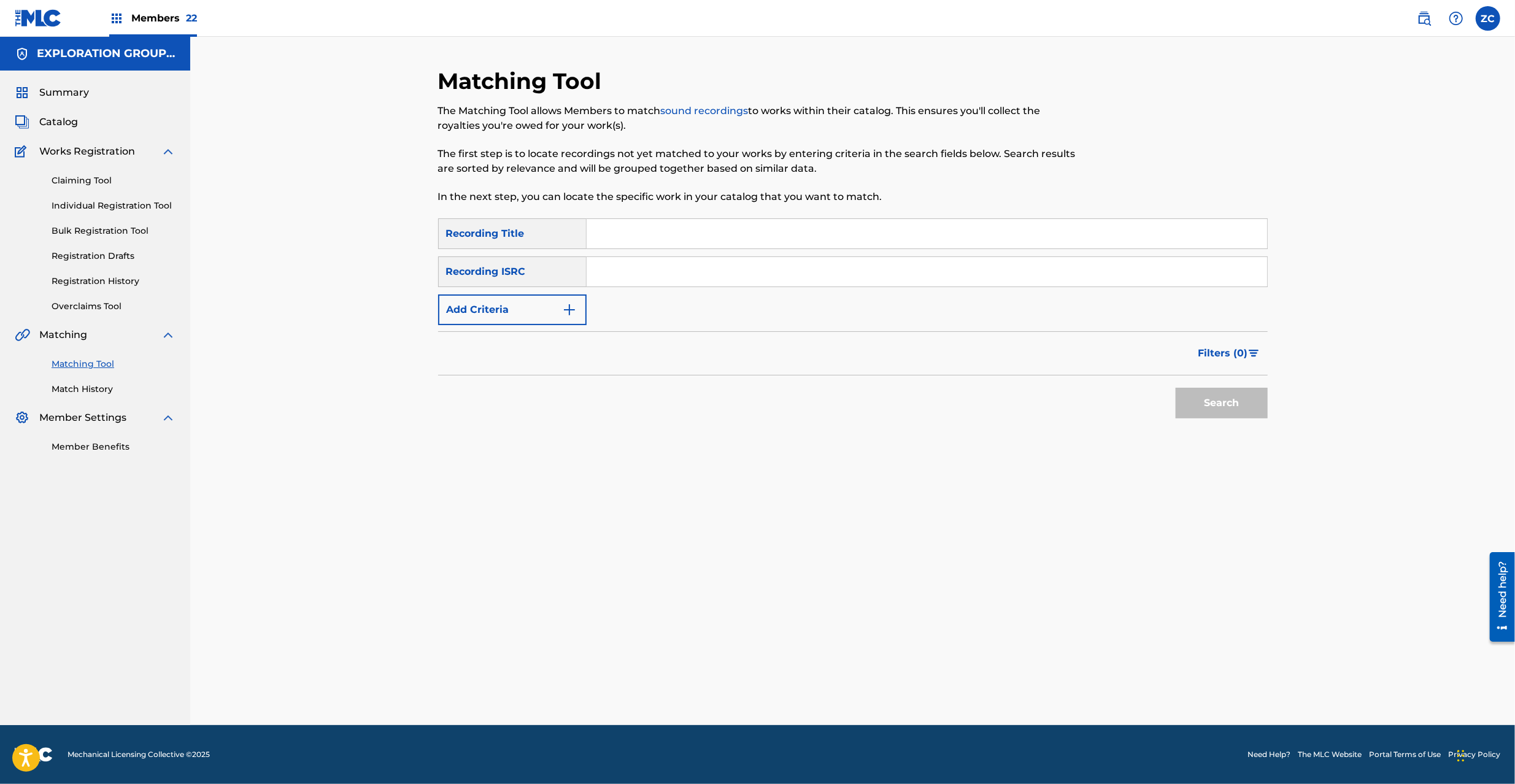
click at [1206, 543] on div "Matching Tool The Matching Tool allows Members to match sound recordings to wor…" at bounding box center [853, 396] width 829 height 657
click at [928, 278] on input "Search Form" at bounding box center [927, 272] width 681 height 29
paste input "JPK651900119"
click at [1175, 388] on button "Search" at bounding box center [1221, 403] width 92 height 31
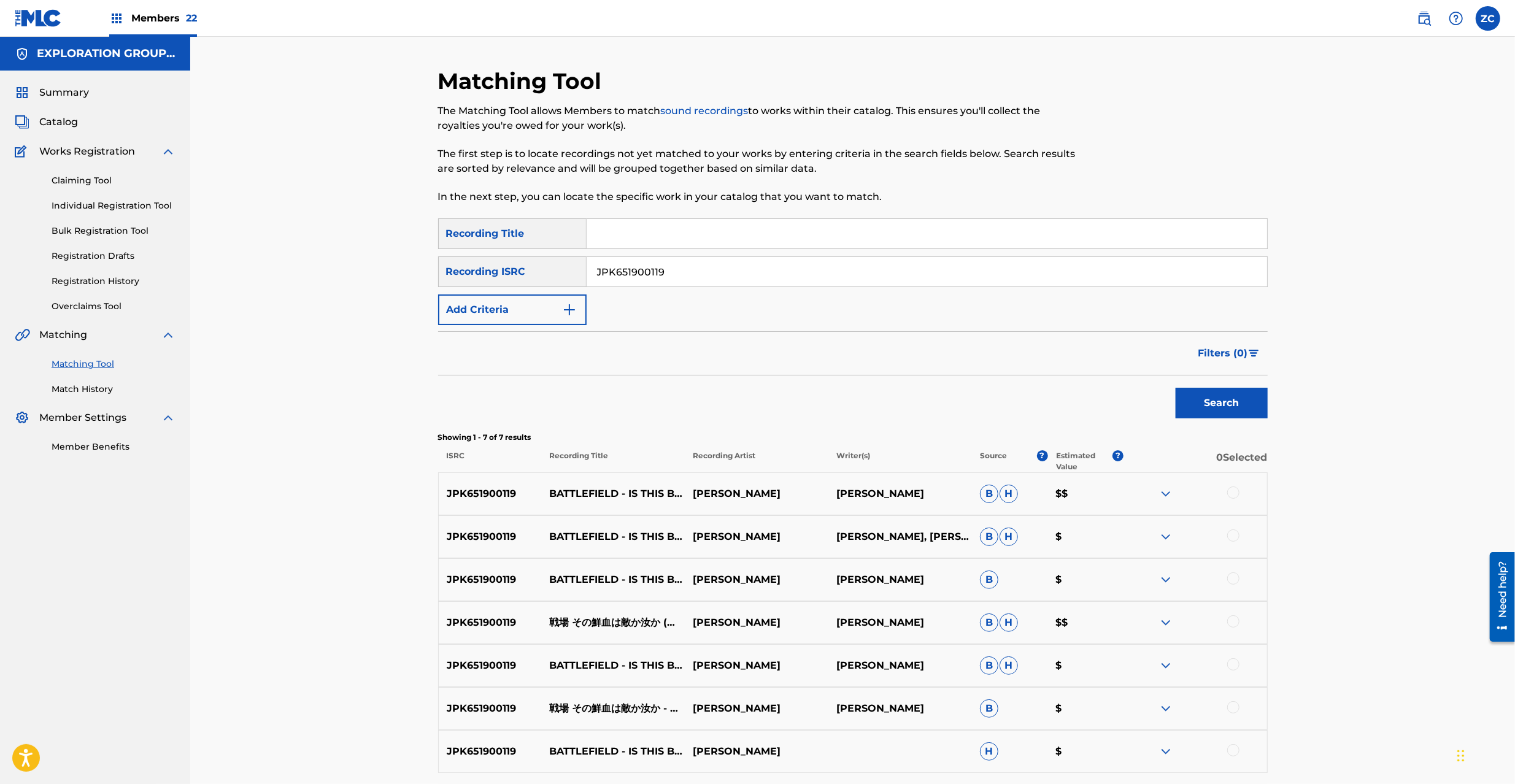
scroll to position [109, 0]
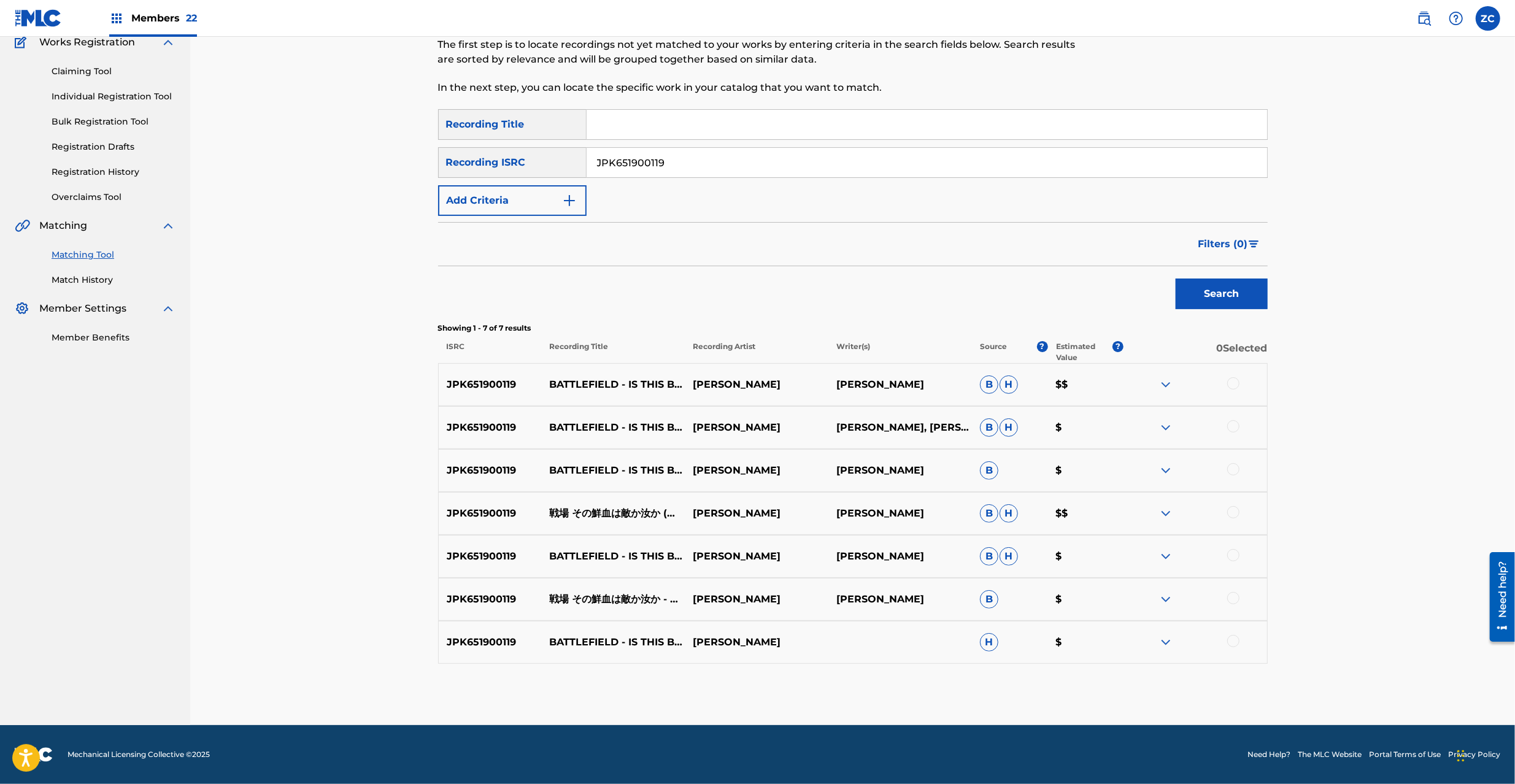
click at [1236, 385] on div at bounding box center [1233, 383] width 13 height 13
click at [1234, 425] on div at bounding box center [1233, 426] width 13 height 13
click at [1234, 469] on div at bounding box center [1233, 469] width 13 height 13
click at [1232, 515] on div at bounding box center [1233, 512] width 13 height 13
click at [1234, 553] on div at bounding box center [1233, 555] width 13 height 13
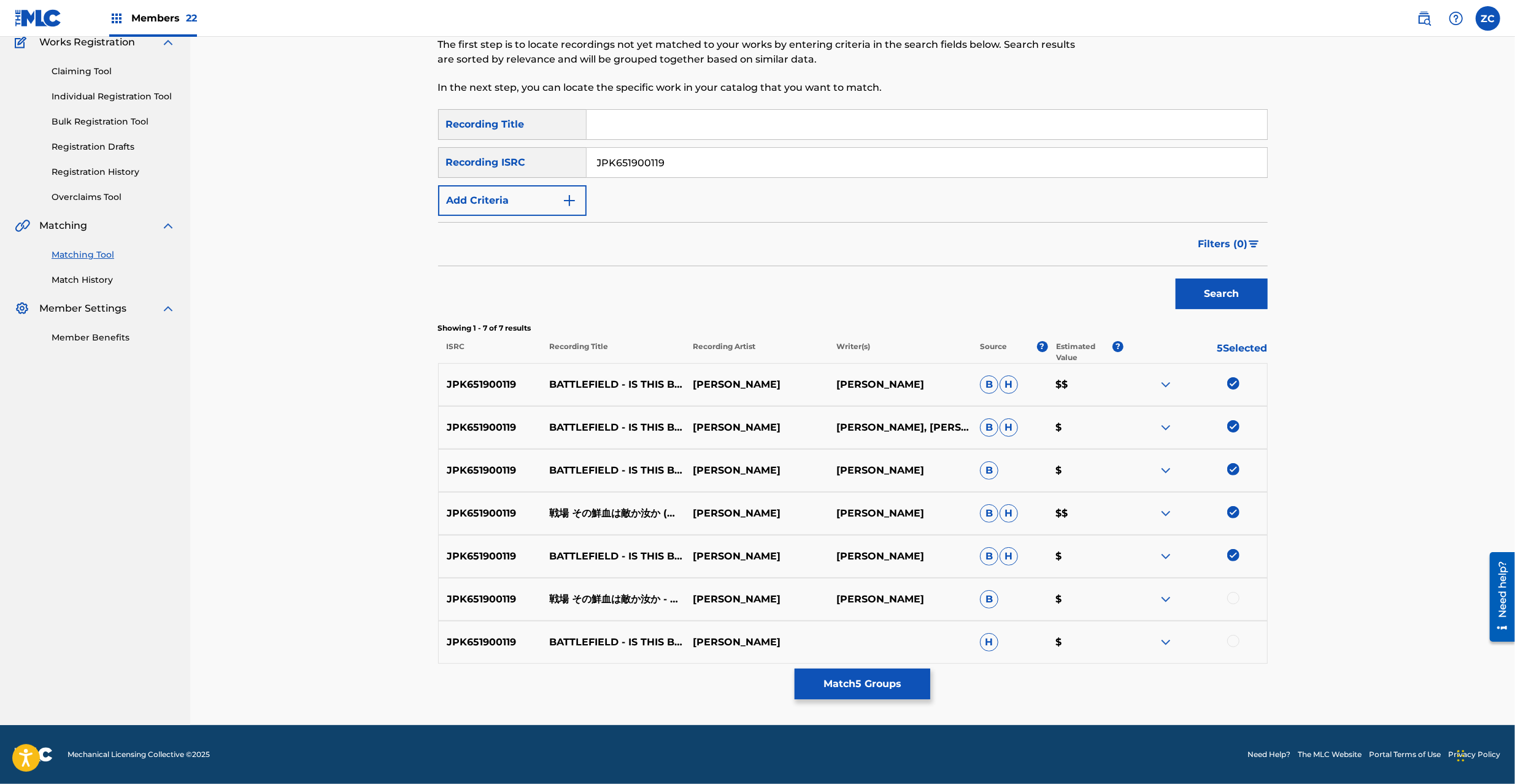
click at [1232, 597] on div at bounding box center [1233, 598] width 13 height 13
click at [1234, 643] on div at bounding box center [1233, 640] width 13 height 13
click at [764, 170] on input "JPK651900119" at bounding box center [927, 163] width 681 height 29
paste input "000138"
click at [1175, 278] on button "Search" at bounding box center [1221, 294] width 92 height 31
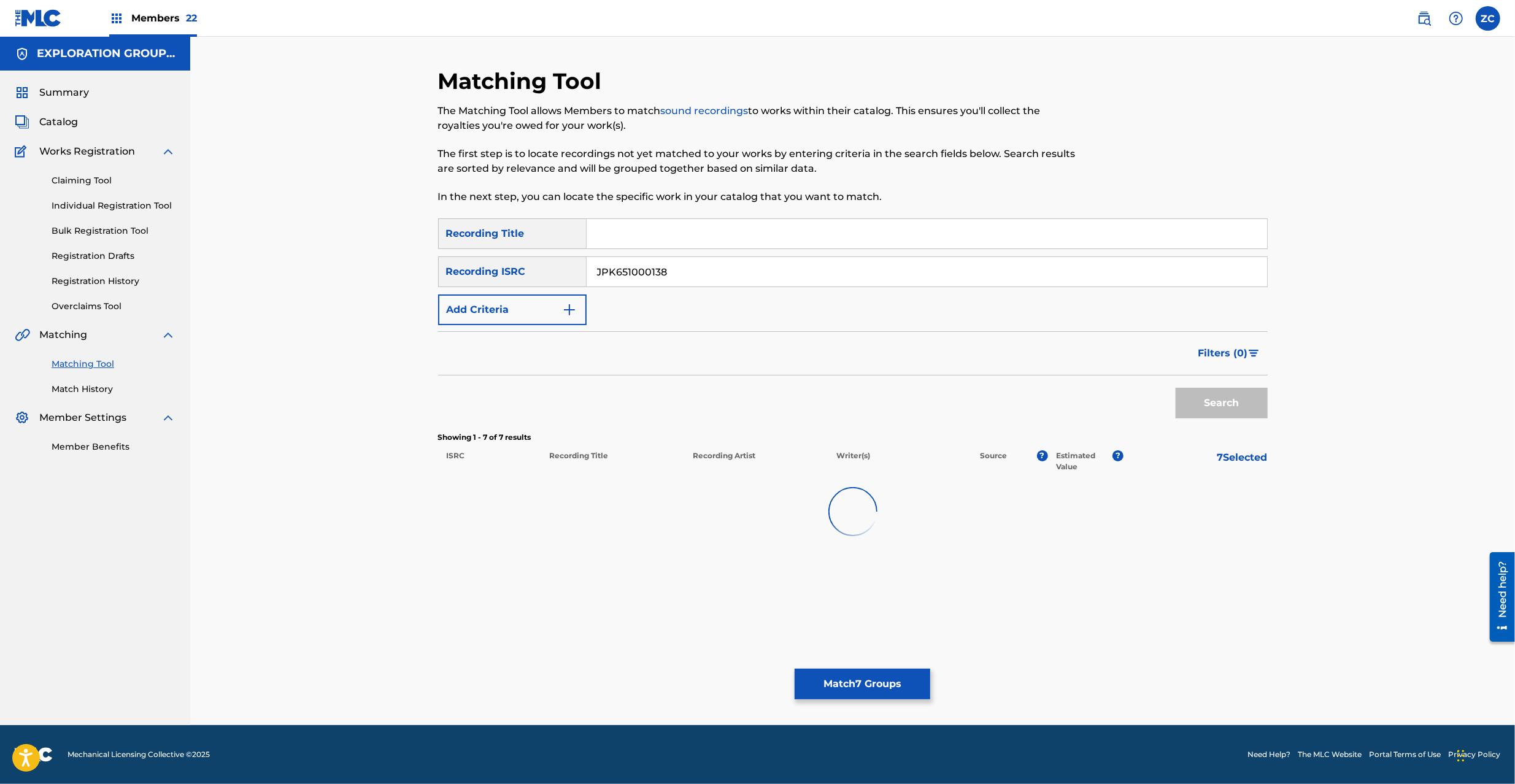
scroll to position [0, 0]
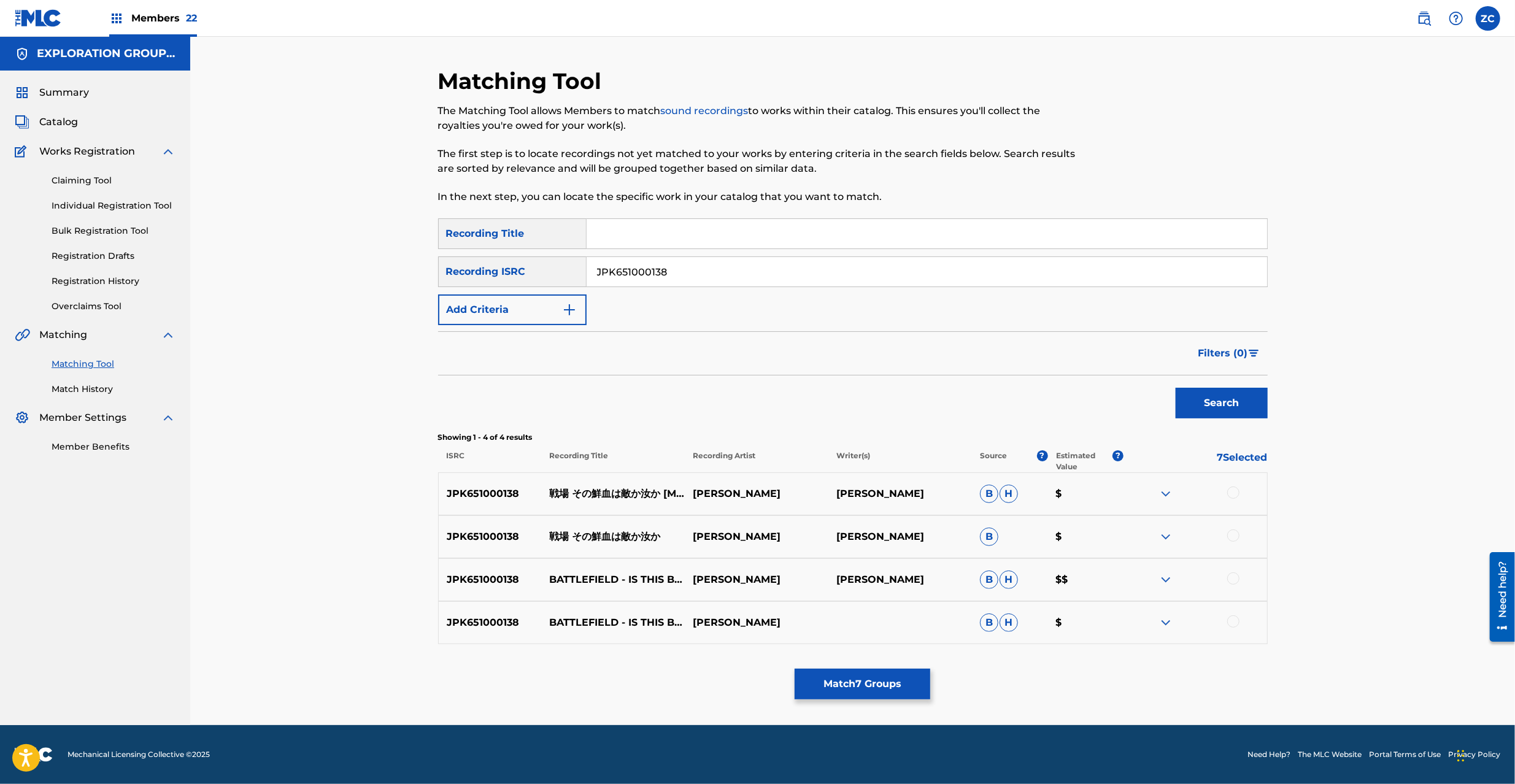
click at [1236, 493] on div at bounding box center [1233, 492] width 13 height 13
click at [1231, 540] on div at bounding box center [1233, 535] width 13 height 13
click at [1232, 579] on div at bounding box center [1233, 578] width 13 height 13
click at [1236, 623] on div at bounding box center [1233, 621] width 13 height 13
click at [672, 271] on input "JPK651000138" at bounding box center [927, 272] width 681 height 29
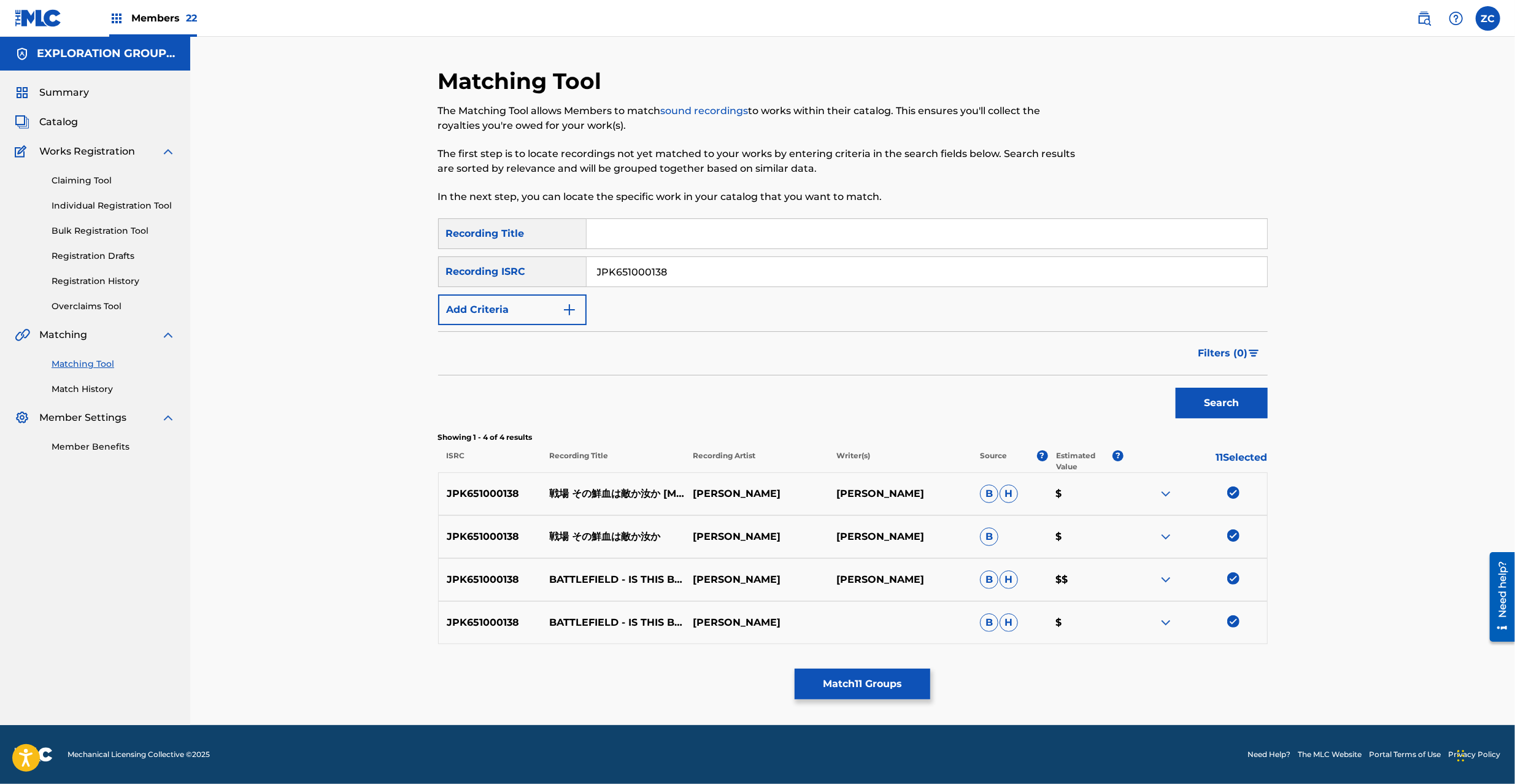
paste input "09"
click at [1220, 400] on button "Search" at bounding box center [1221, 403] width 92 height 31
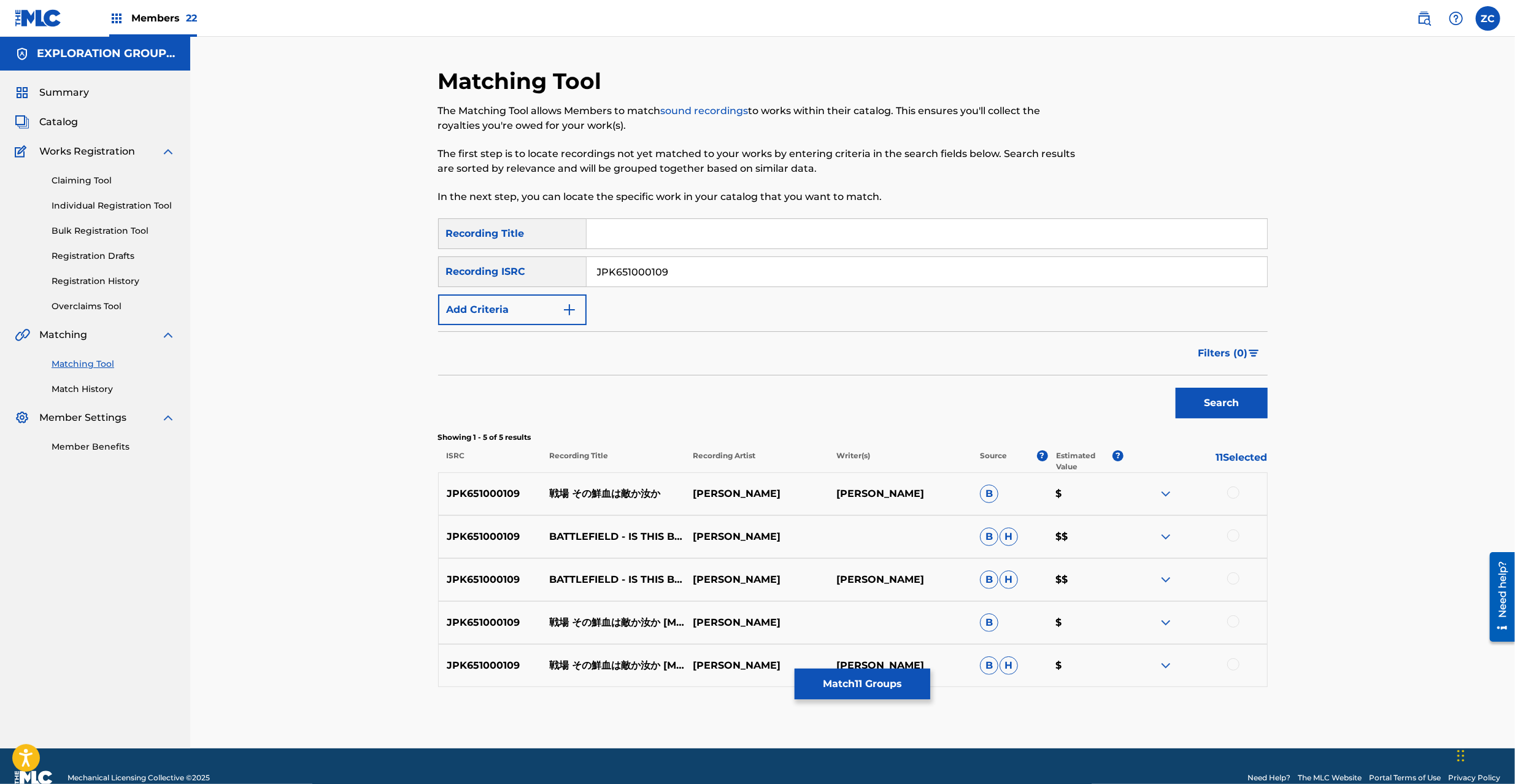
click at [1232, 493] on div at bounding box center [1233, 492] width 13 height 13
drag, startPoint x: 1234, startPoint y: 532, endPoint x: 1230, endPoint y: 575, distance: 43.2
click at [1234, 533] on div at bounding box center [1233, 535] width 13 height 13
click at [1232, 579] on div at bounding box center [1233, 578] width 13 height 13
click at [1233, 623] on div at bounding box center [1233, 621] width 13 height 13
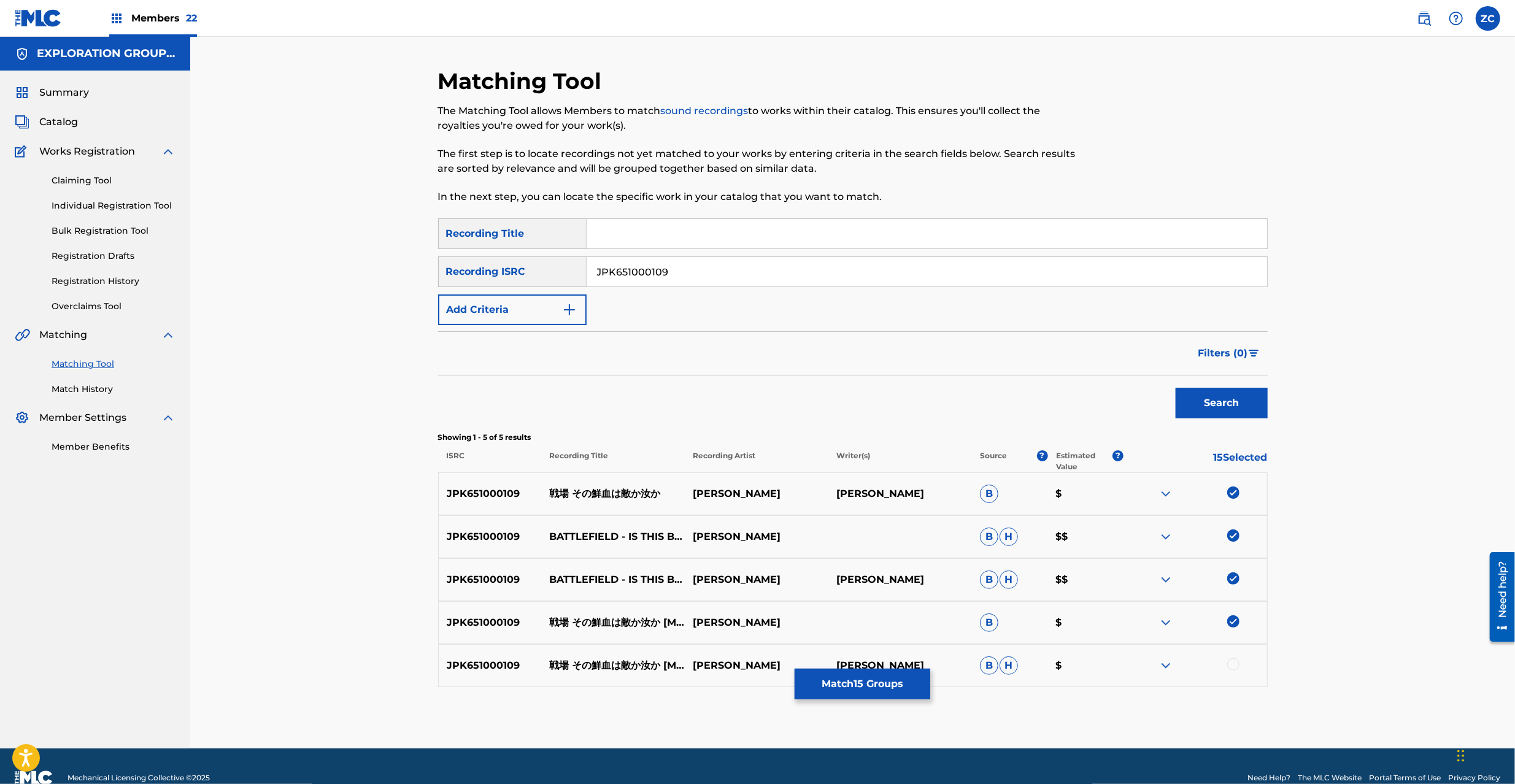
click at [1233, 667] on div at bounding box center [1233, 664] width 13 height 13
click at [735, 272] on input "JPK651000109" at bounding box center [927, 272] width 681 height 29
paste input "2649"
click at [1219, 403] on button "Search" at bounding box center [1221, 403] width 92 height 31
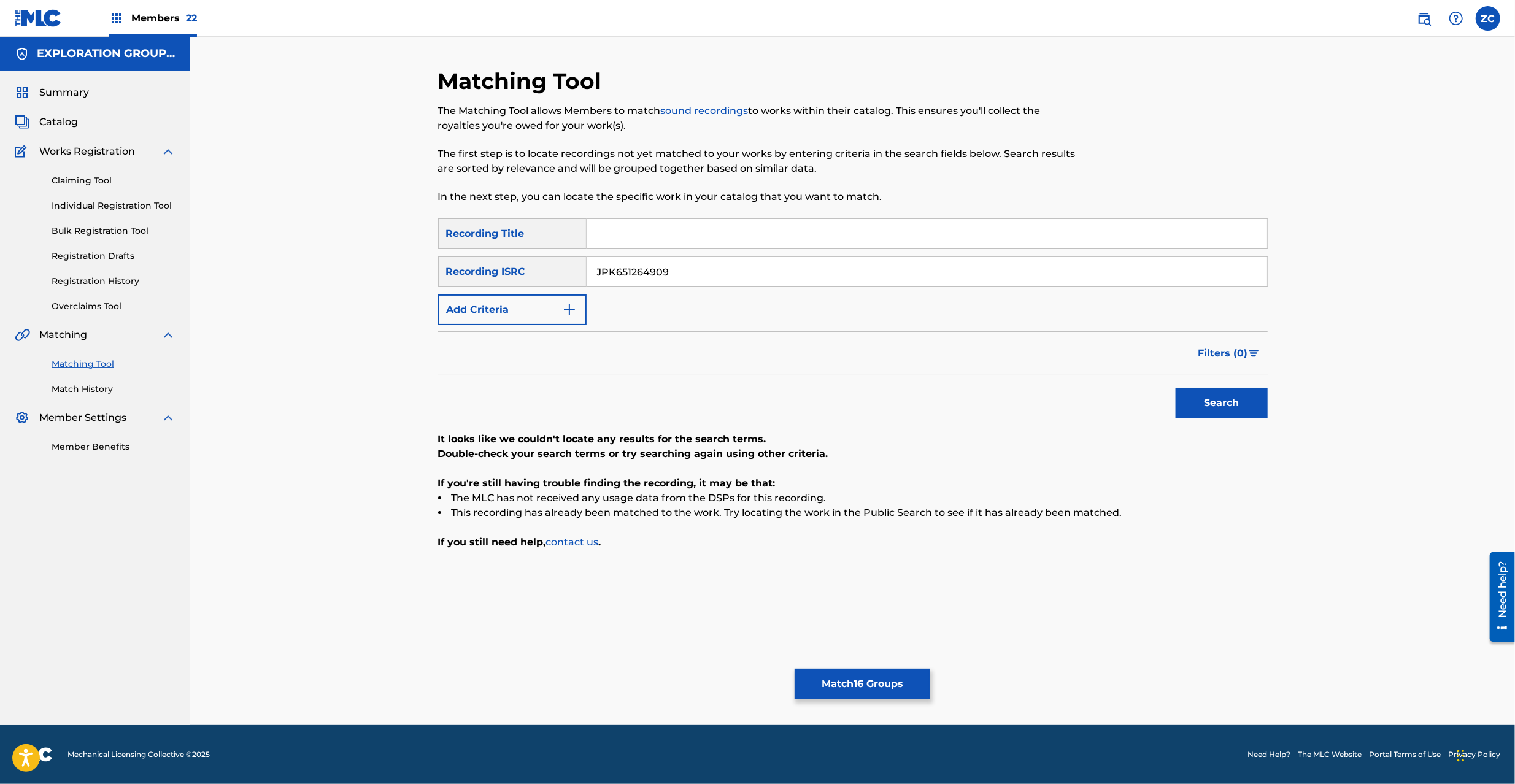
click at [785, 266] on input "JPK651264909" at bounding box center [927, 272] width 681 height 29
paste input "367202"
click at [1223, 407] on button "Search" at bounding box center [1221, 403] width 92 height 31
click at [757, 275] on input "JPK651367202" at bounding box center [927, 272] width 681 height 29
paste input "264309"
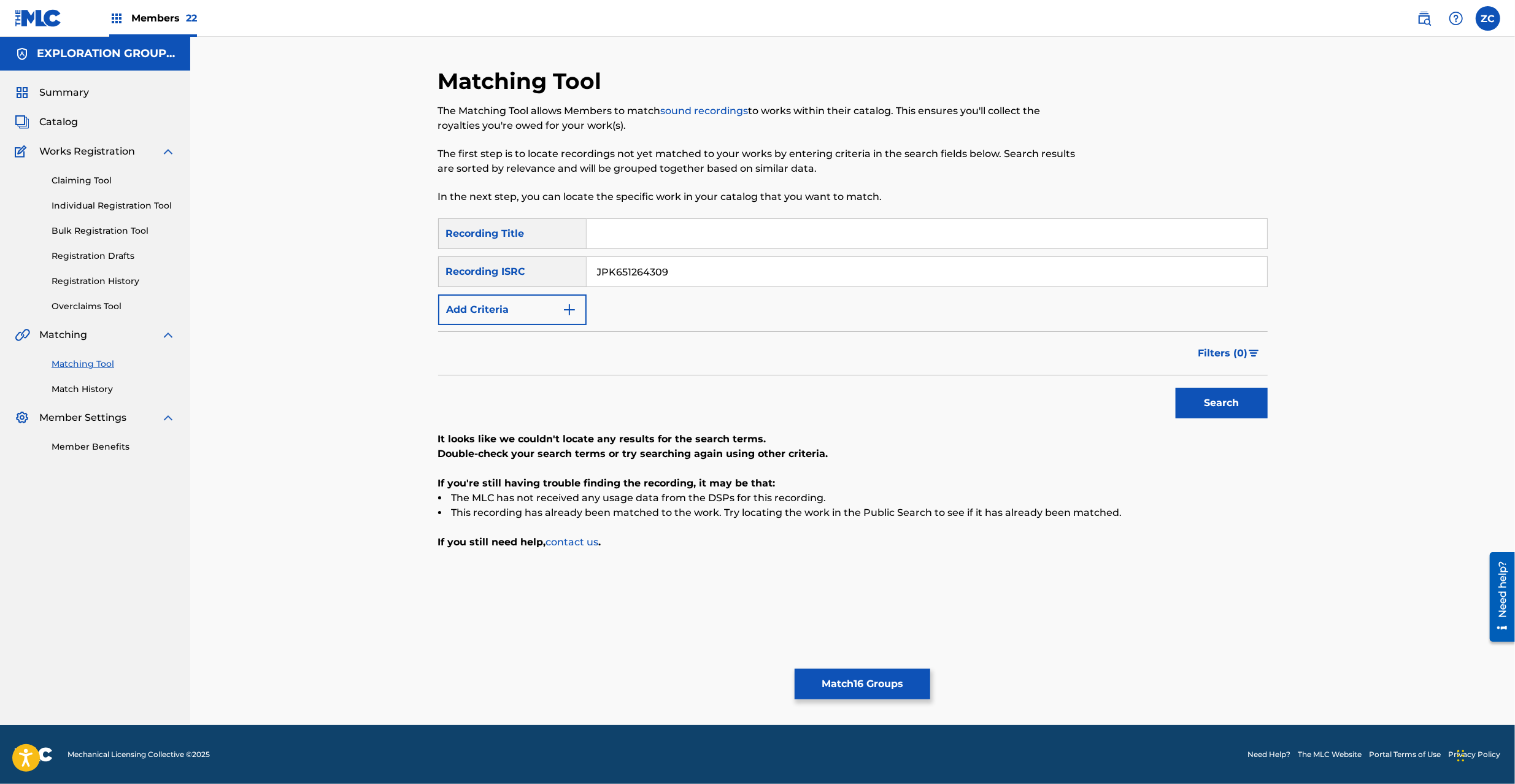
drag, startPoint x: 1217, startPoint y: 403, endPoint x: 1080, endPoint y: 410, distance: 137.2
click at [1216, 401] on button "Search" at bounding box center [1221, 403] width 92 height 31
click at [757, 271] on input "JPK651264309" at bounding box center [927, 272] width 681 height 29
paste input "160123"
type input "JPK651160123"
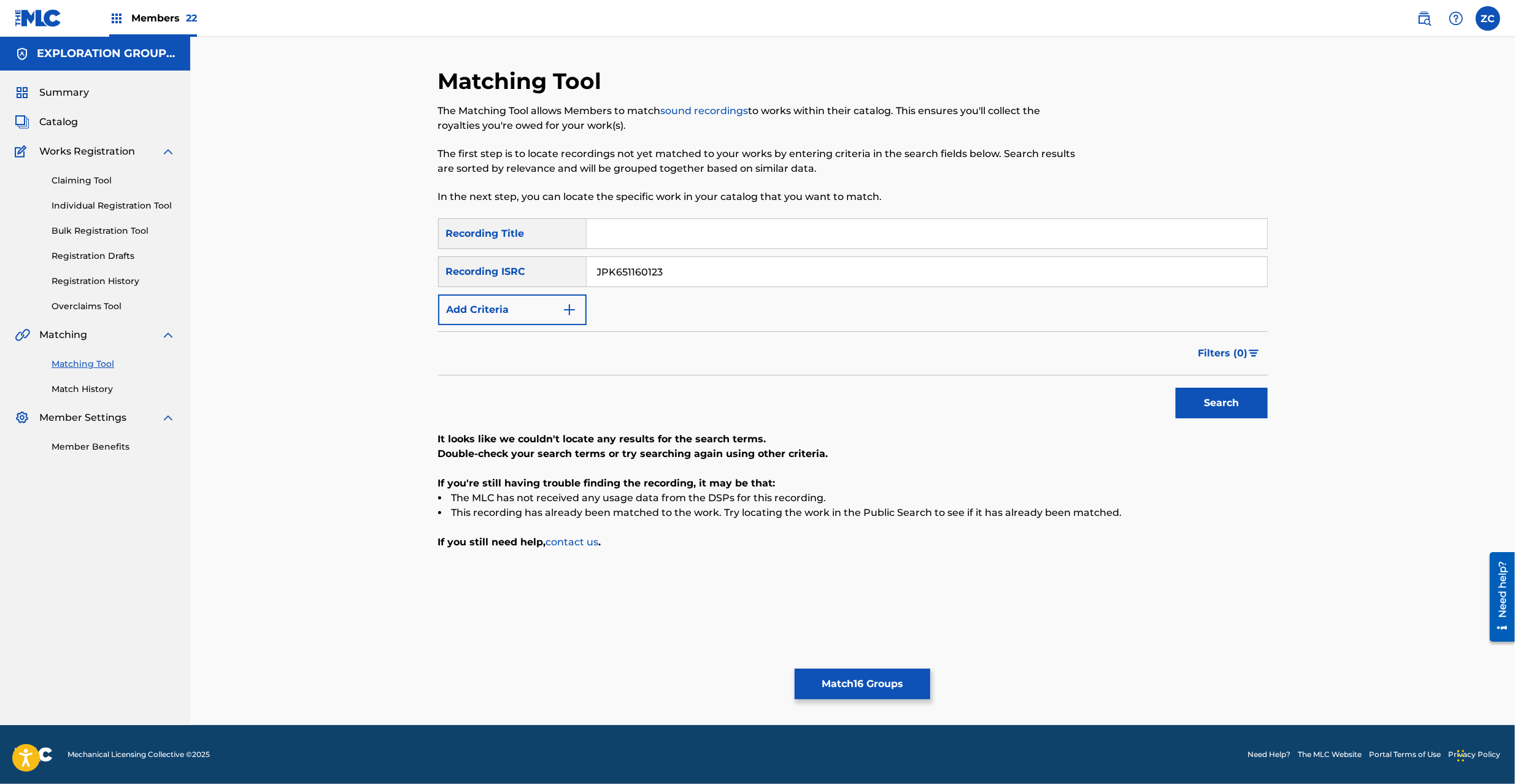
click at [1212, 398] on button "Search" at bounding box center [1221, 403] width 92 height 31
click at [871, 678] on button "Match 16 Groups" at bounding box center [862, 684] width 136 height 31
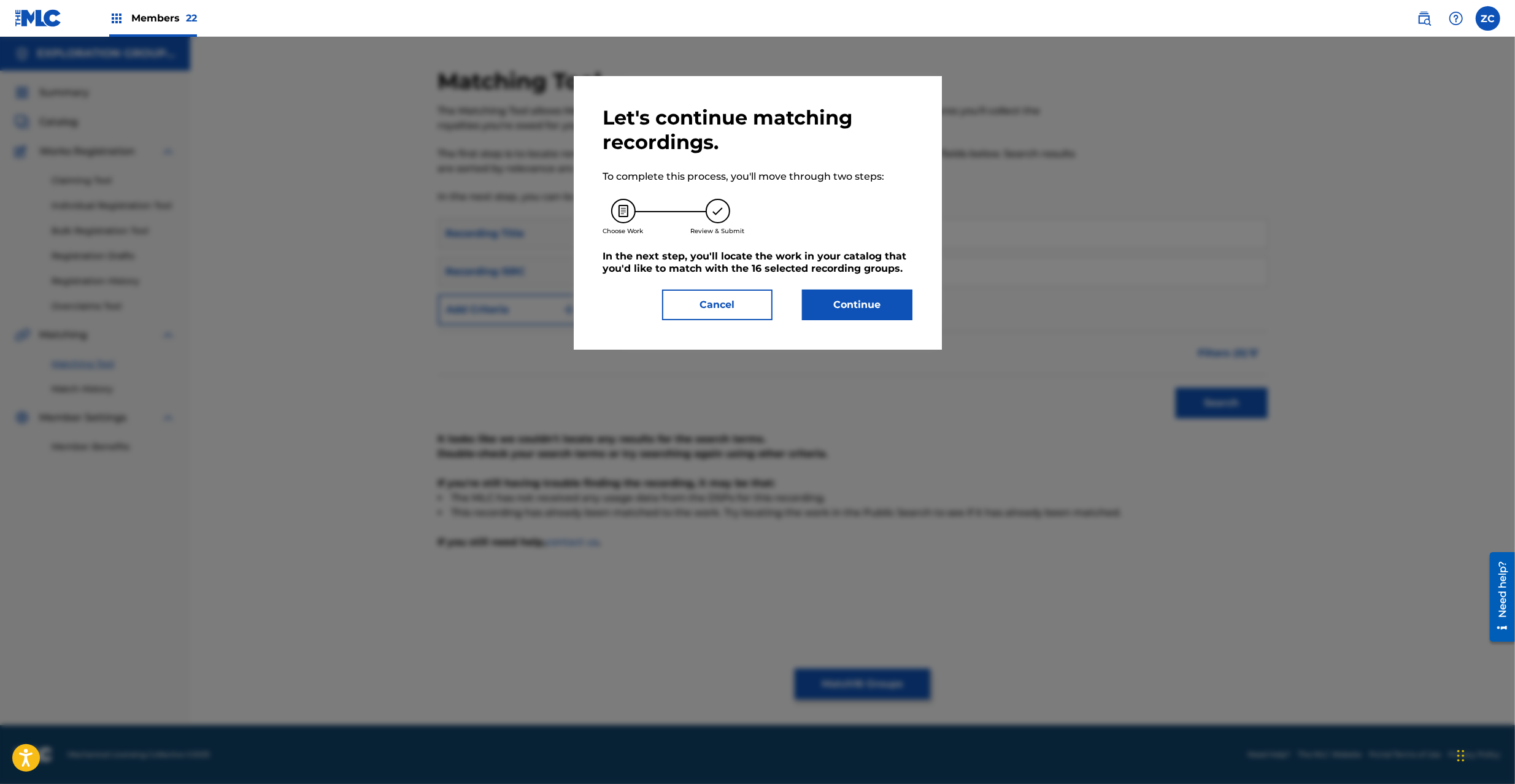
click at [829, 319] on button "Continue" at bounding box center [857, 305] width 110 height 31
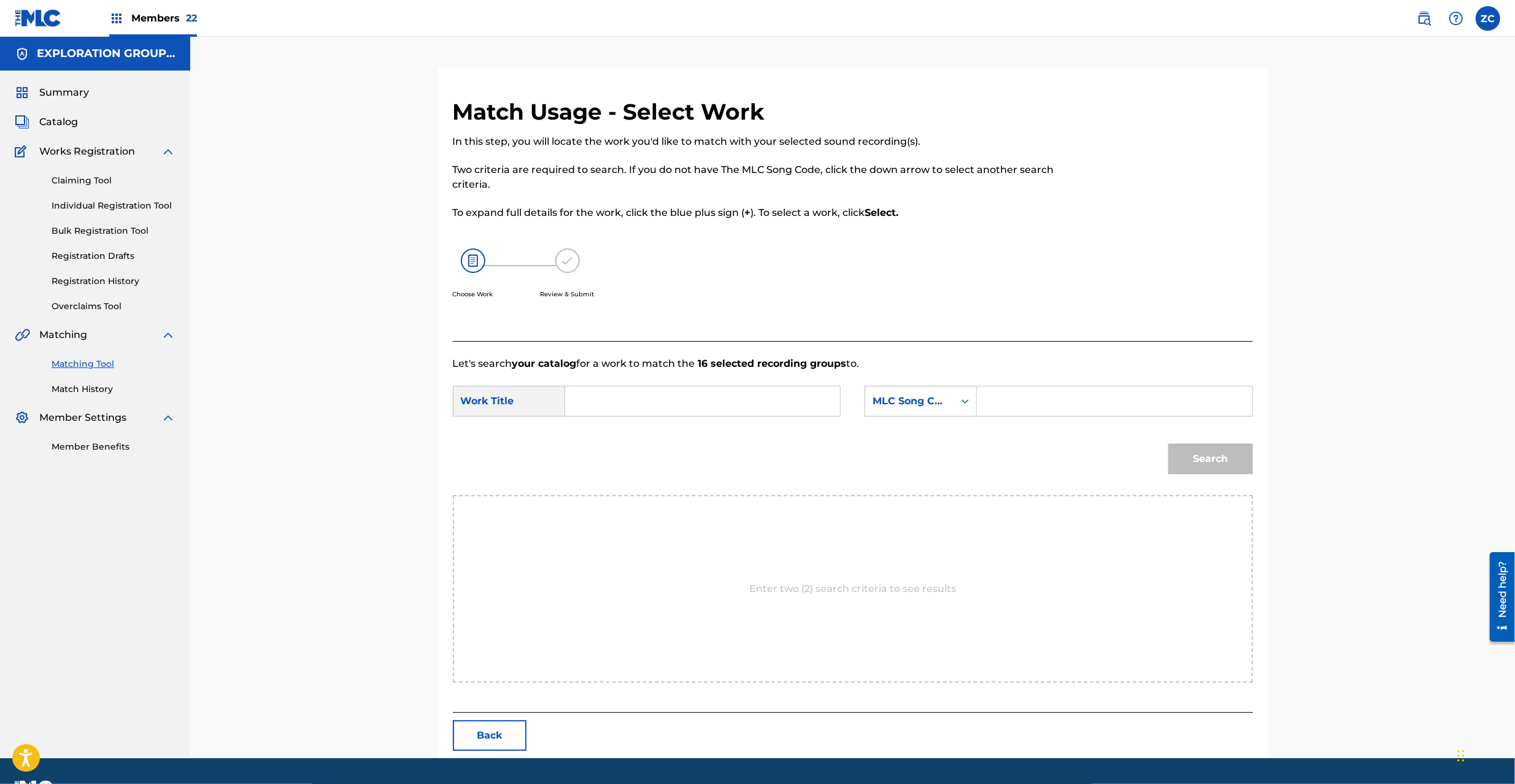
click at [685, 400] on input "Search Form" at bounding box center [702, 401] width 254 height 29
paste input "Senjou Sono Senketsuwa [PERSON_NAME] S65USL"
click at [799, 406] on input "Senjou Sono Senketsuwa [PERSON_NAME] S65USL" at bounding box center [702, 401] width 254 height 29
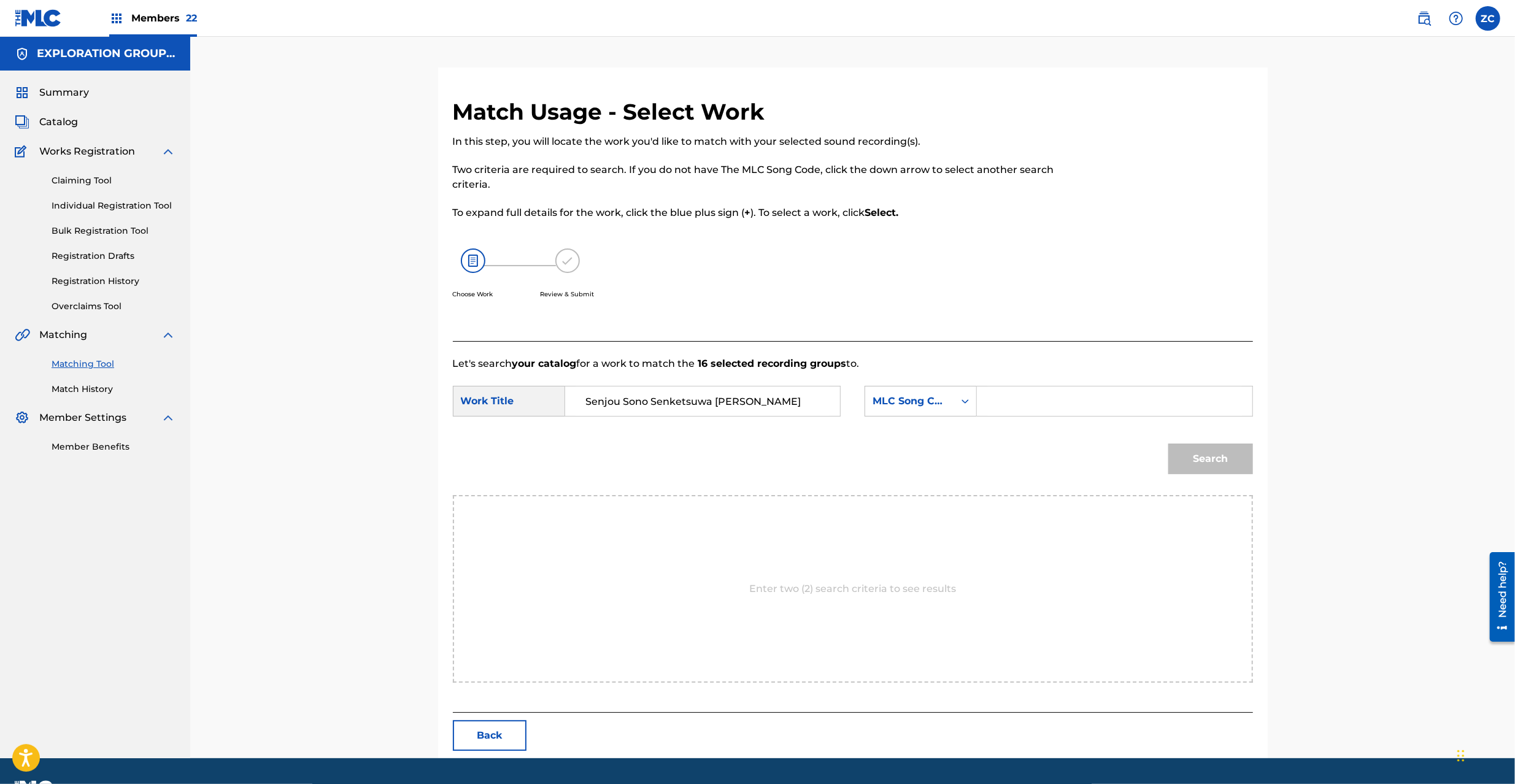
scroll to position [0, 0]
type input "Senjou Sono Senketsuwa [PERSON_NAME]"
click at [1024, 403] on input "Search Form" at bounding box center [1114, 401] width 254 height 29
paste input "S65USL"
type input "S65USL"
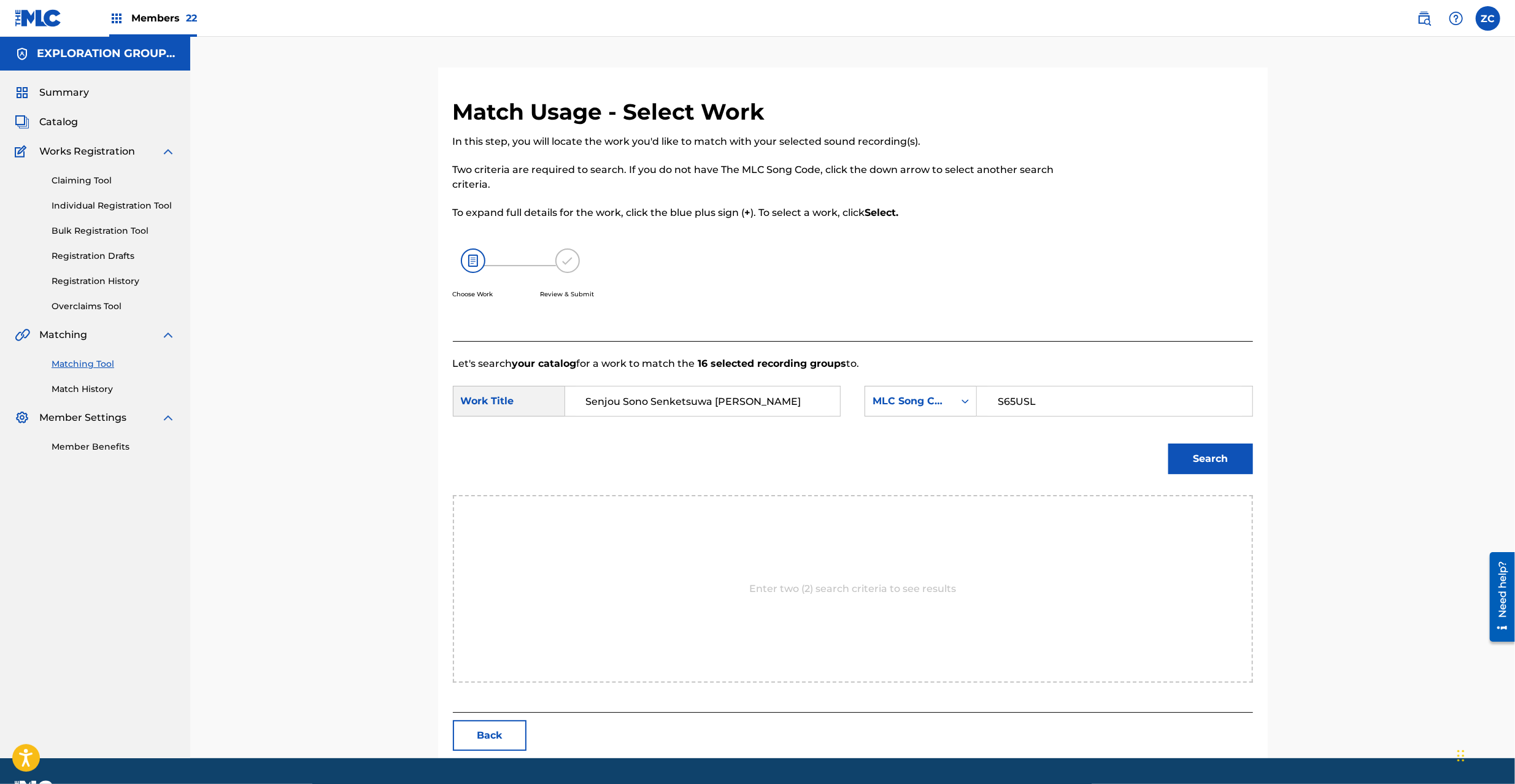
click at [1182, 459] on button "Search" at bounding box center [1210, 459] width 85 height 31
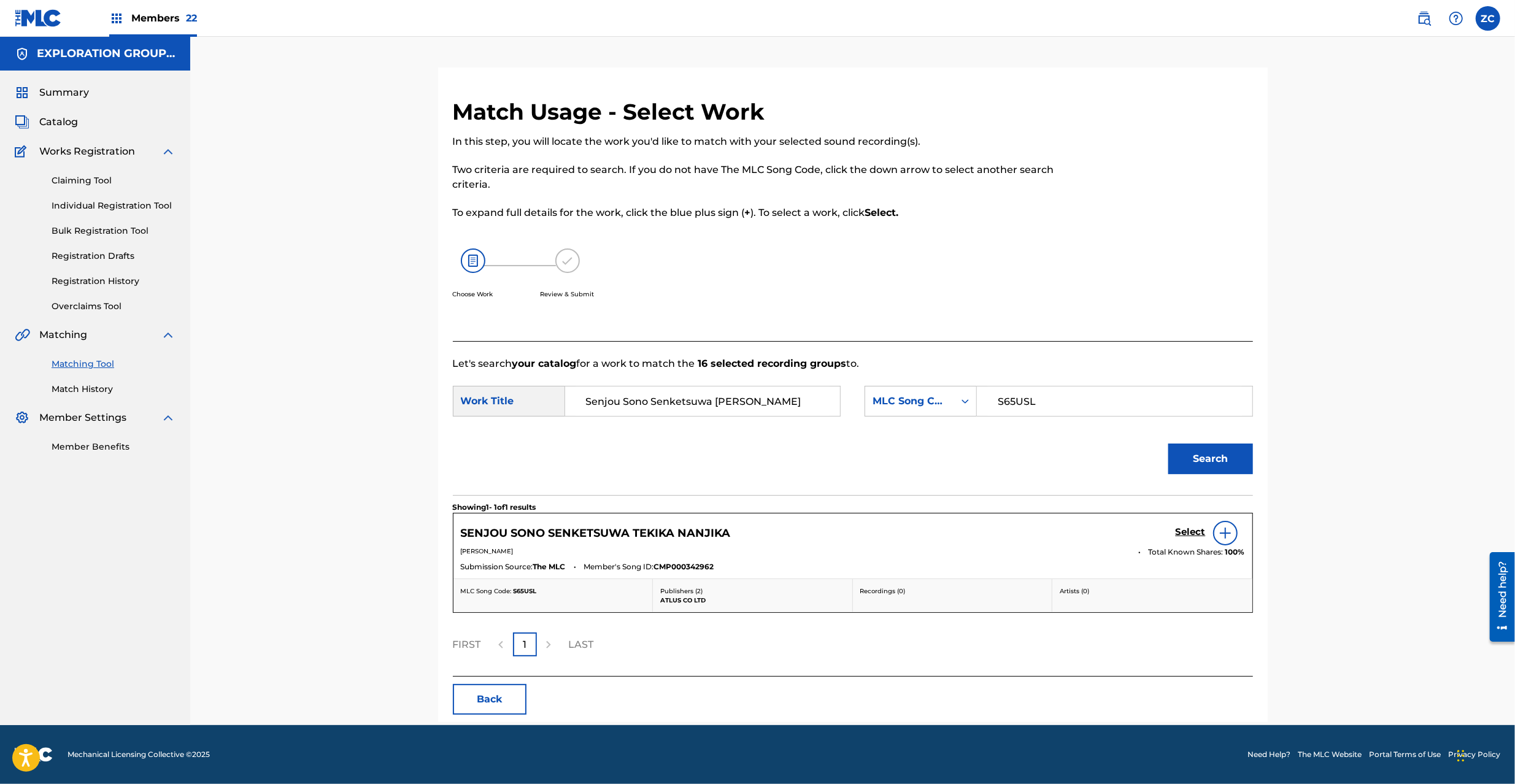
click at [1187, 529] on h5 "Select" at bounding box center [1190, 532] width 30 height 12
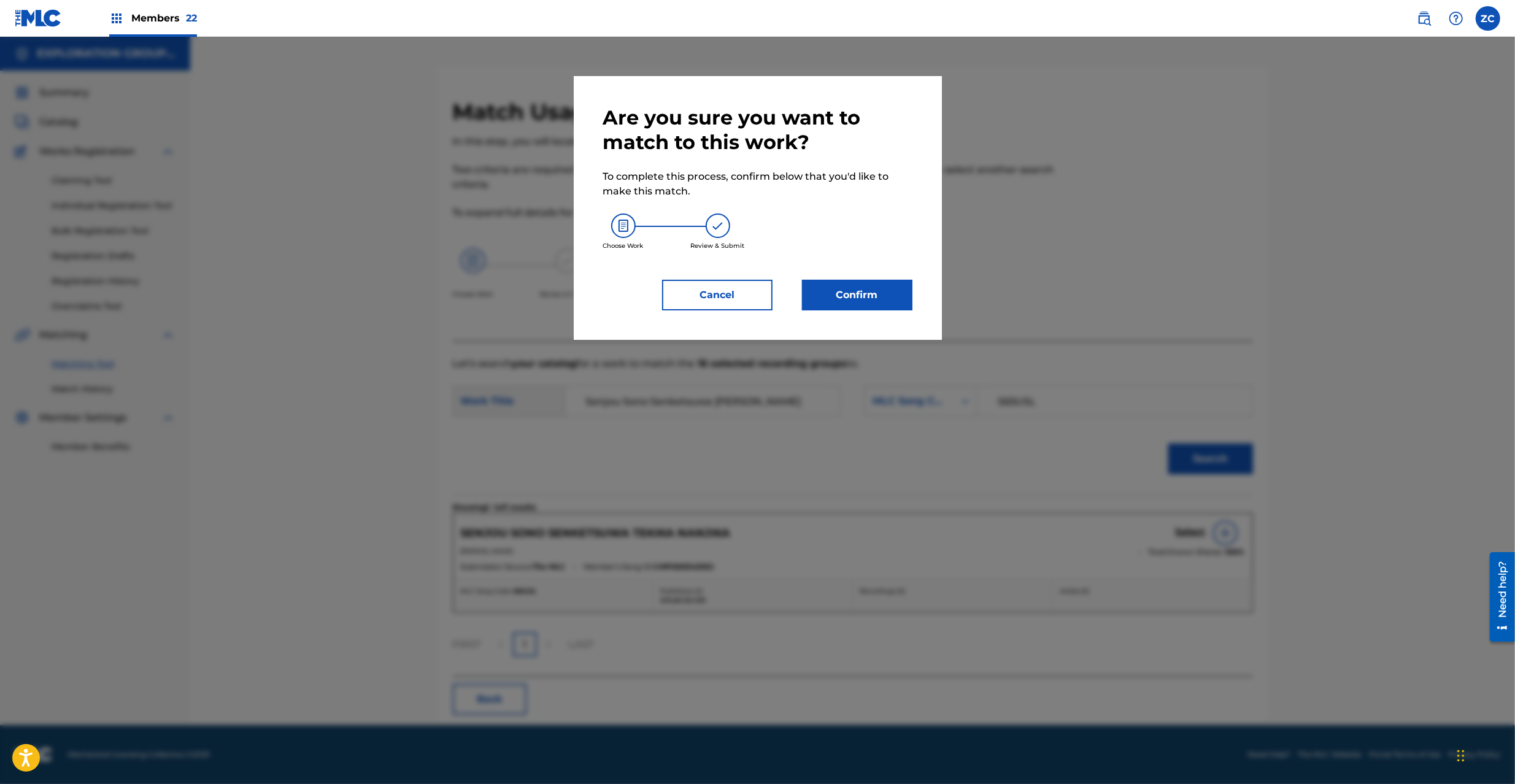
click at [836, 300] on button "Confirm" at bounding box center [857, 295] width 110 height 31
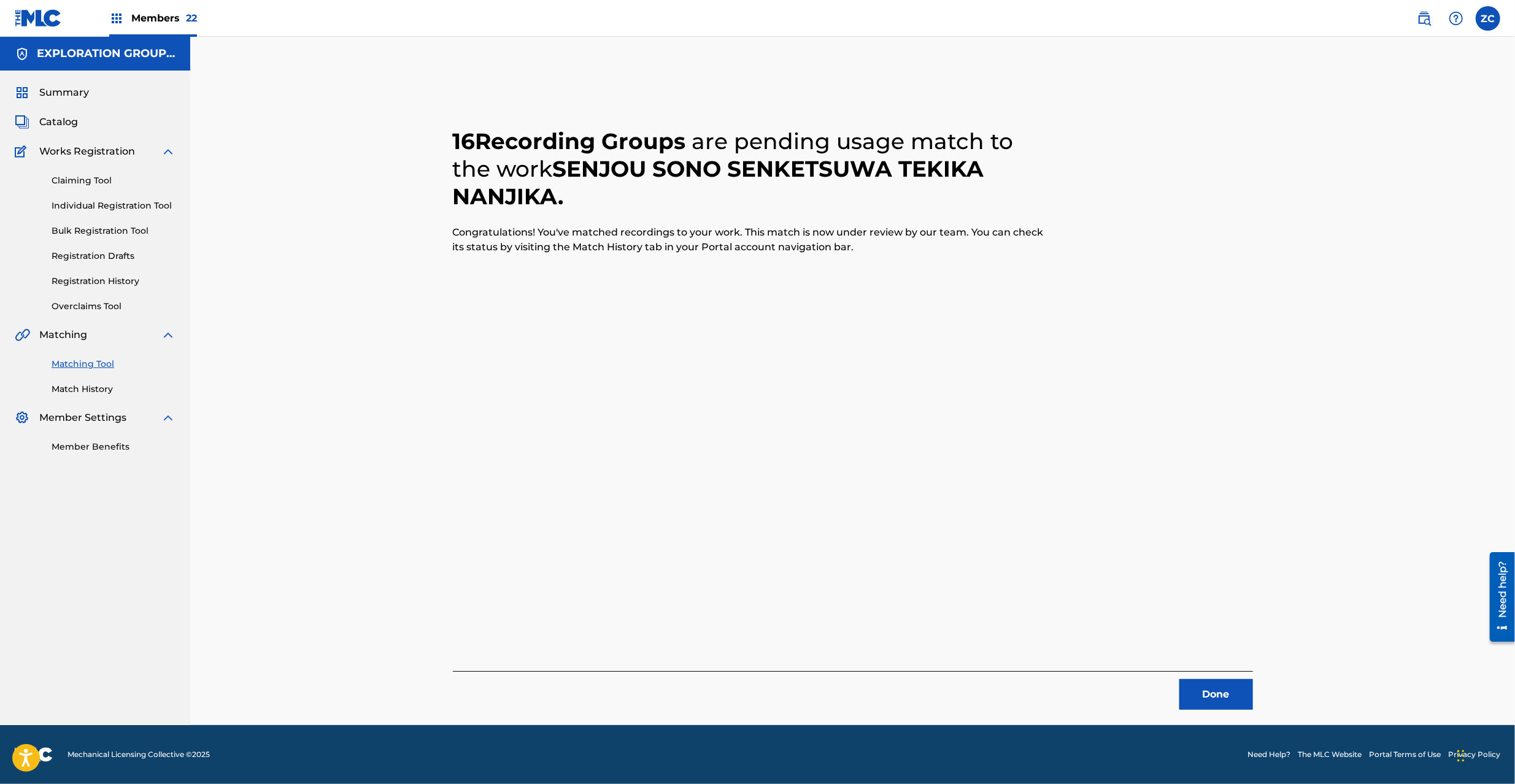
click at [1230, 699] on button "Done" at bounding box center [1216, 694] width 74 height 31
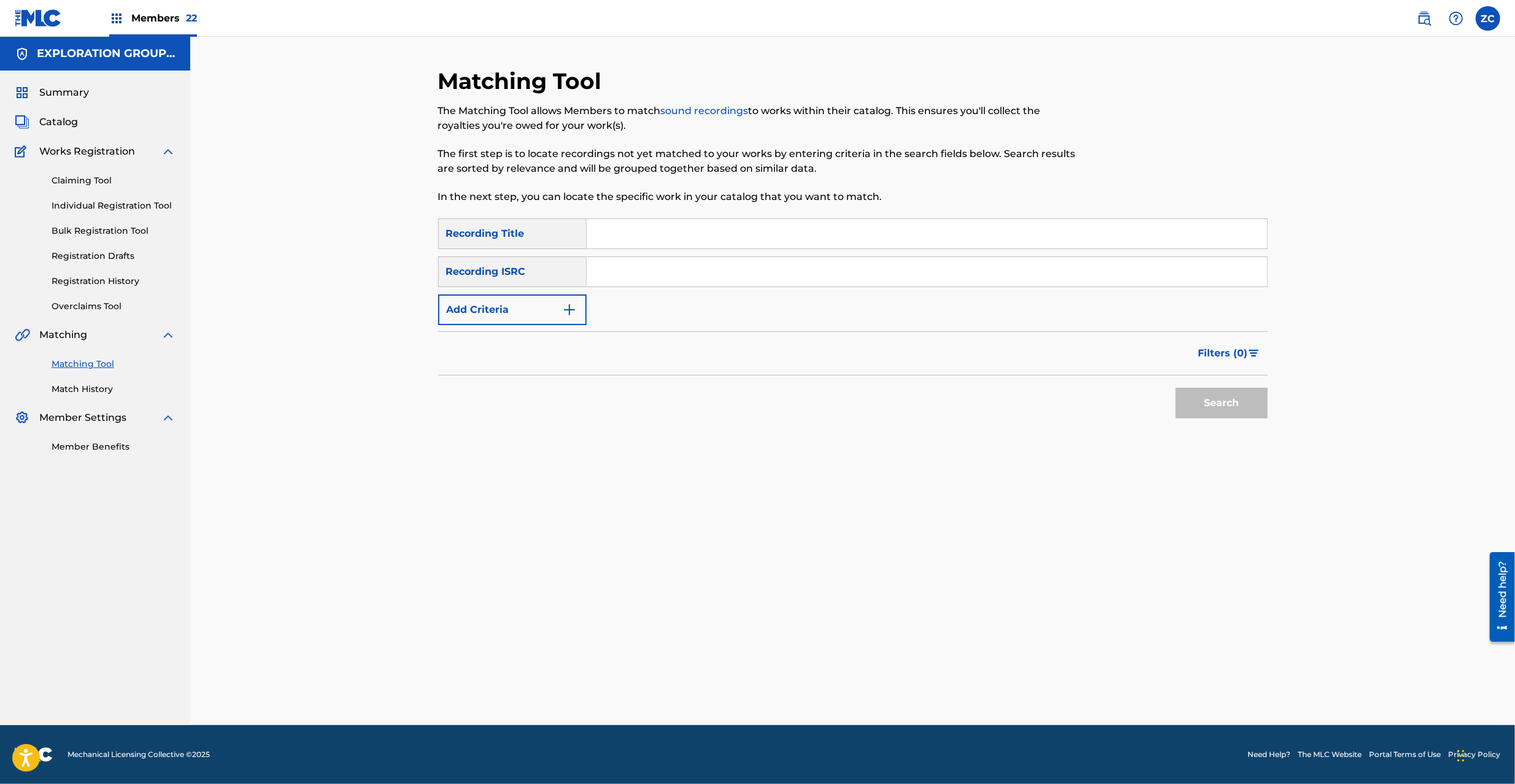
click at [767, 268] on input "Search Form" at bounding box center [927, 272] width 681 height 29
paste input "JPK651000139"
click at [1247, 403] on button "Search" at bounding box center [1221, 403] width 92 height 31
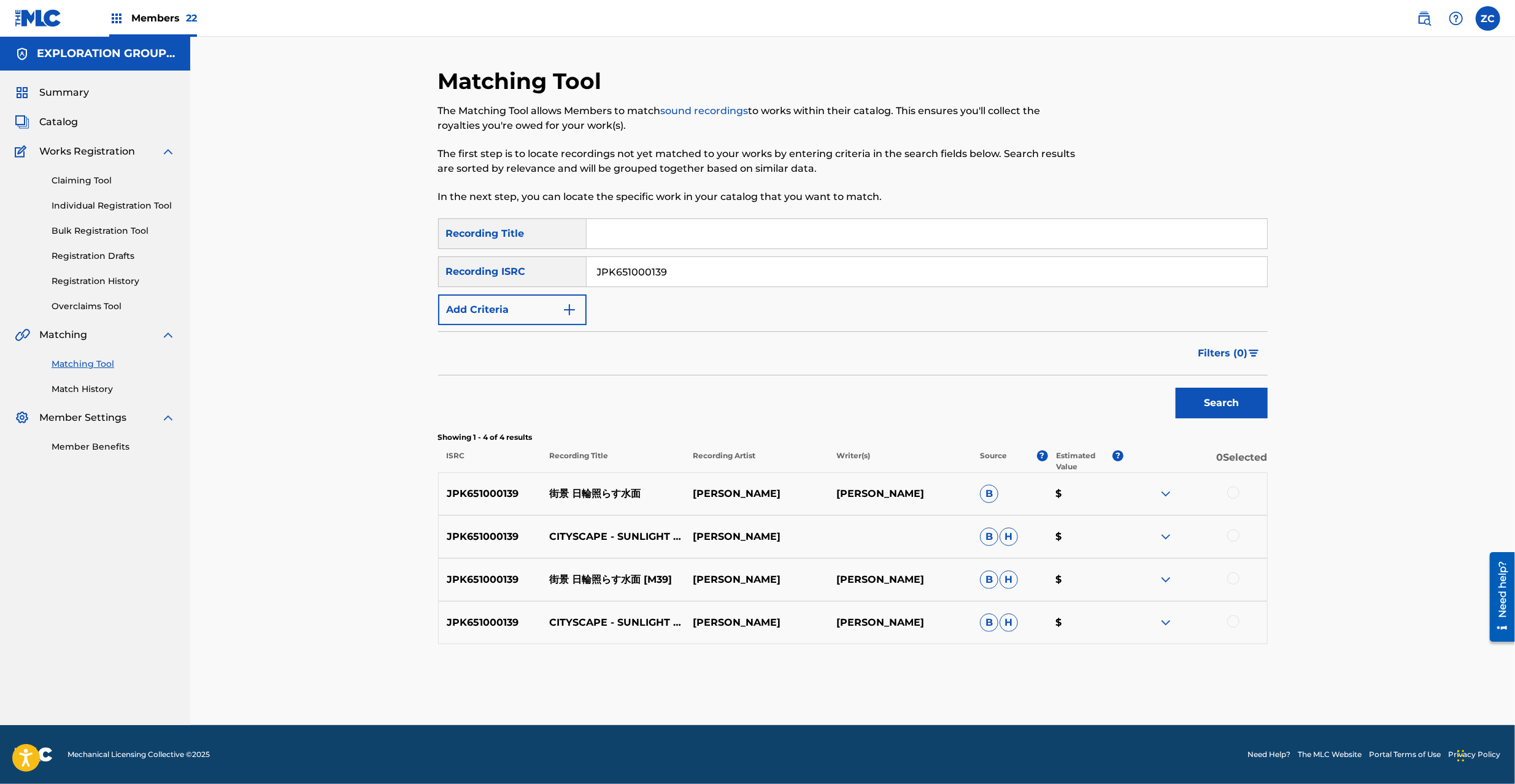
click at [1230, 492] on div at bounding box center [1233, 492] width 13 height 13
drag, startPoint x: 1236, startPoint y: 526, endPoint x: 1234, endPoint y: 538, distance: 12.2
click at [1236, 526] on div "JPK651000139 CITYSCAPE - SUNLIGHT ON THE WATER [PERSON_NAME] [PERSON_NAME] $" at bounding box center [853, 537] width 829 height 43
click at [1234, 538] on div at bounding box center [1233, 535] width 13 height 13
click at [1233, 578] on div at bounding box center [1233, 578] width 13 height 13
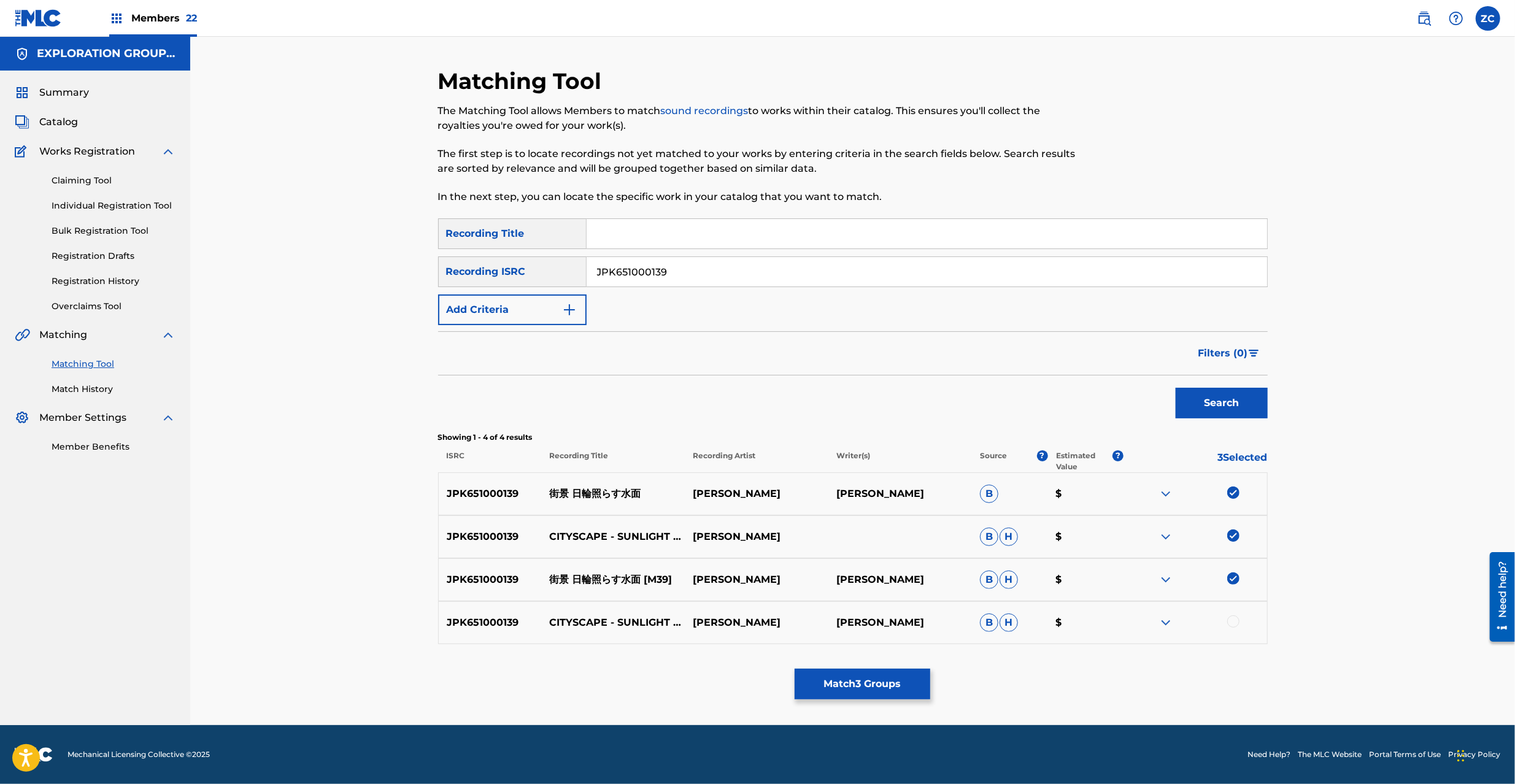
click at [1235, 618] on div at bounding box center [1233, 621] width 13 height 13
drag, startPoint x: 800, startPoint y: 270, endPoint x: 1142, endPoint y: 386, distance: 361.1
click at [801, 270] on input "JPK651000139" at bounding box center [927, 272] width 681 height 29
paste input "10"
click at [1237, 406] on button "Search" at bounding box center [1221, 403] width 92 height 31
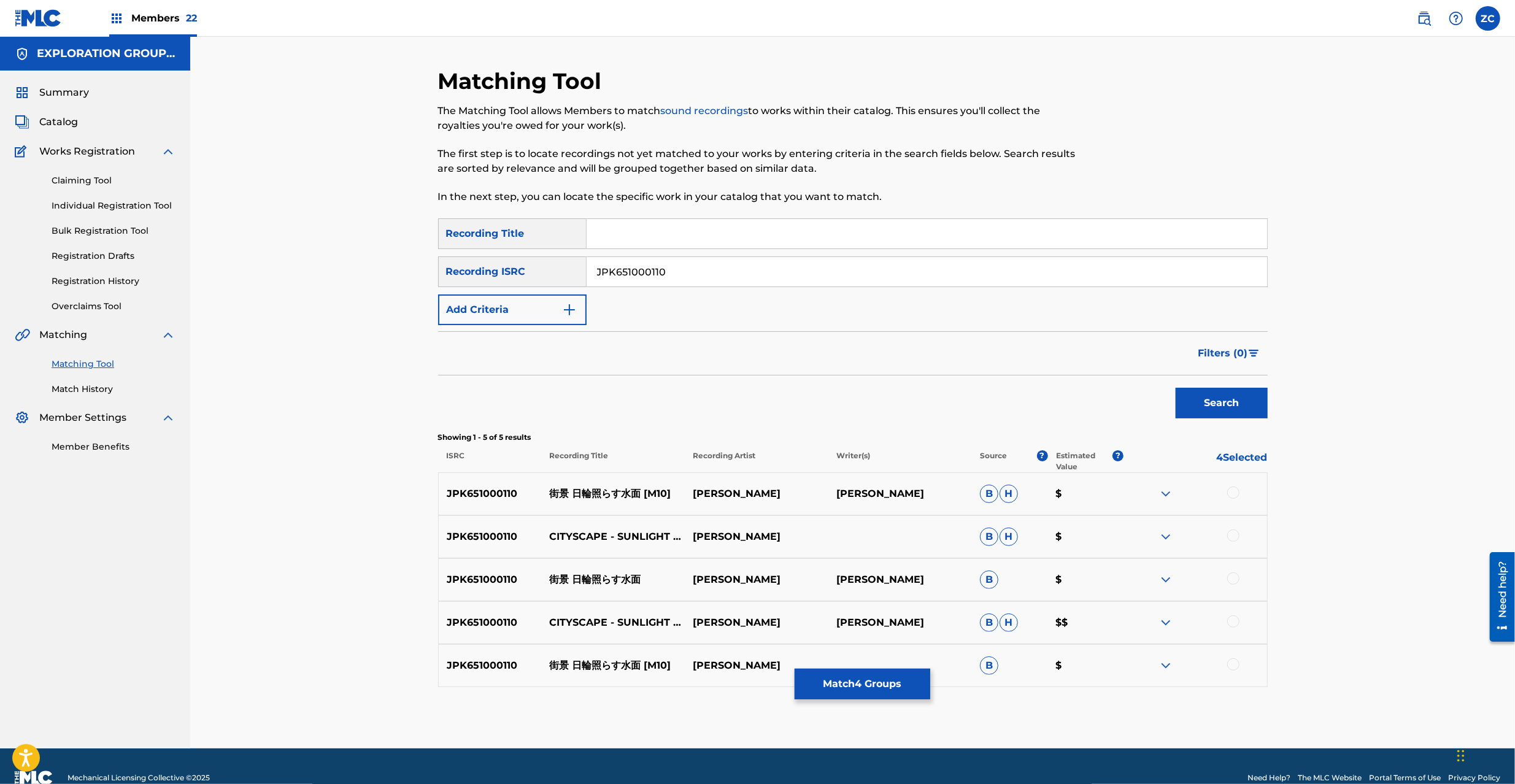
drag, startPoint x: 1234, startPoint y: 487, endPoint x: 1237, endPoint y: 511, distance: 24.2
click at [1234, 491] on div at bounding box center [1233, 492] width 13 height 13
click at [1230, 537] on div at bounding box center [1233, 535] width 13 height 13
drag, startPoint x: 1234, startPoint y: 571, endPoint x: 1234, endPoint y: 593, distance: 22.0
click at [1234, 574] on div "JPK651000110 街景 日輪照らす水面 [PERSON_NAME] B $" at bounding box center [853, 579] width 829 height 43
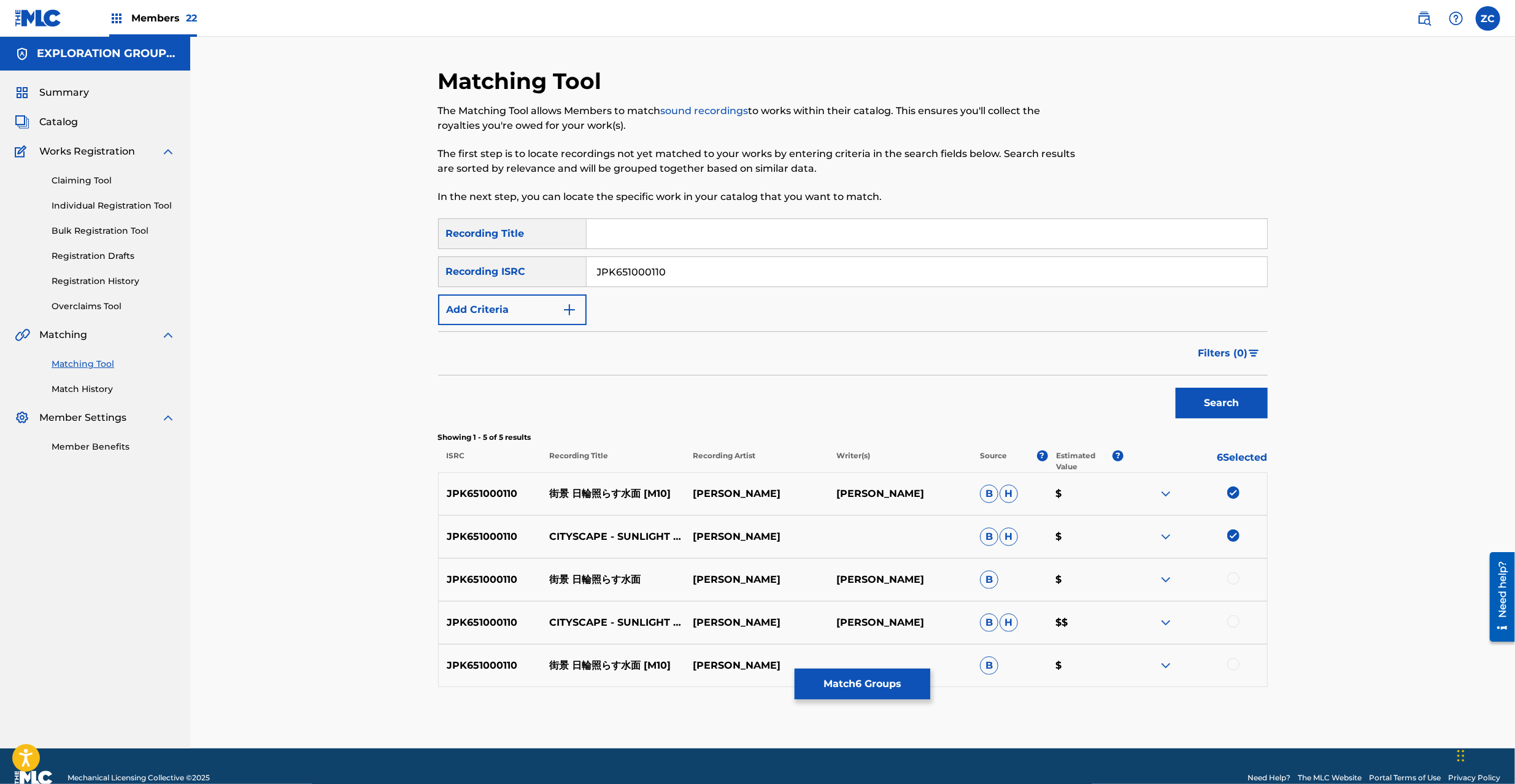
click at [1234, 621] on div at bounding box center [1233, 621] width 13 height 13
click at [1234, 582] on div at bounding box center [1233, 578] width 13 height 13
click at [1230, 668] on div at bounding box center [1233, 664] width 13 height 13
drag, startPoint x: 885, startPoint y: 271, endPoint x: 965, endPoint y: 324, distance: 96.0
click at [885, 272] on input "JPK651000110" at bounding box center [927, 272] width 681 height 29
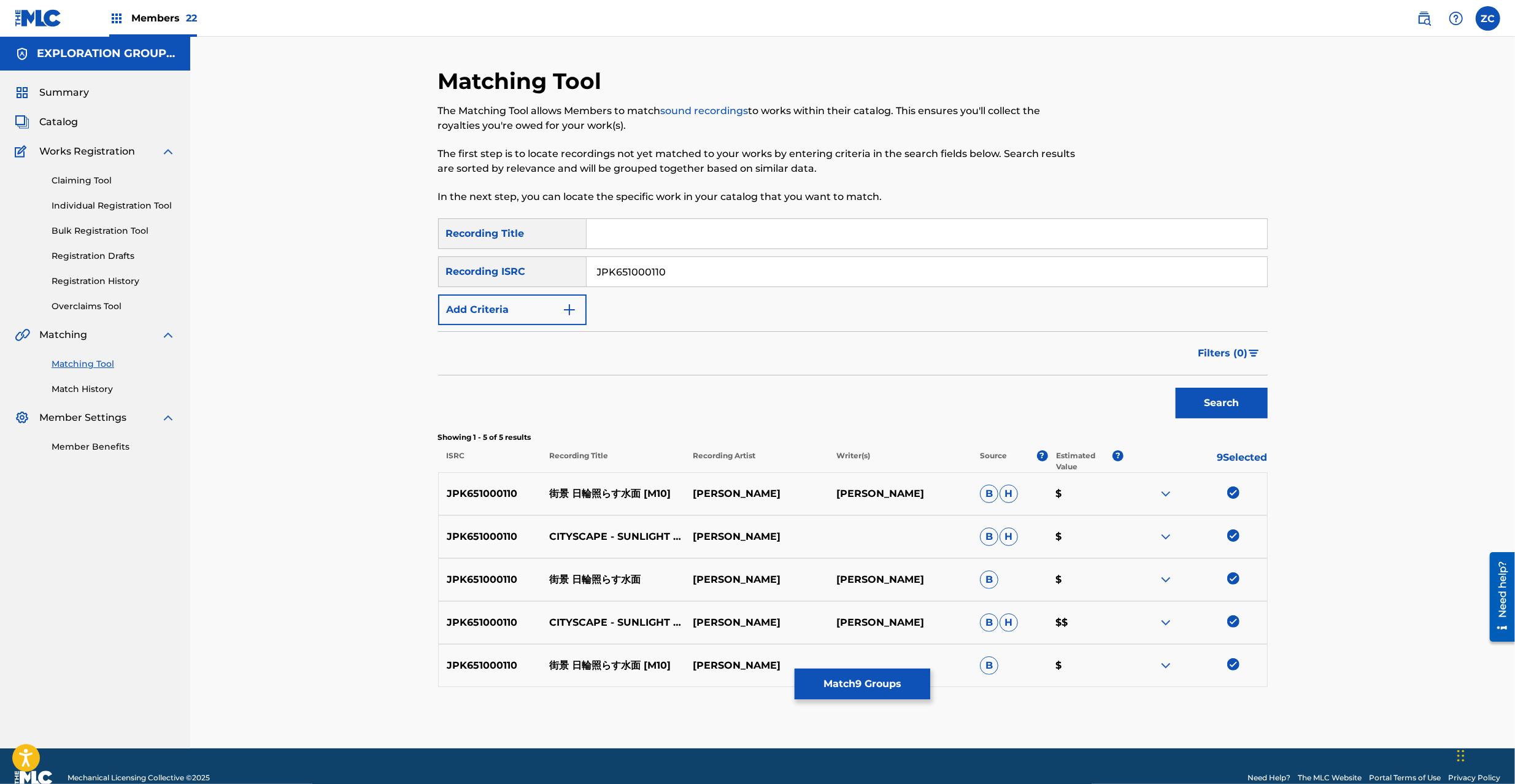
paste input "2649"
click at [1216, 406] on button "Search" at bounding box center [1221, 403] width 92 height 31
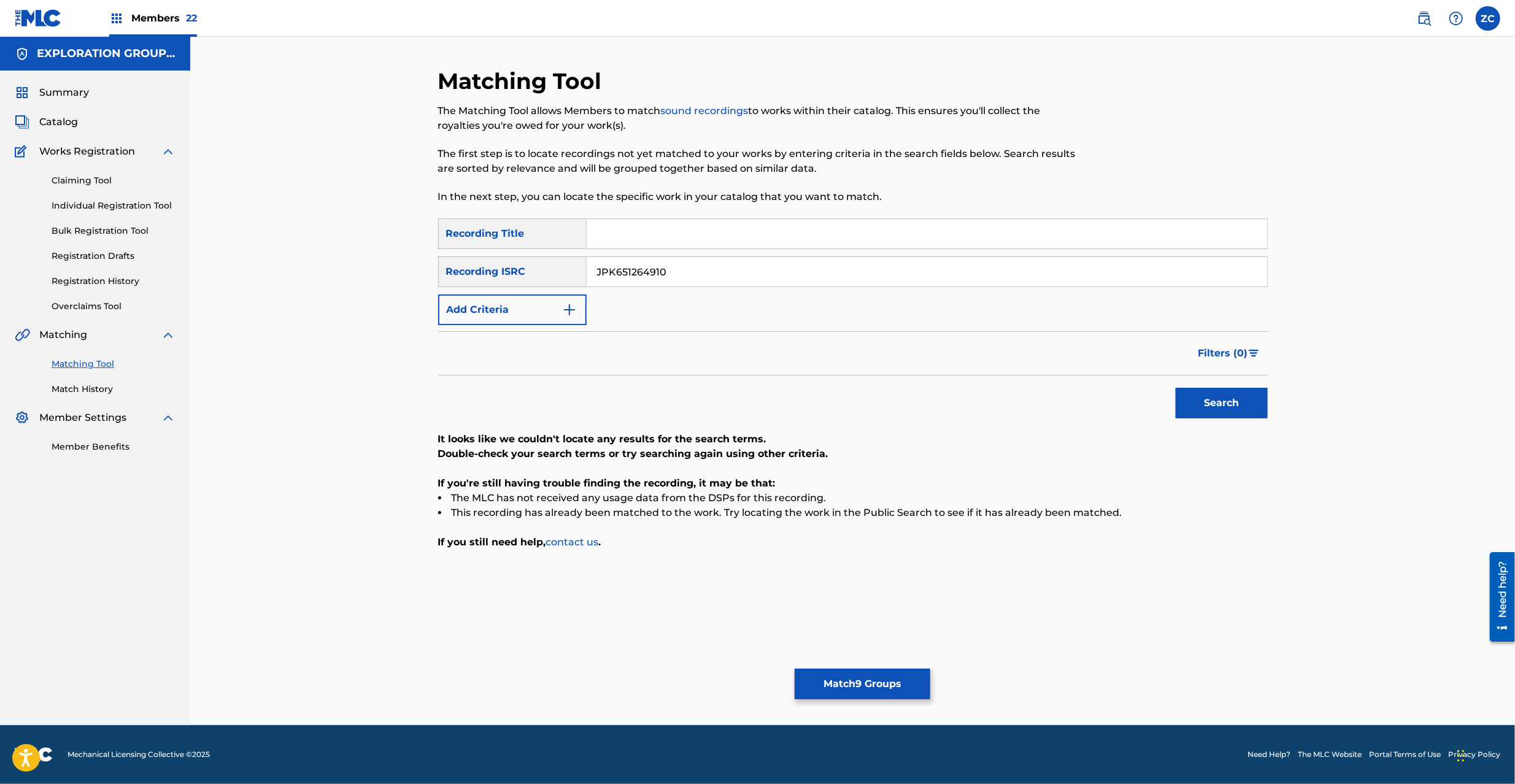
click at [961, 278] on input "JPK651264910" at bounding box center [927, 272] width 681 height 29
paste input "3"
type input "JPK651264310"
click at [1217, 398] on button "Search" at bounding box center [1221, 403] width 92 height 31
click at [919, 679] on button "Match 9 Groups" at bounding box center [862, 684] width 136 height 31
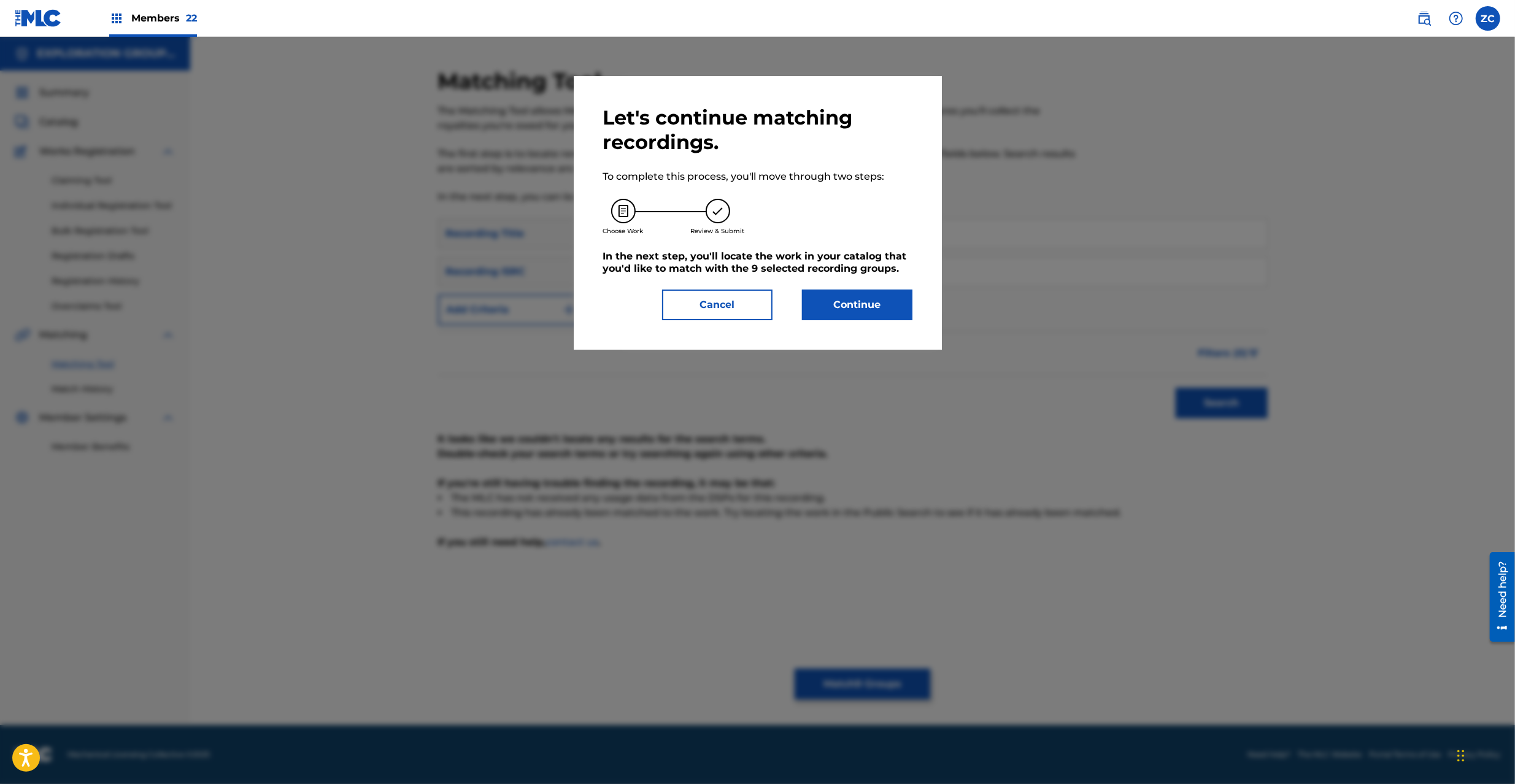
click at [904, 300] on button "Continue" at bounding box center [857, 305] width 110 height 31
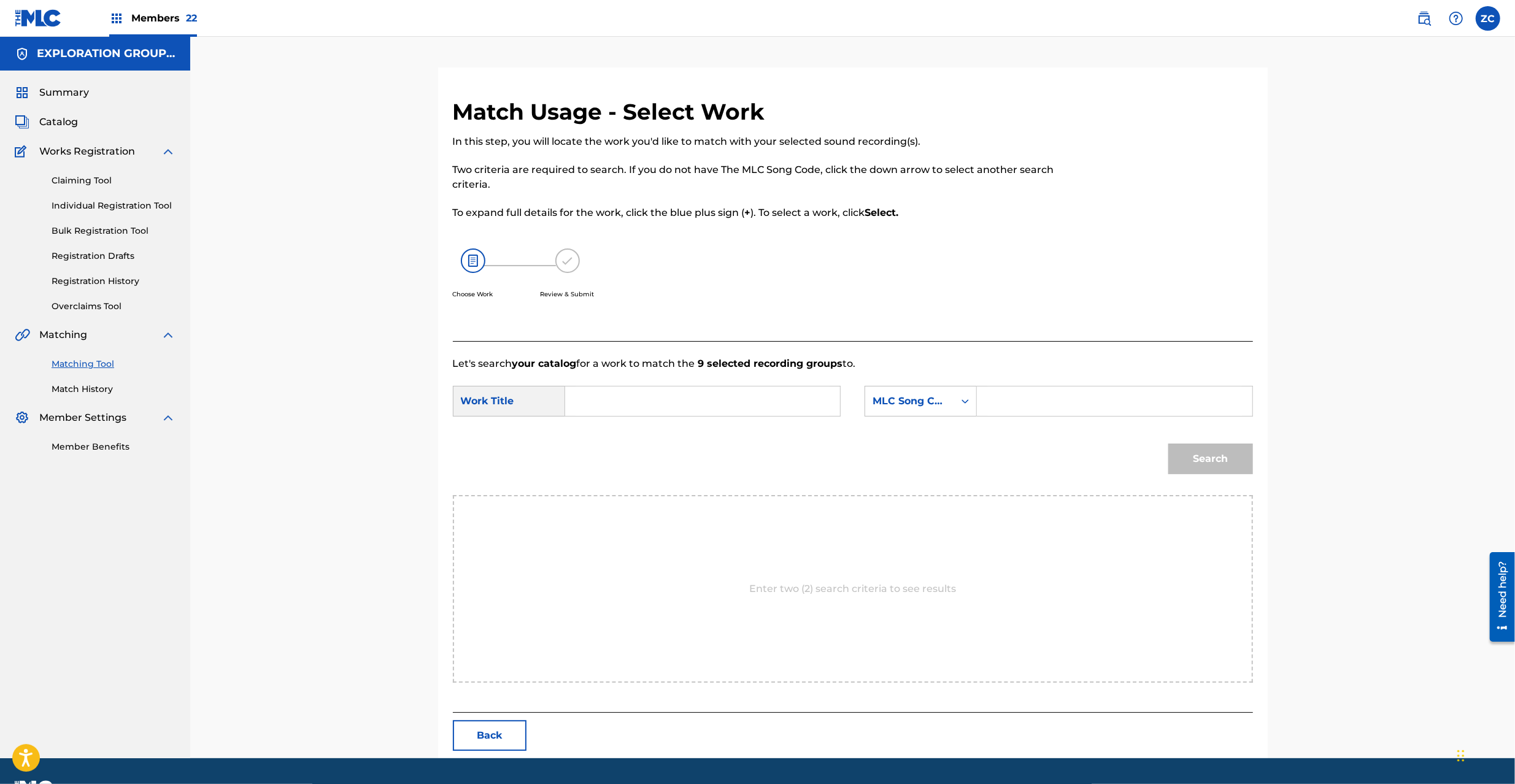
click at [829, 405] on input "Search Form" at bounding box center [702, 401] width 254 height 29
paste input "[PERSON_NAME] Terasu Minamo GB2X1D"
click at [772, 409] on input "[PERSON_NAME] Terasu Minamo GB2X1D" at bounding box center [702, 401] width 254 height 29
click at [773, 410] on input "[PERSON_NAME] Terasu Minamo GB2X1D" at bounding box center [702, 401] width 254 height 29
type input "[PERSON_NAME] [PERSON_NAME]"
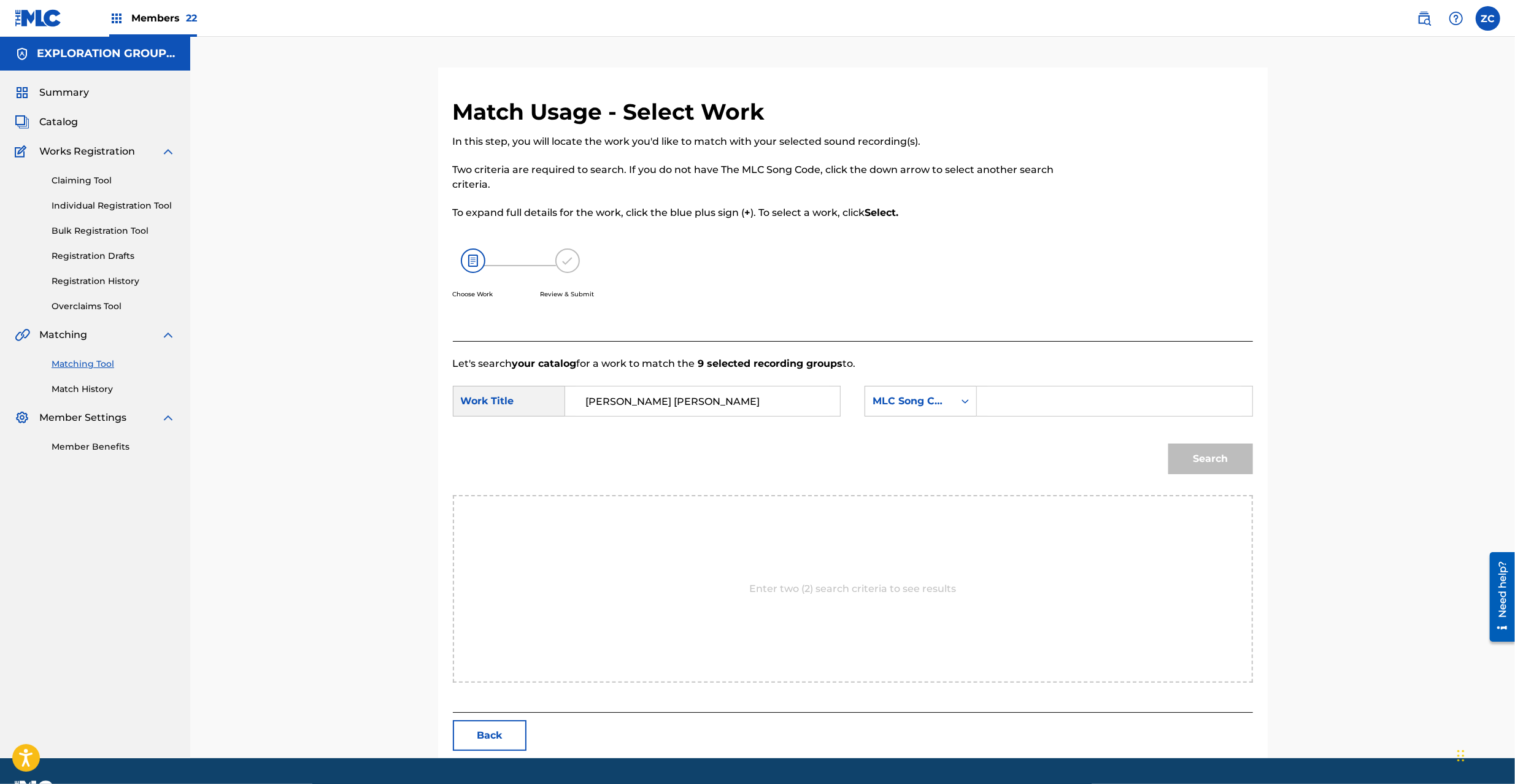
click at [980, 405] on div "Search Form" at bounding box center [1114, 401] width 275 height 31
click at [1024, 405] on input "Search Form" at bounding box center [1114, 401] width 254 height 29
paste input "GB2X1D"
type input "GB2X1D"
click at [1206, 466] on button "Search" at bounding box center [1210, 459] width 85 height 31
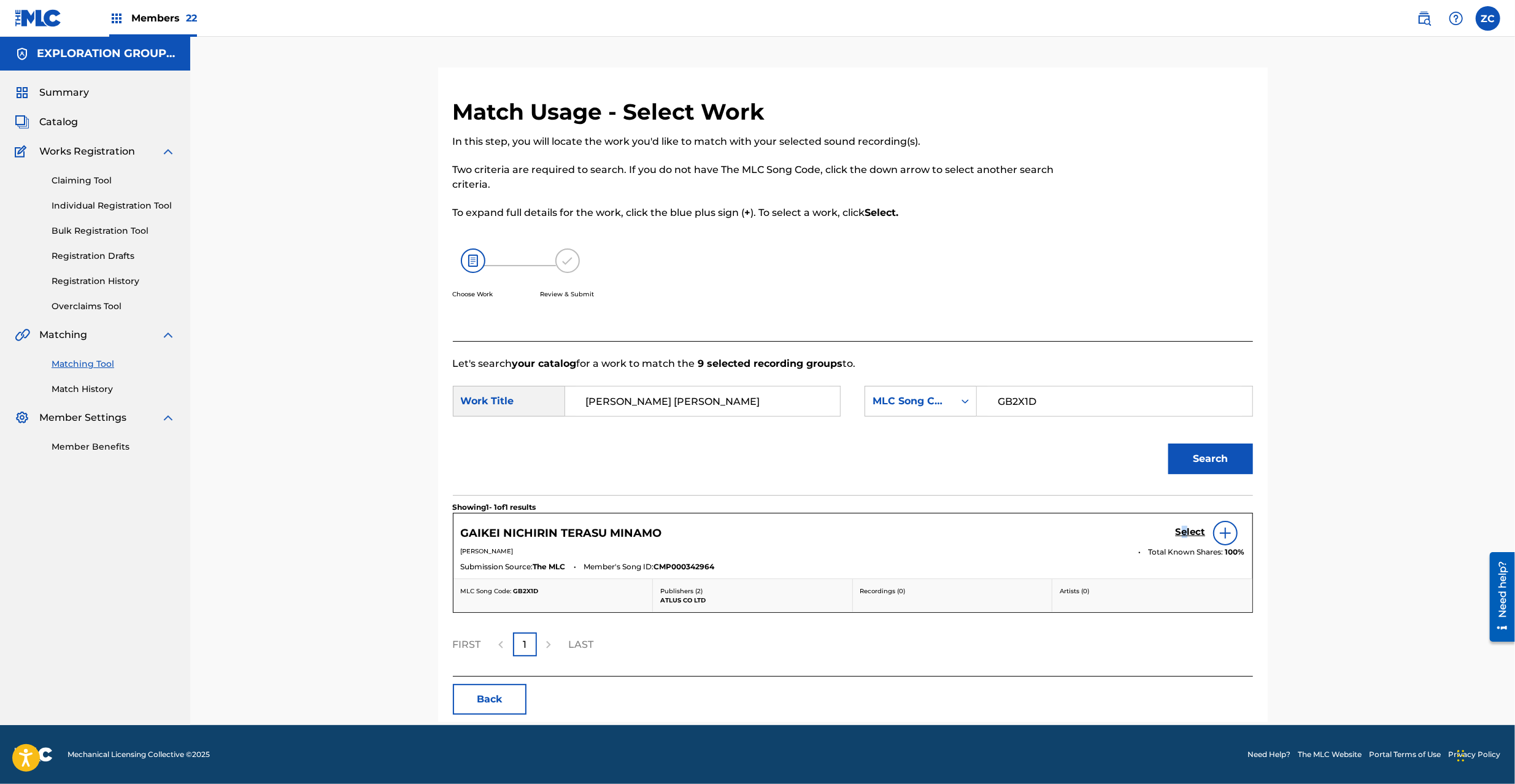
click at [1184, 537] on link "Select" at bounding box center [1190, 533] width 30 height 13
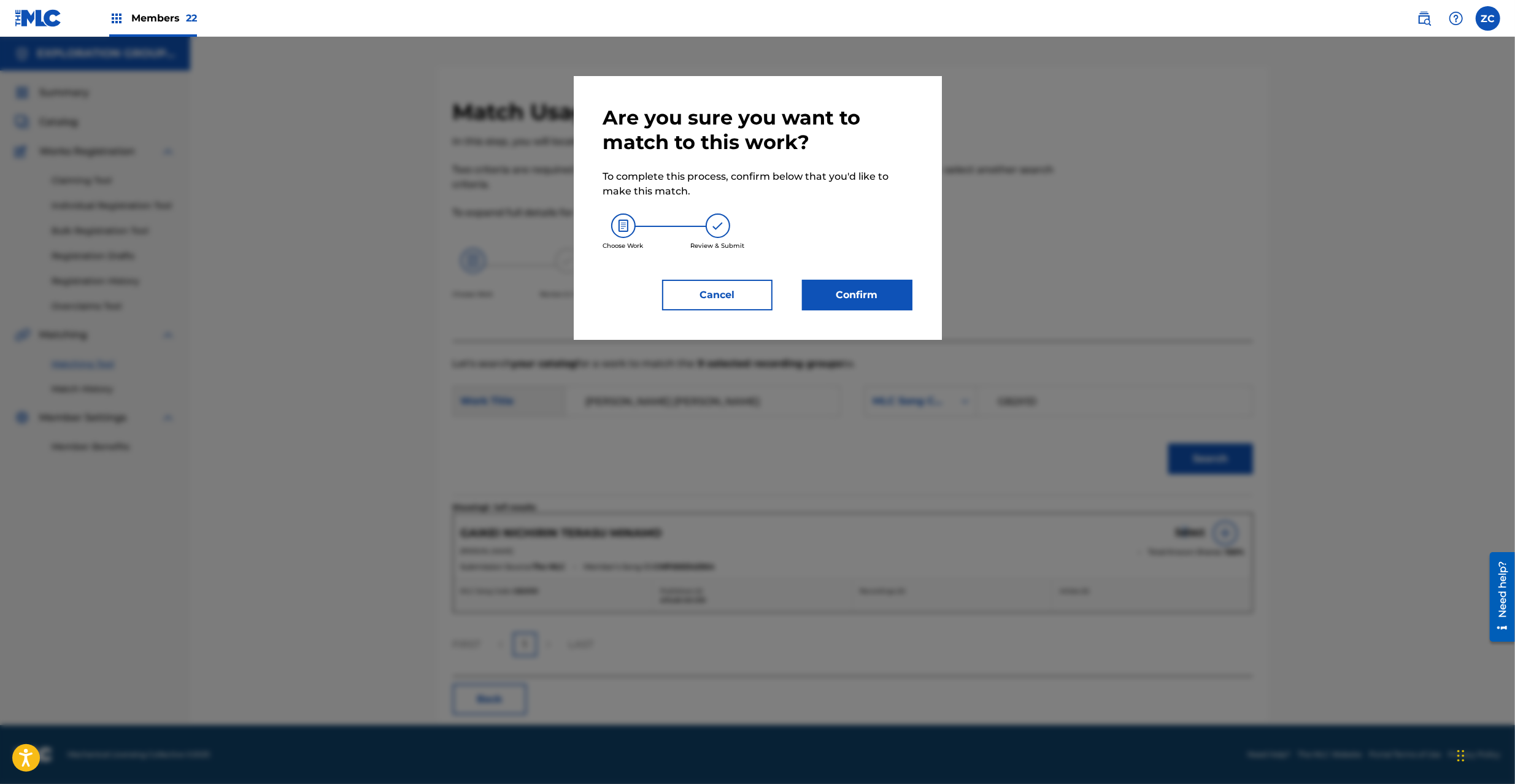
click at [859, 300] on button "Confirm" at bounding box center [857, 295] width 110 height 31
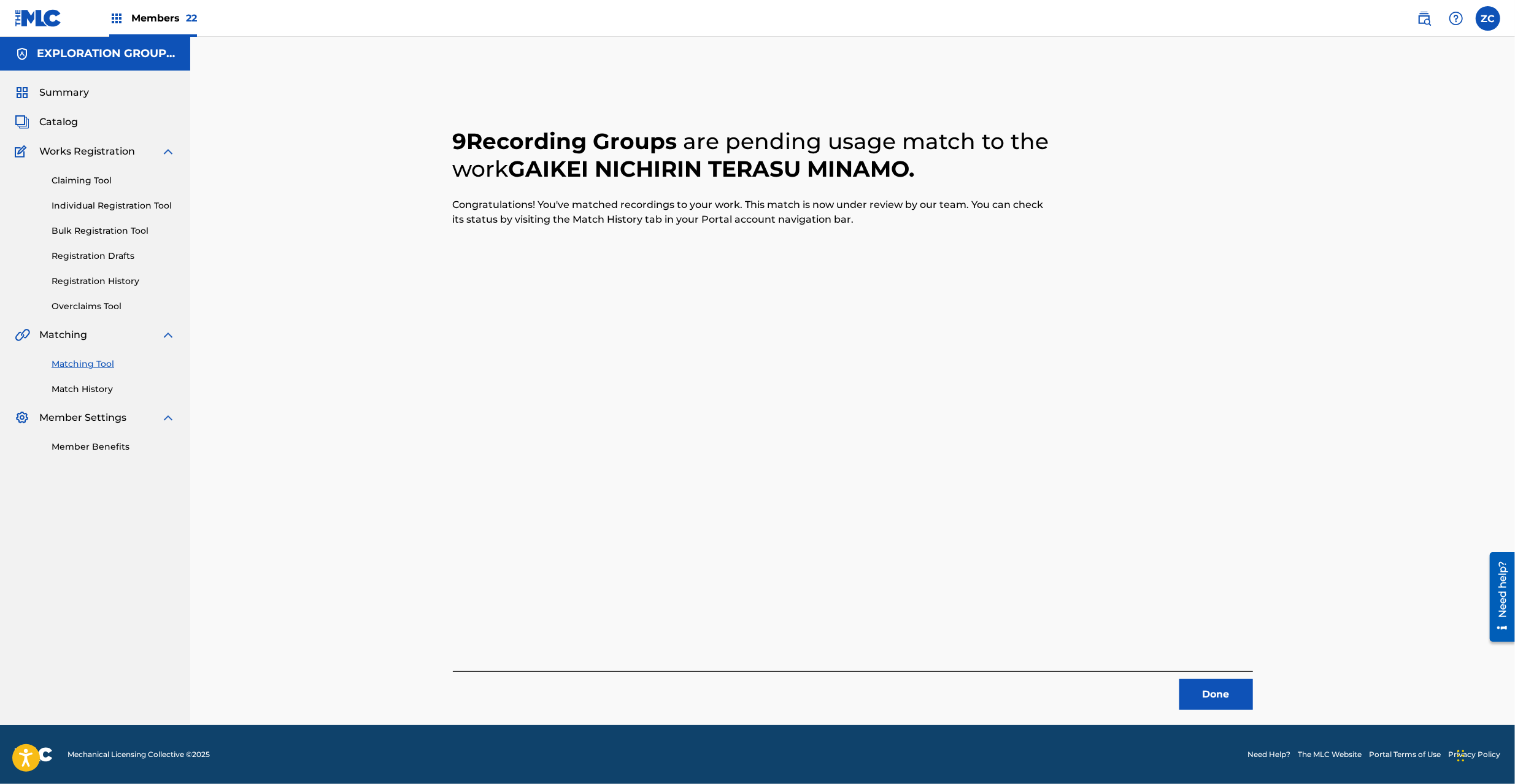
click at [1201, 697] on button "Done" at bounding box center [1216, 694] width 74 height 31
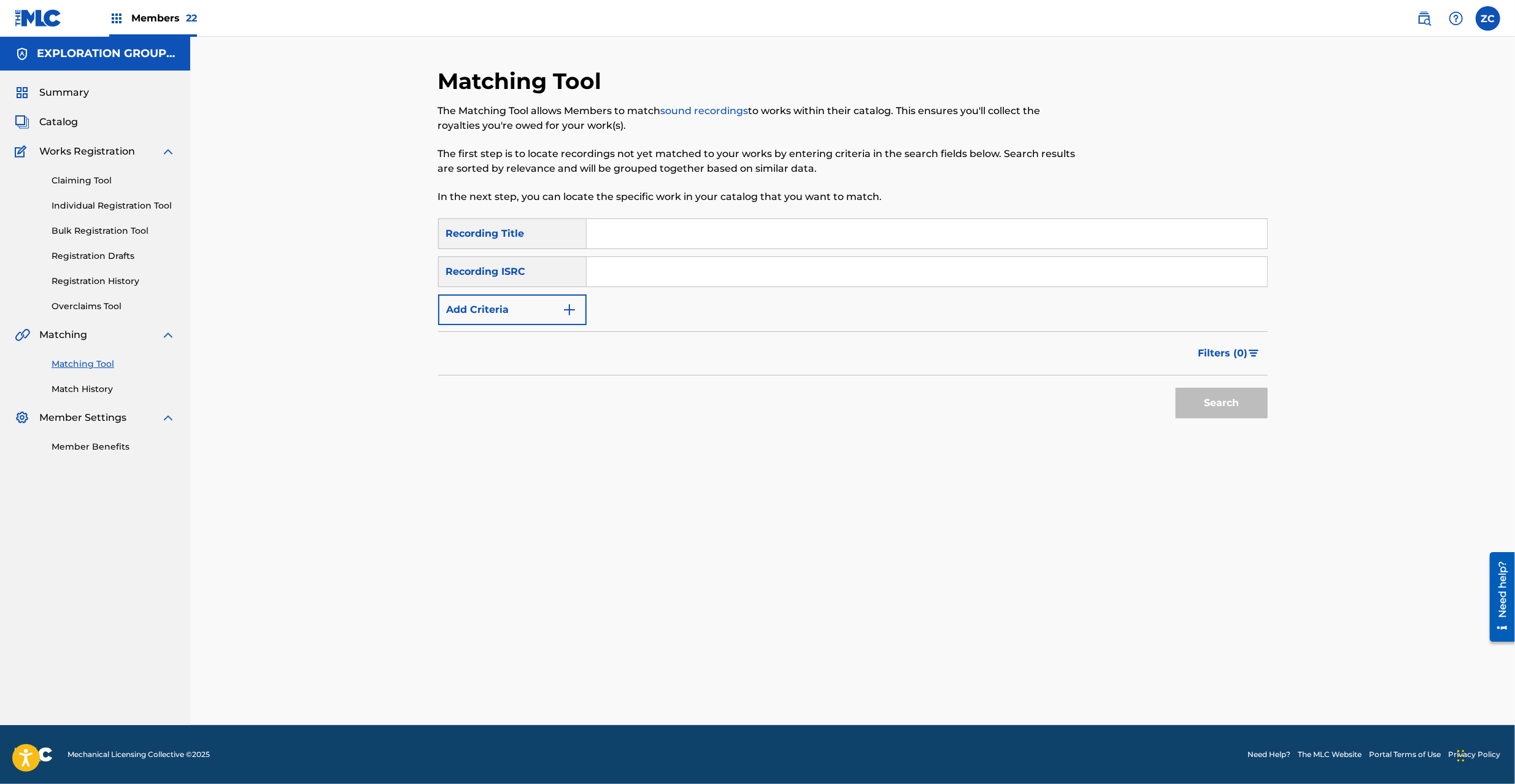
click at [1265, 526] on div "Matching Tool The Matching Tool allows Members to match sound recordings to wor…" at bounding box center [853, 396] width 829 height 657
